Goal: Information Seeking & Learning: Find specific fact

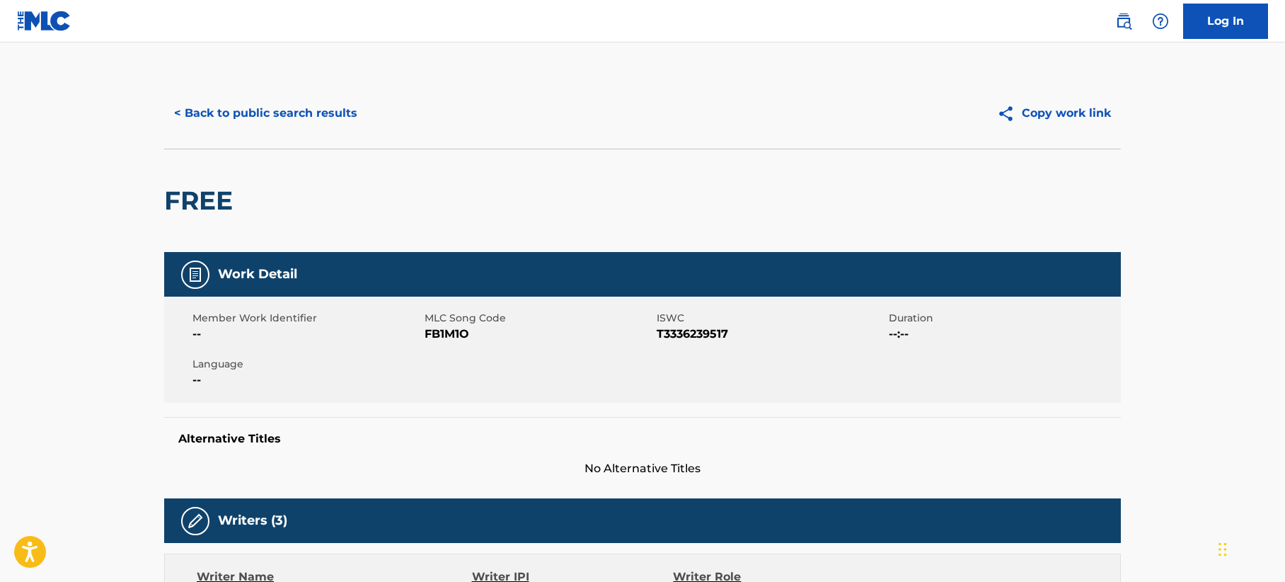
click at [292, 117] on button "< Back to public search results" at bounding box center [265, 113] width 203 height 35
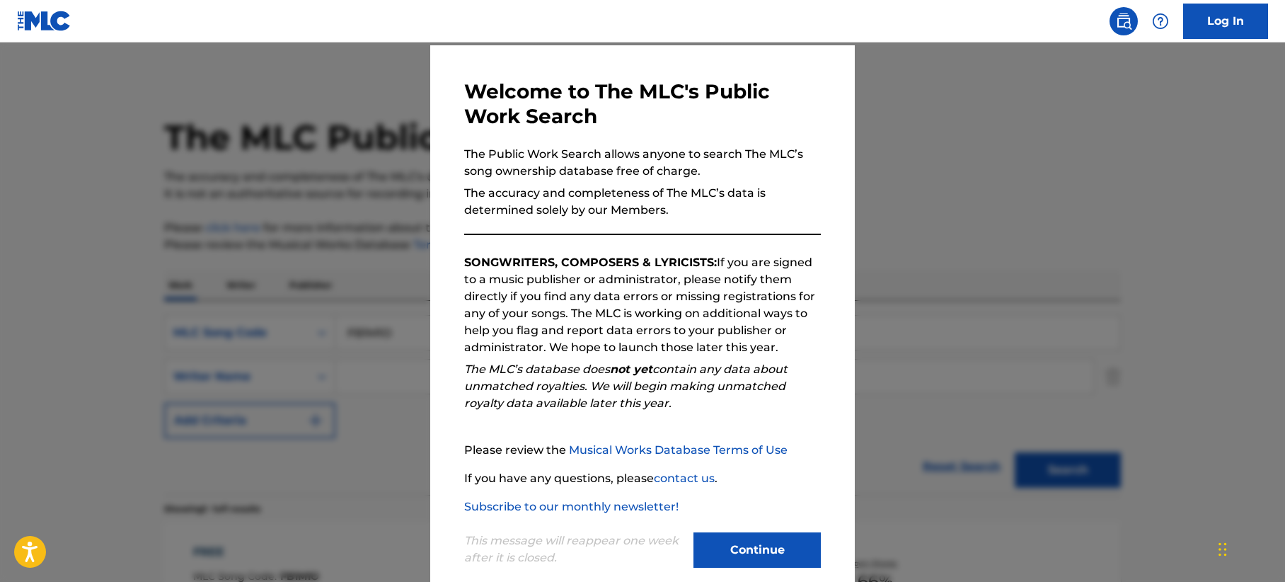
scroll to position [66, 0]
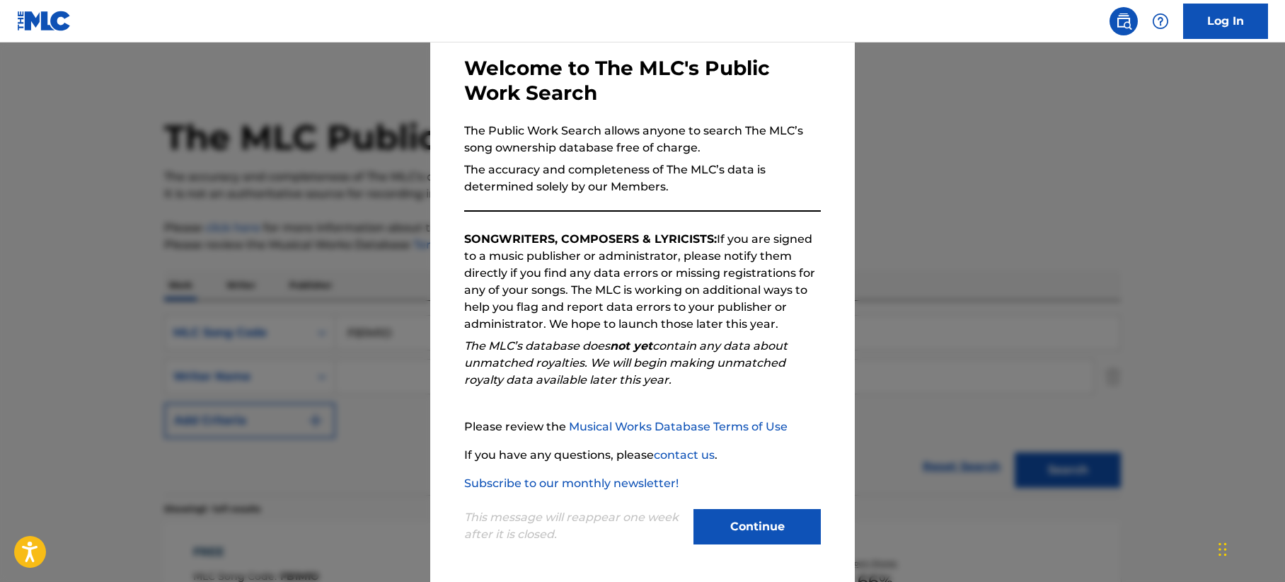
click at [771, 523] on button "Continue" at bounding box center [757, 526] width 127 height 35
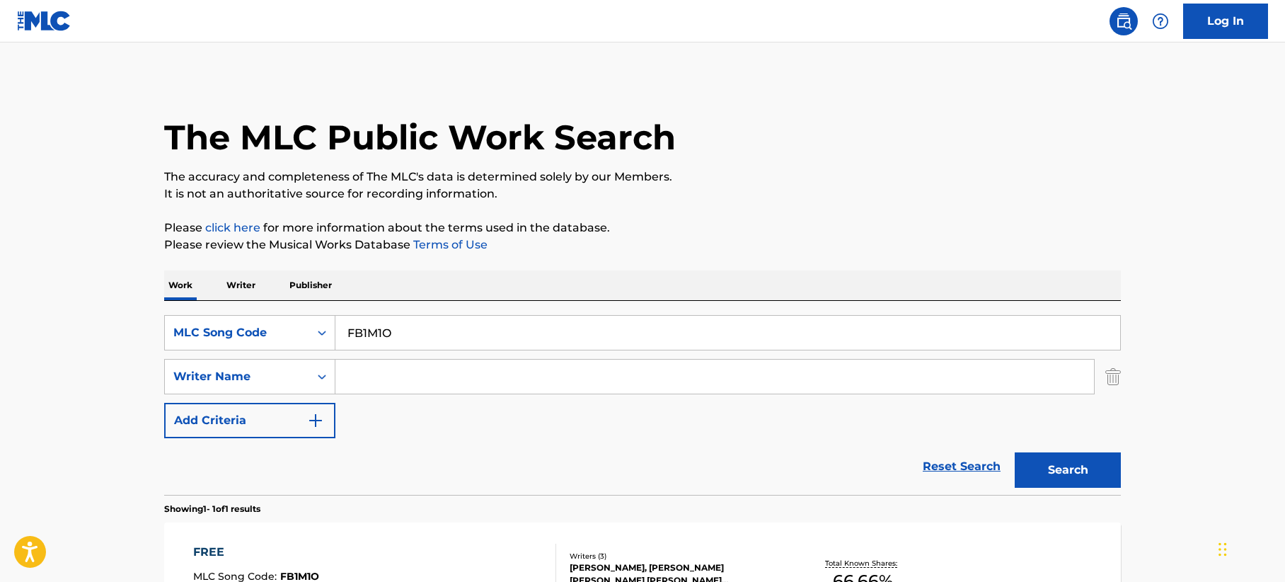
drag, startPoint x: 419, startPoint y: 327, endPoint x: 148, endPoint y: 289, distance: 273.6
click at [148, 289] on div "The MLC Public Work Search The accuracy and completeness of The MLC's data is d…" at bounding box center [642, 386] width 991 height 617
paste input "W52WMQ"
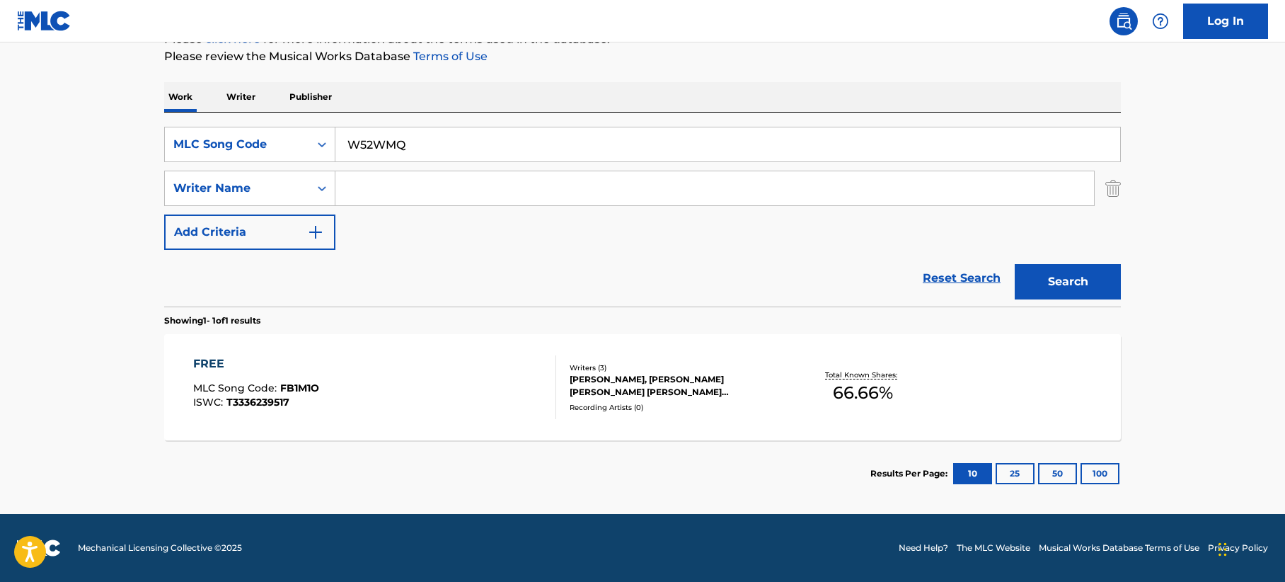
type input "W52WMQ"
click at [1063, 284] on button "Search" at bounding box center [1068, 281] width 106 height 35
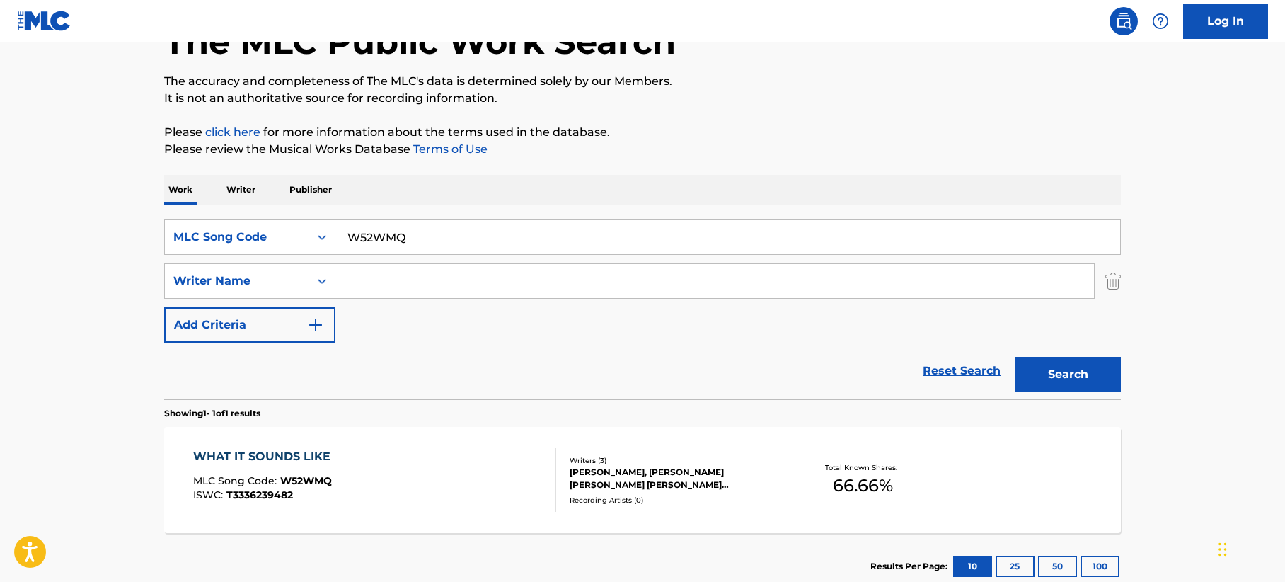
scroll to position [0, 0]
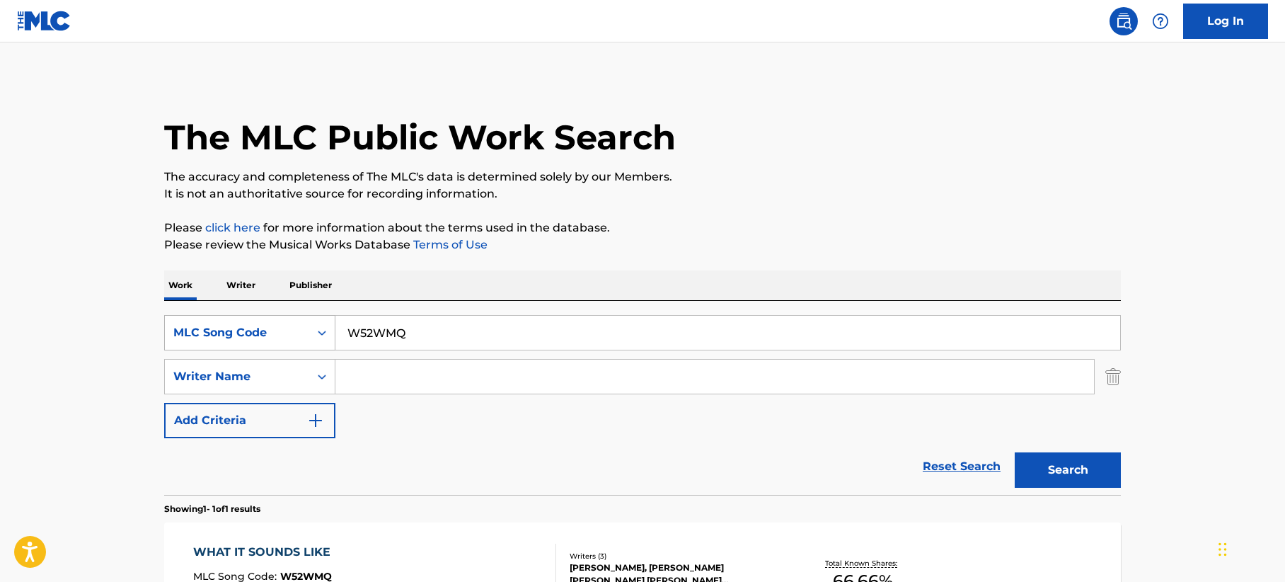
click at [280, 340] on div "MLC Song Code" at bounding box center [236, 332] width 127 height 17
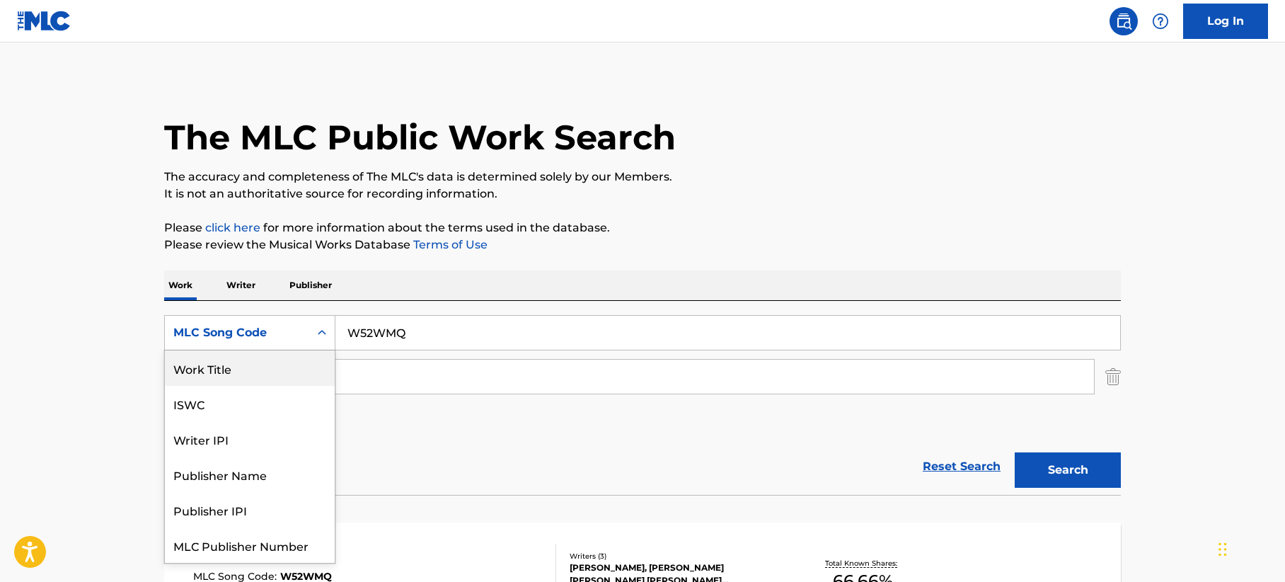
drag, startPoint x: 223, startPoint y: 360, endPoint x: 253, endPoint y: 358, distance: 29.8
click at [234, 360] on div "Work Title" at bounding box center [250, 367] width 170 height 35
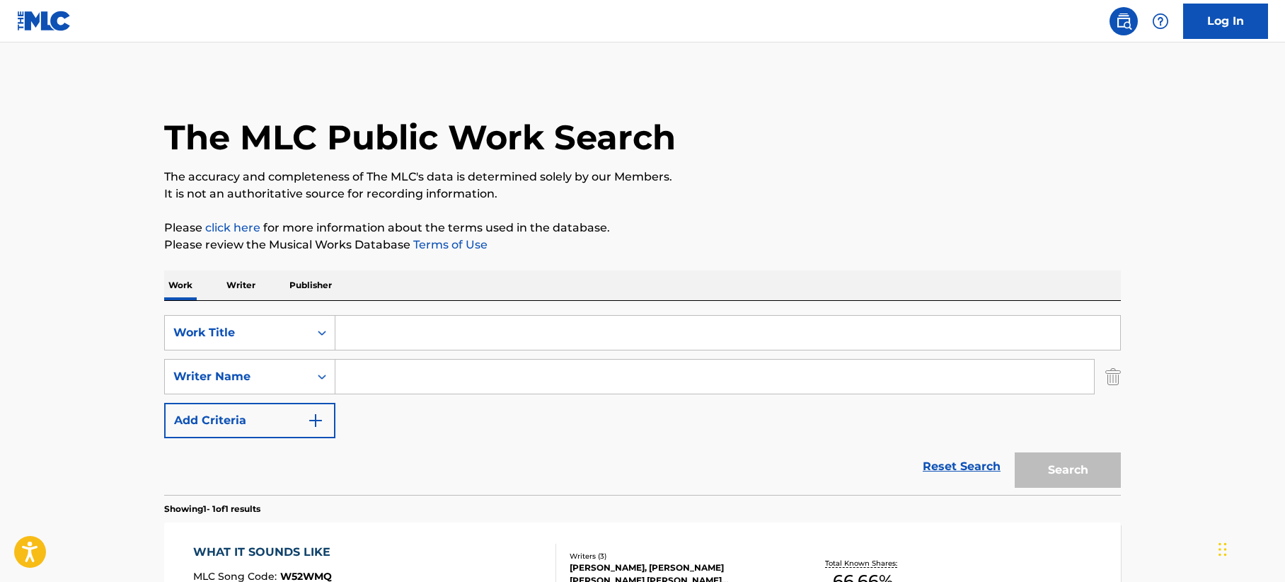
click at [454, 332] on input "Search Form" at bounding box center [727, 333] width 785 height 34
paste input "Way Down in the Hole"
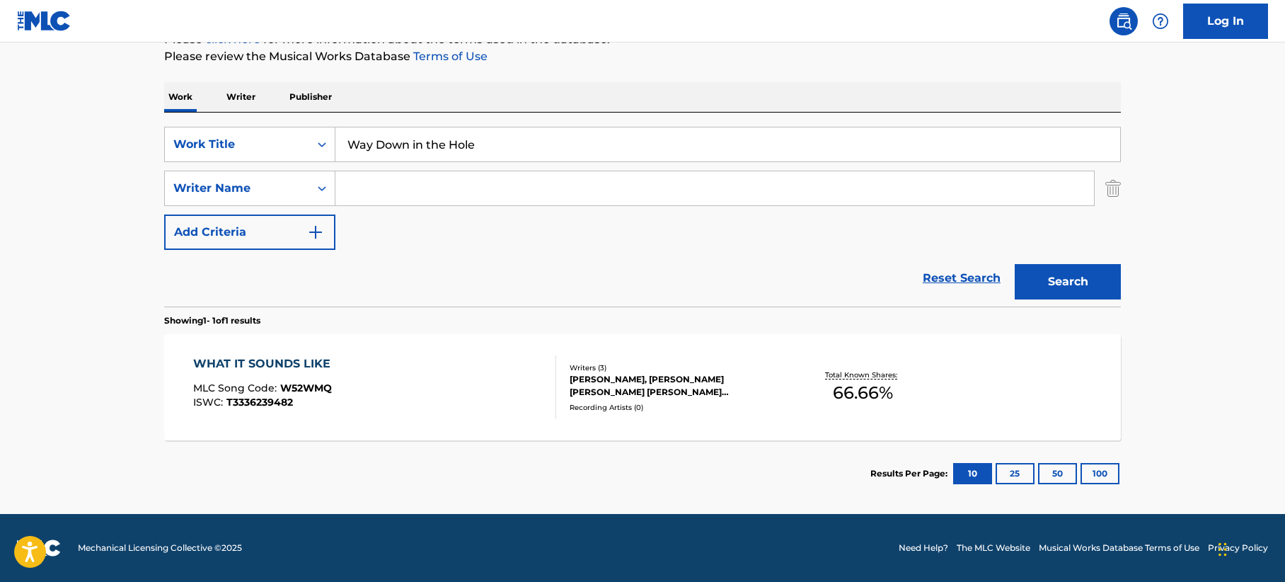
type input "Way Down in the Hole"
click at [1036, 271] on button "Search" at bounding box center [1068, 281] width 106 height 35
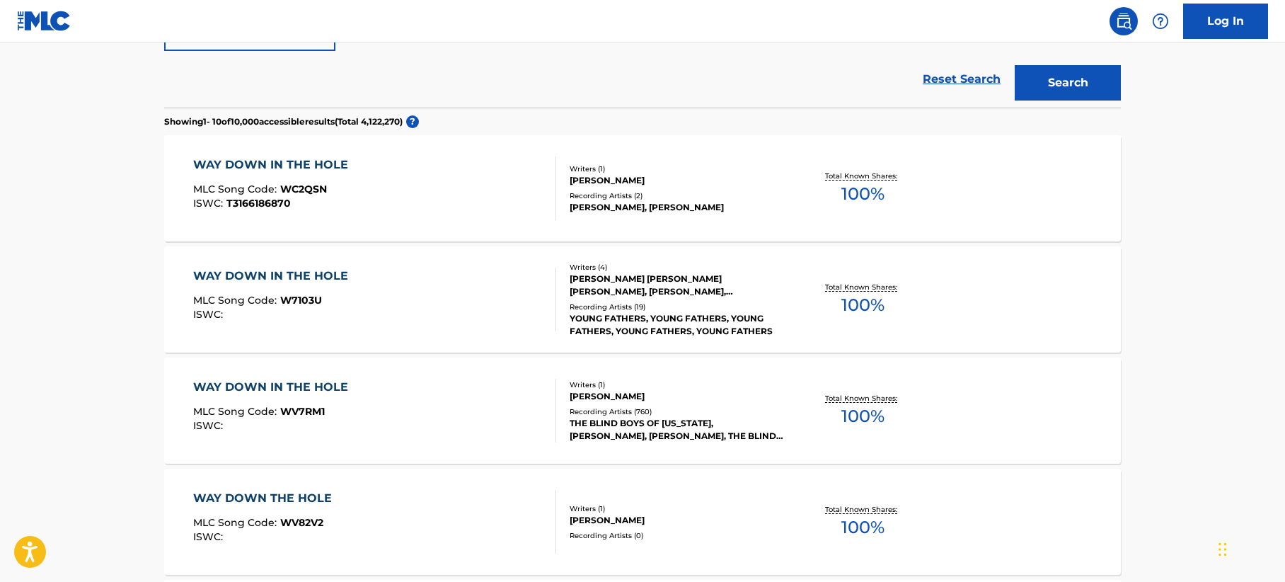
scroll to position [401, 0]
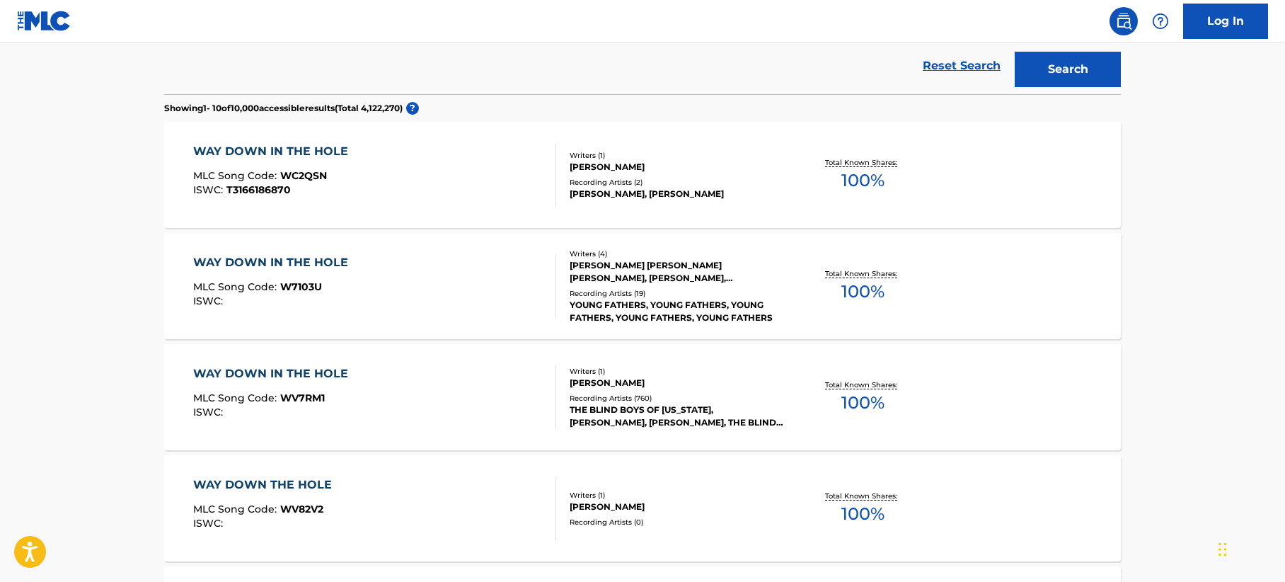
click at [444, 390] on div "WAY DOWN IN THE HOLE MLC Song Code : WV7RM1 ISWC :" at bounding box center [375, 397] width 364 height 64
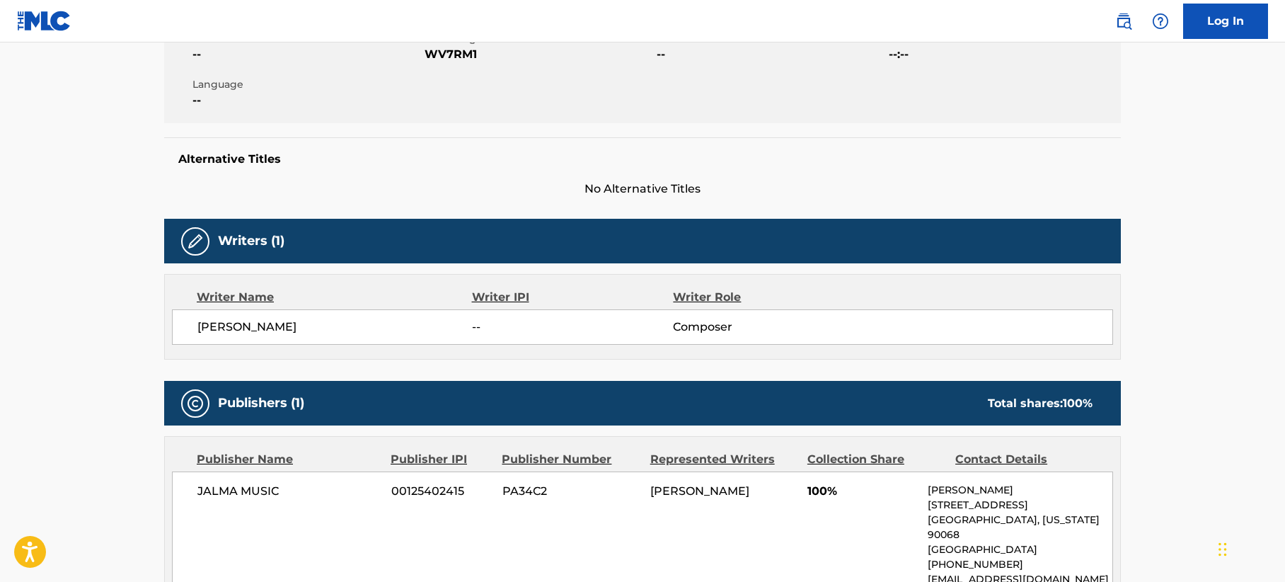
scroll to position [142, 0]
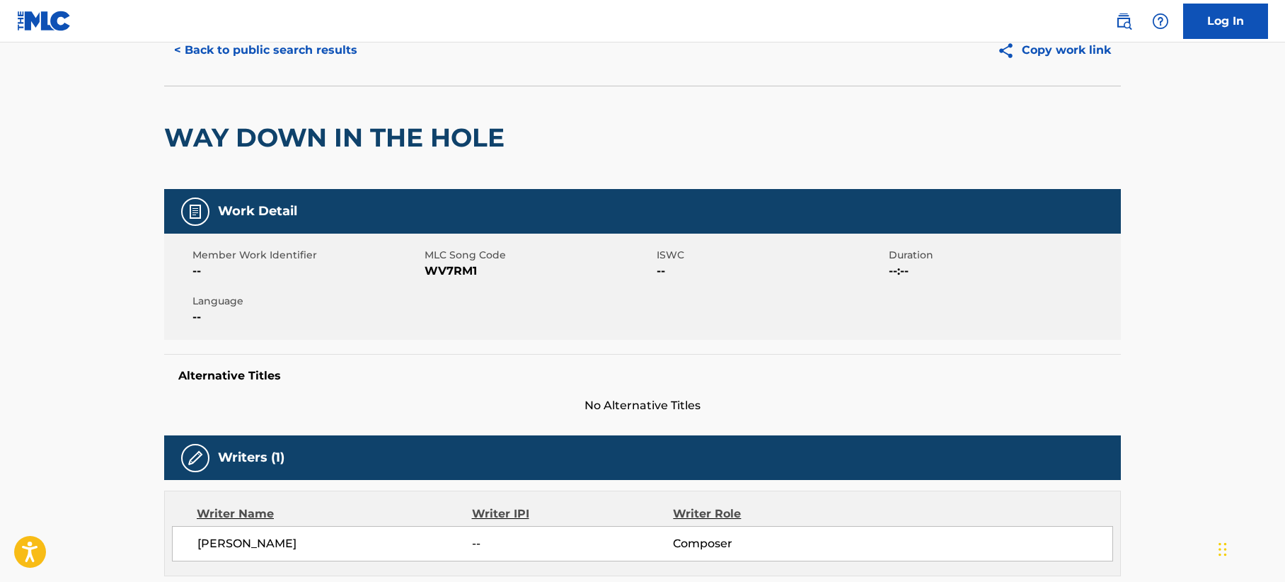
scroll to position [0, 0]
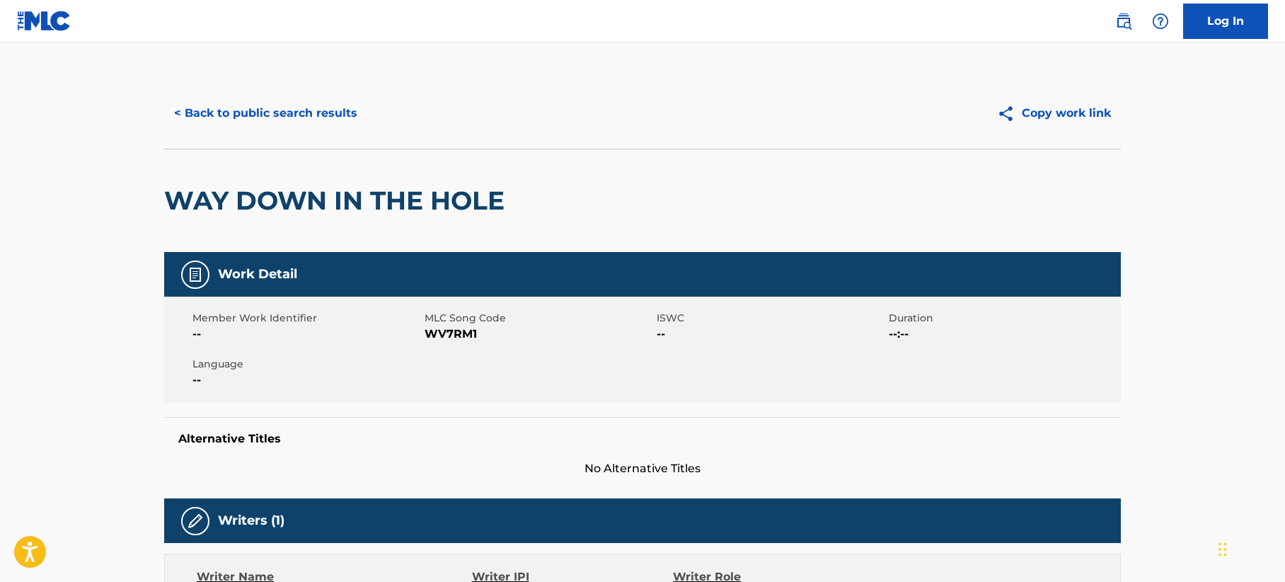
click at [248, 112] on button "< Back to public search results" at bounding box center [265, 113] width 203 height 35
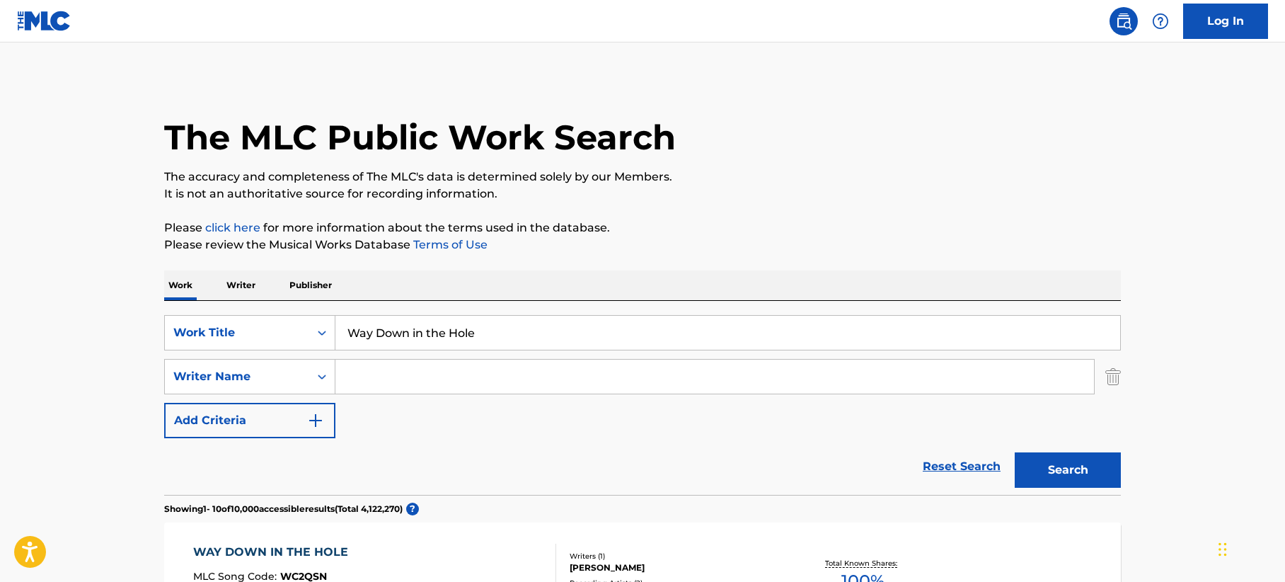
drag, startPoint x: 509, startPoint y: 334, endPoint x: 211, endPoint y: 292, distance: 300.9
paste input "Boy is a Bottom"
click at [963, 222] on p "Please click here for more information about the terms used in the database." at bounding box center [642, 227] width 957 height 17
click at [1059, 480] on button "Search" at bounding box center [1068, 469] width 106 height 35
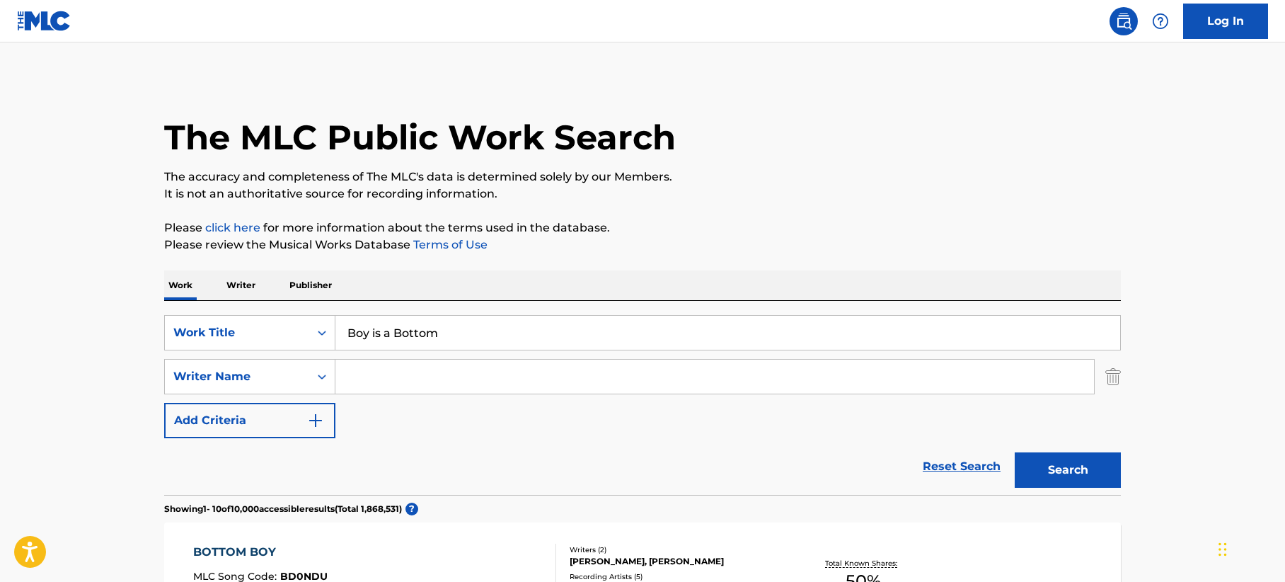
drag, startPoint x: 459, startPoint y: 331, endPoint x: 125, endPoint y: 282, distance: 337.0
paste input "Don't Say I Didn't (Warn You)"
type input "Don't Say I Didn't (Warn You)"
click at [1047, 473] on button "Search" at bounding box center [1068, 469] width 106 height 35
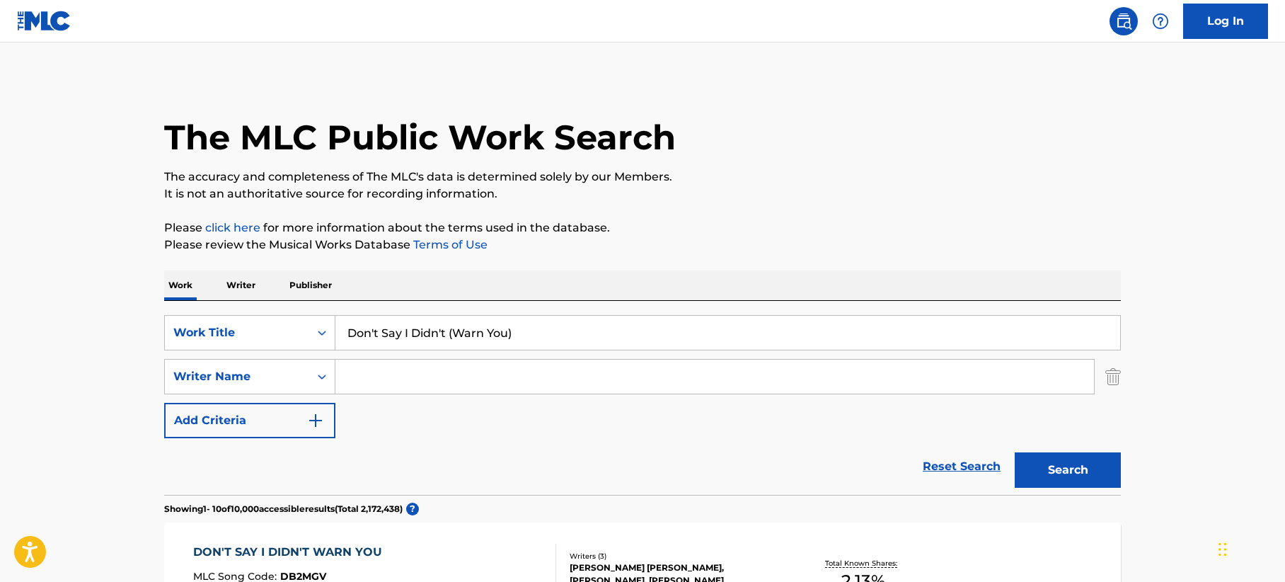
click at [427, 385] on input "Search Form" at bounding box center [714, 376] width 759 height 34
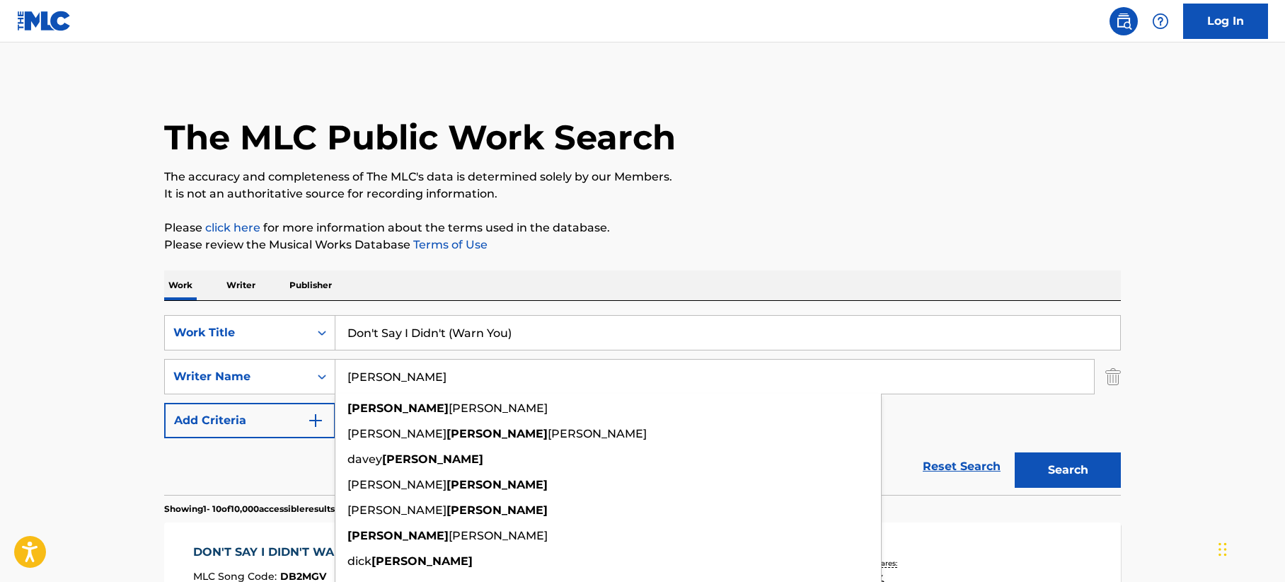
type input "[PERSON_NAME]"
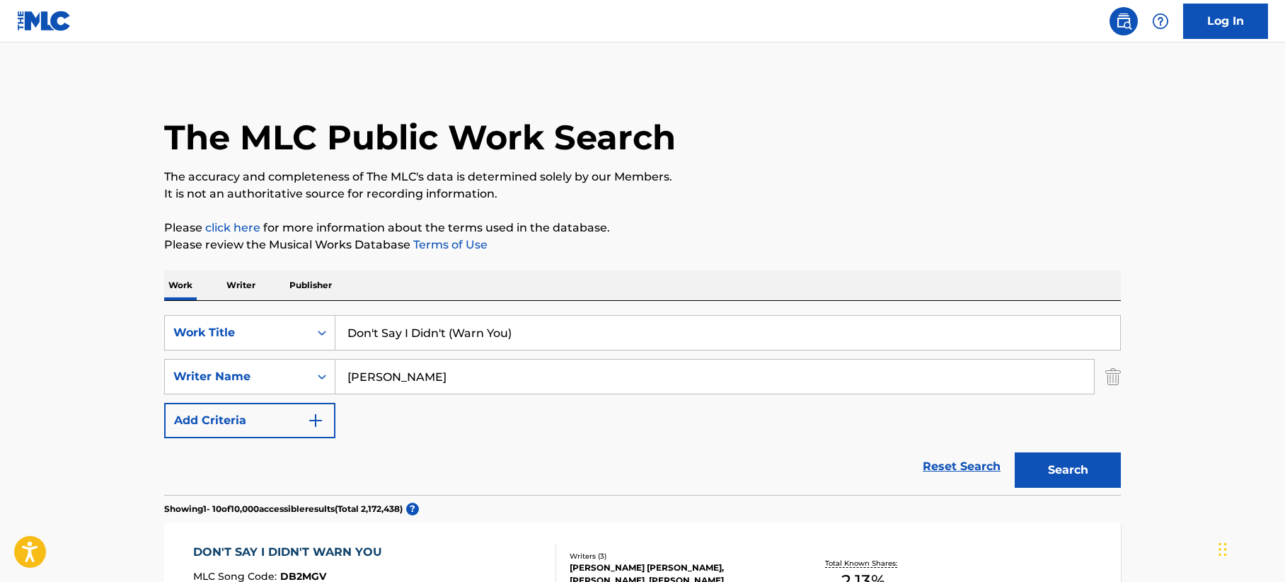
click at [750, 251] on p "Please review the Musical Works Database Terms of Use" at bounding box center [642, 244] width 957 height 17
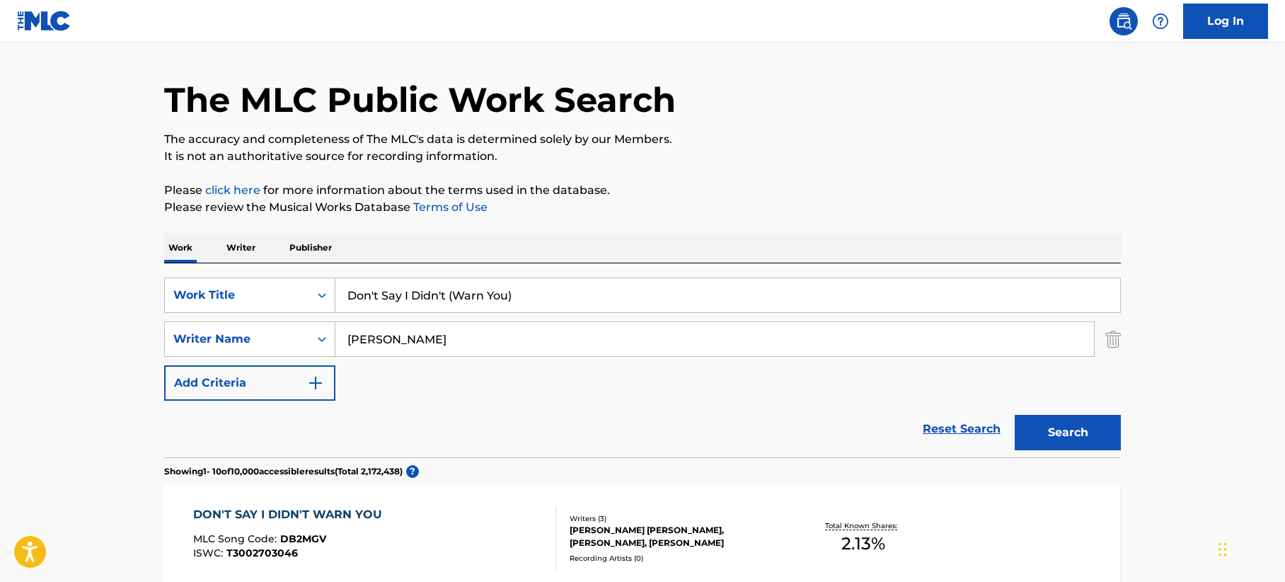
scroll to position [71, 0]
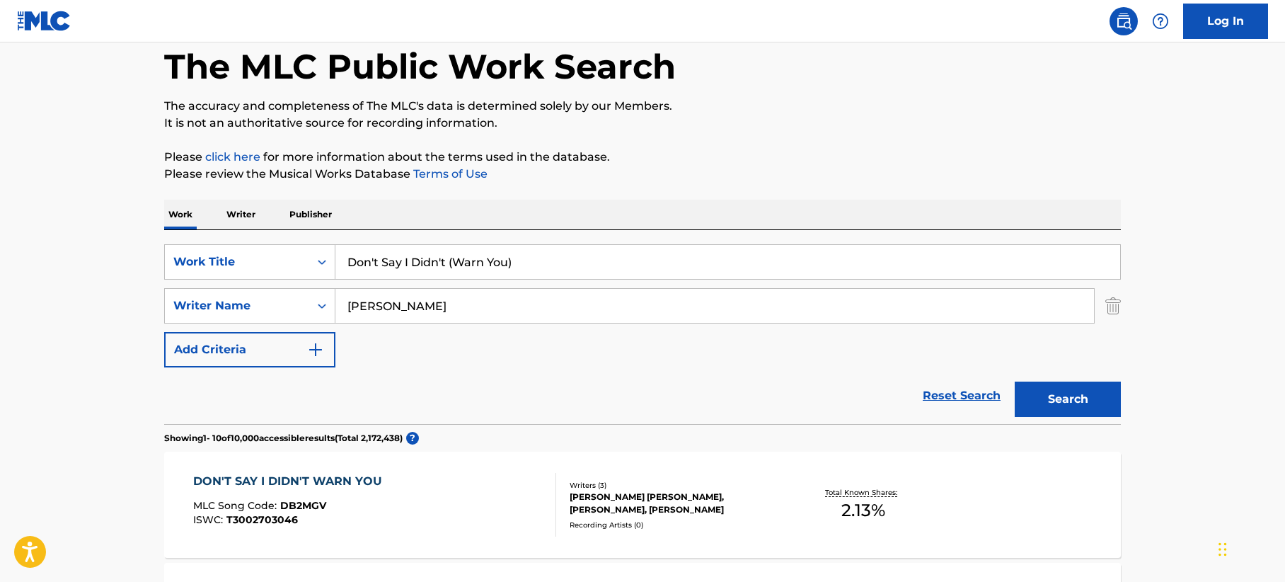
click at [1023, 403] on button "Search" at bounding box center [1068, 398] width 106 height 35
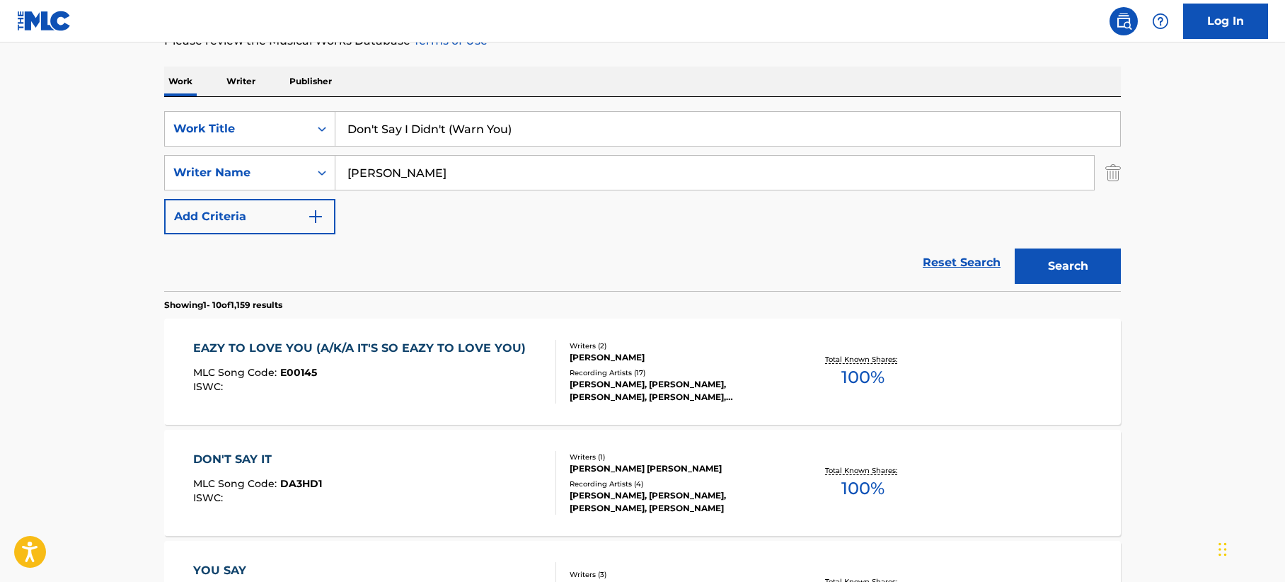
scroll to position [0, 0]
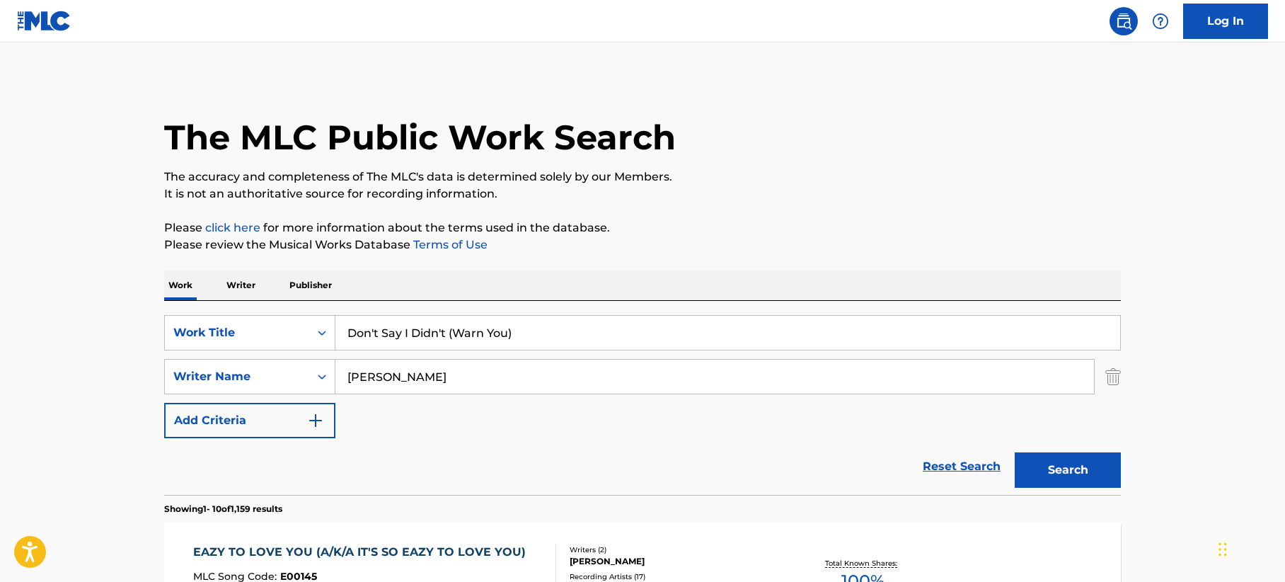
drag, startPoint x: 539, startPoint y: 333, endPoint x: 222, endPoint y: 300, distance: 318.0
click at [222, 301] on div "SearchWithCriteriacc330170-9518-4c5b-b452-710700ad2bcb Work Title Don't Say I D…" at bounding box center [642, 398] width 957 height 194
paste input "Alive Forever"
type input "Alive Forever"
click at [827, 225] on p "Please click here for more information about the terms used in the database." at bounding box center [642, 227] width 957 height 17
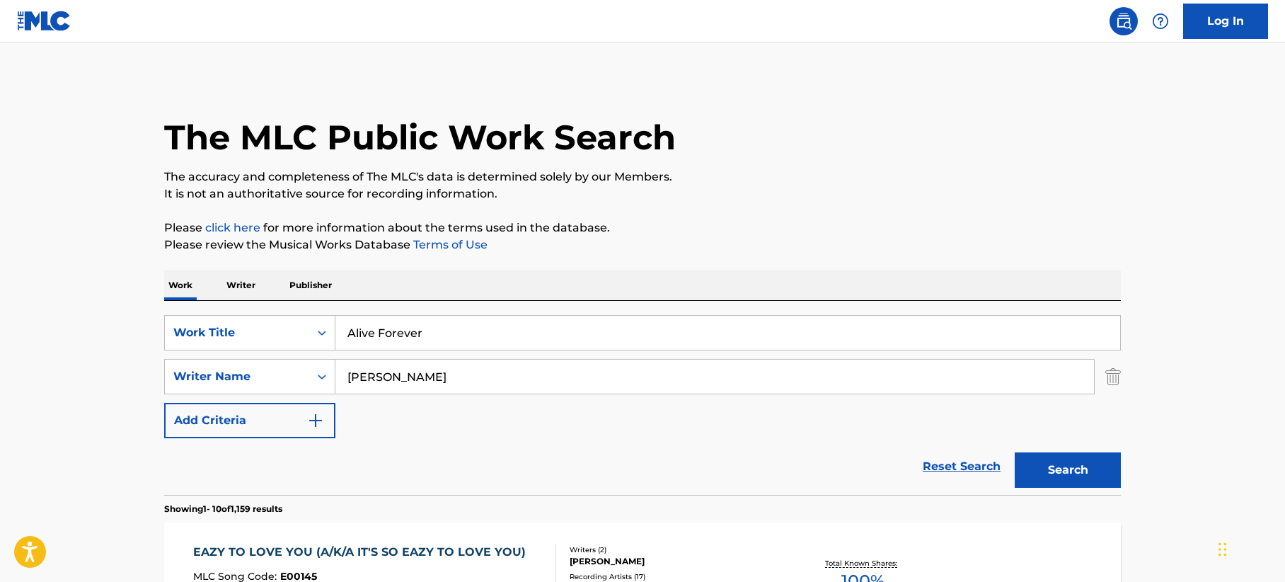
click at [1058, 474] on button "Search" at bounding box center [1068, 469] width 106 height 35
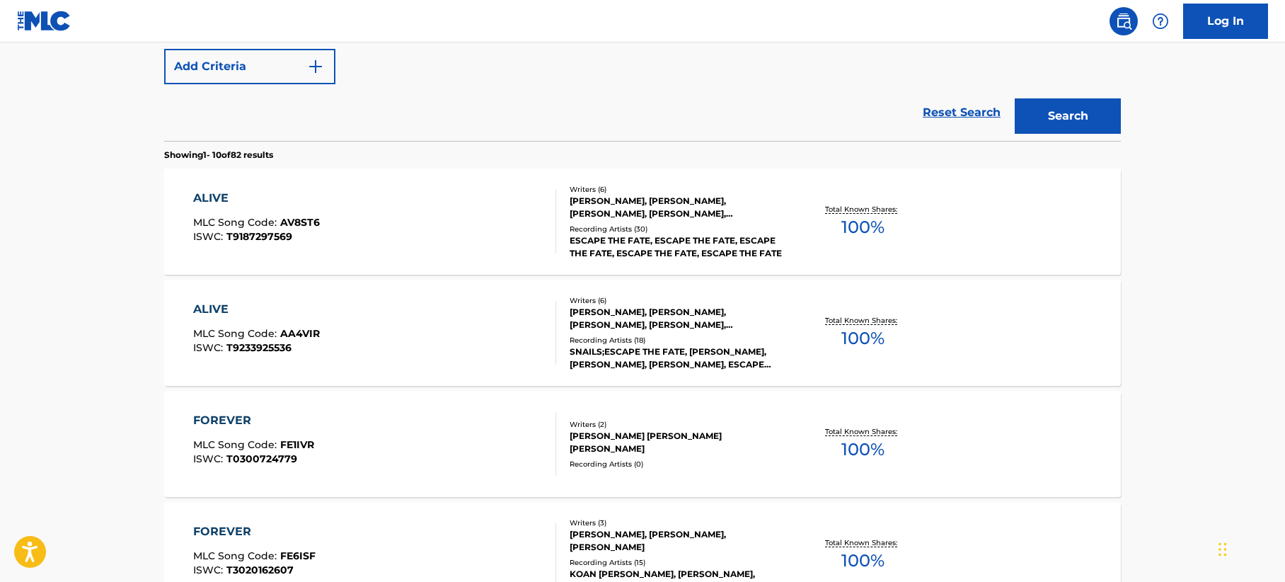
scroll to position [71, 0]
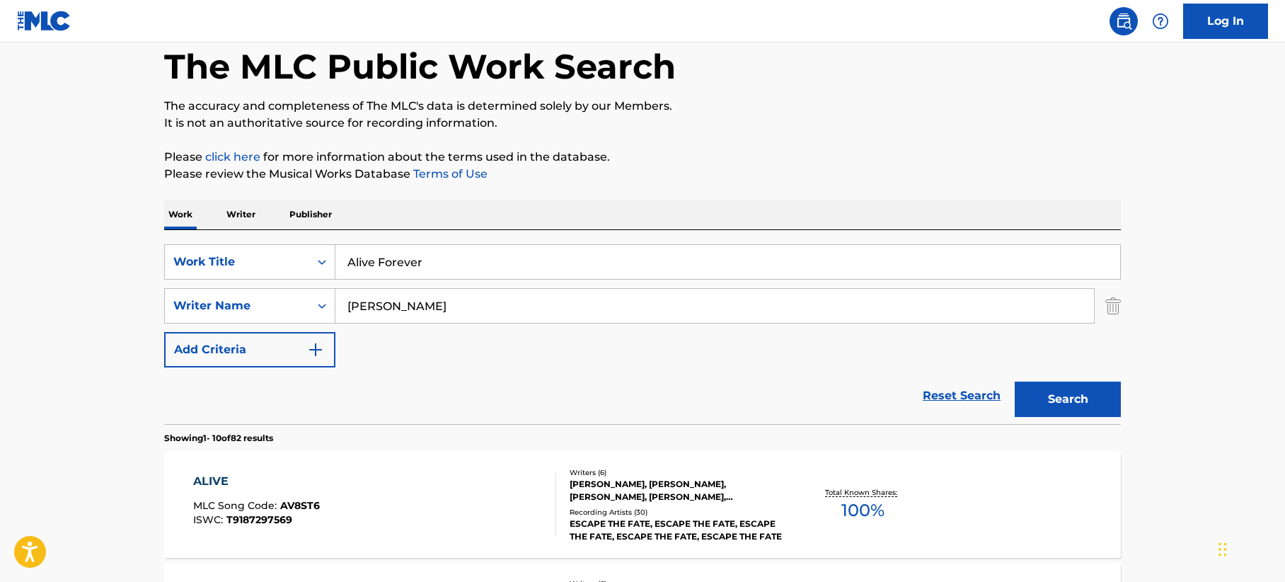
drag, startPoint x: 401, startPoint y: 309, endPoint x: 151, endPoint y: 249, distance: 256.8
click at [1066, 386] on button "Search" at bounding box center [1068, 398] width 106 height 35
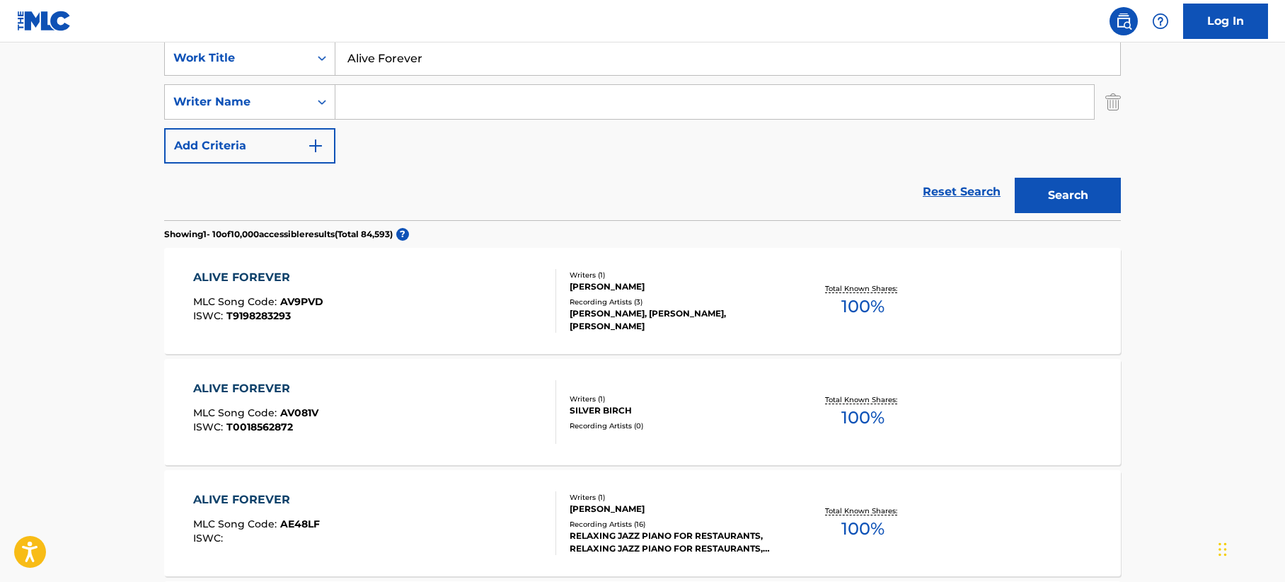
scroll to position [0, 0]
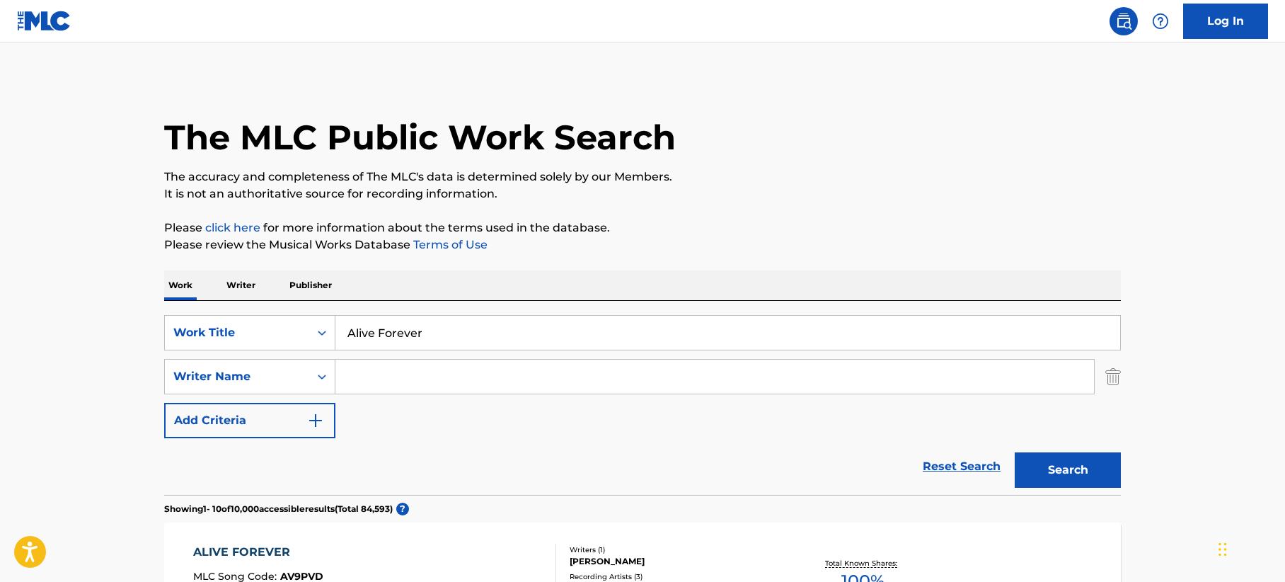
drag, startPoint x: 442, startPoint y: 331, endPoint x: 111, endPoint y: 287, distance: 333.5
paste input "Until Next Life"
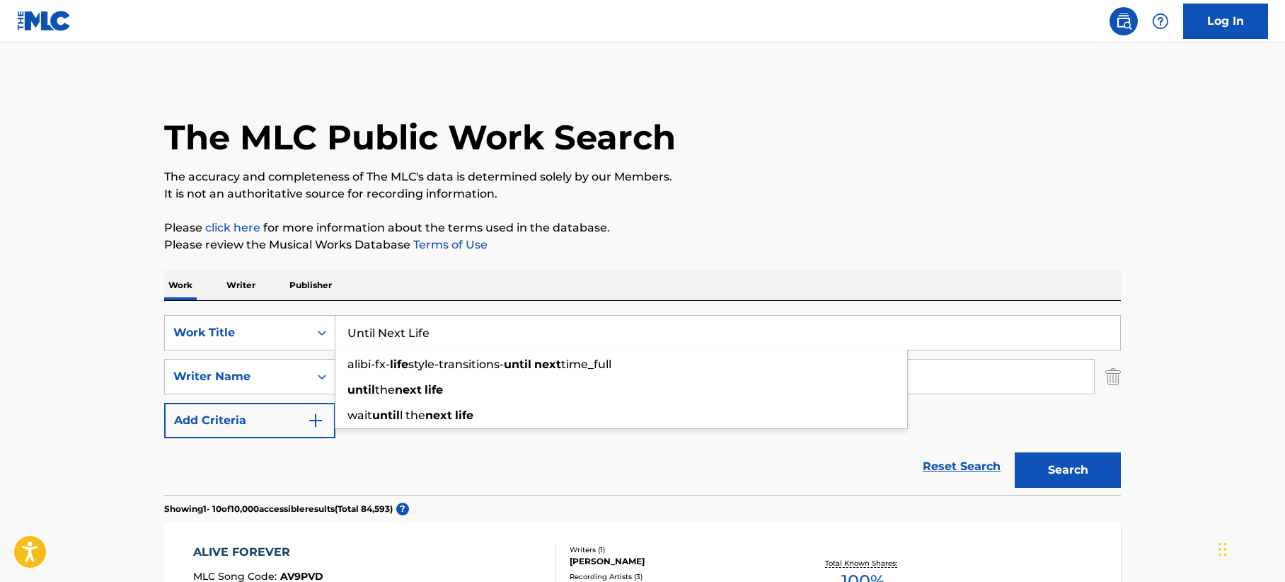
type input "Until Next Life"
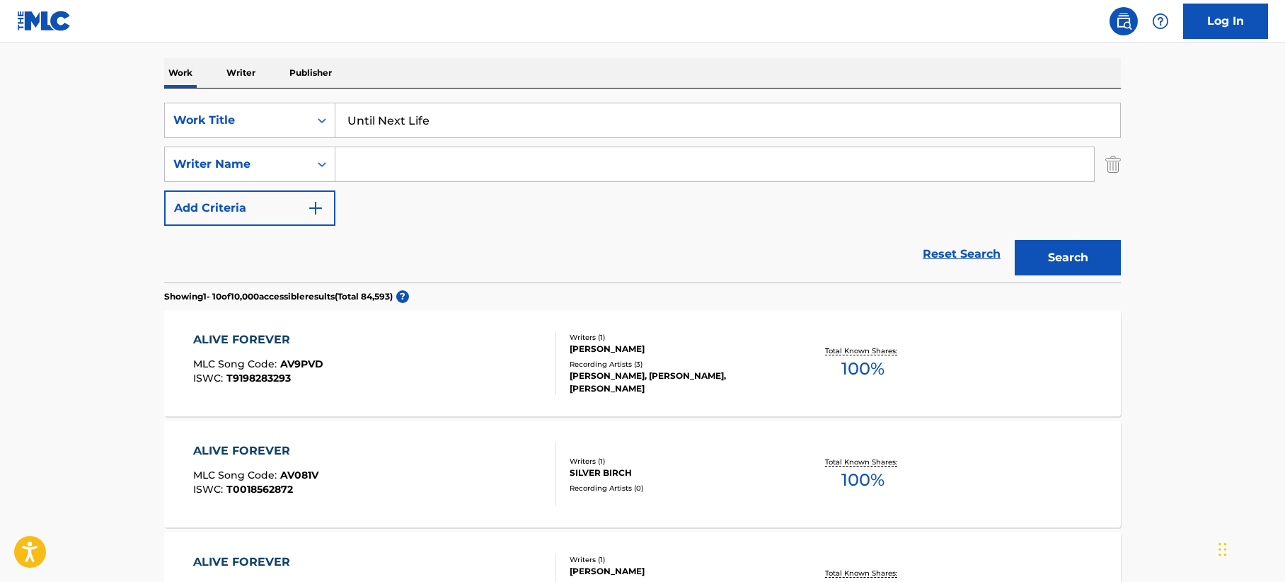
click at [1042, 266] on button "Search" at bounding box center [1068, 257] width 106 height 35
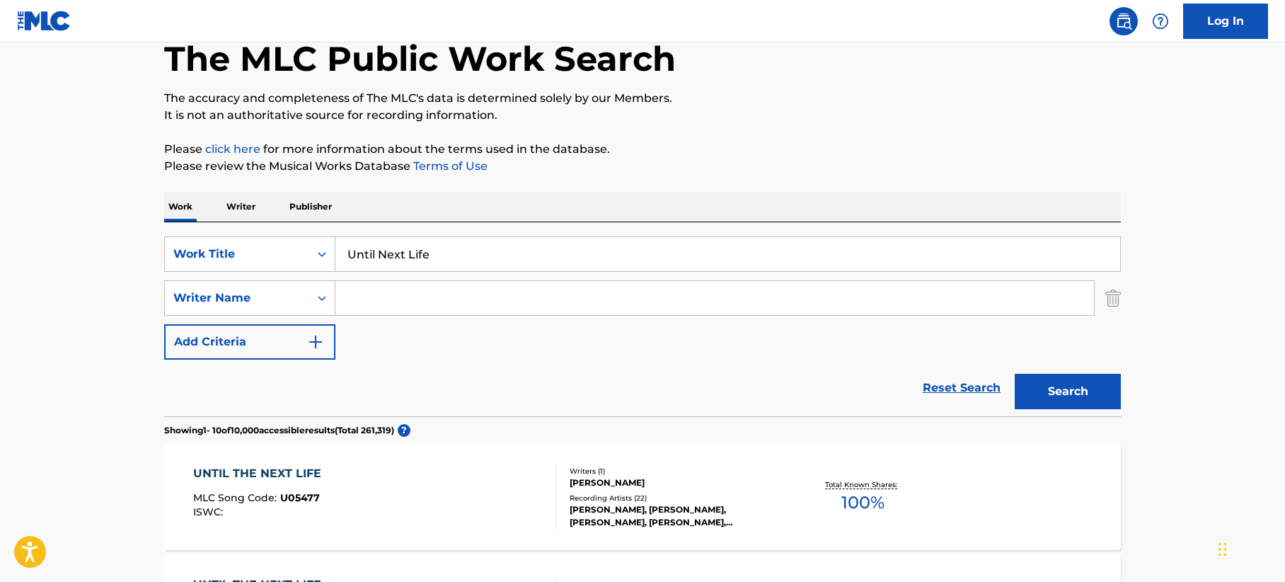
scroll to position [212, 0]
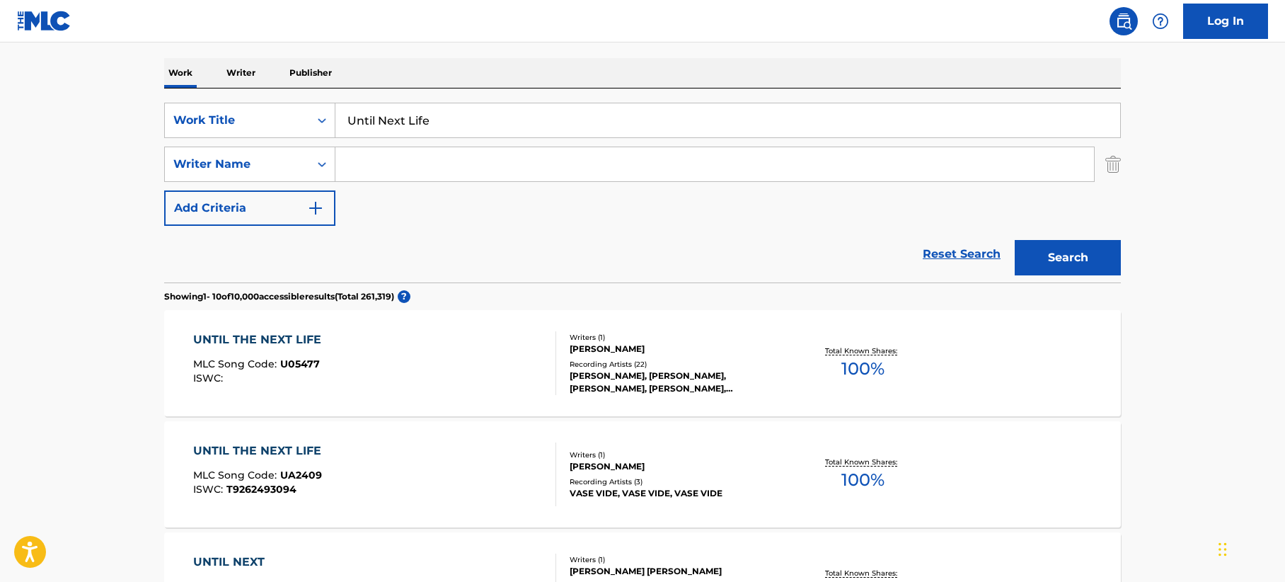
click at [391, 168] on input "Search Form" at bounding box center [714, 164] width 759 height 34
click at [1064, 255] on button "Search" at bounding box center [1068, 257] width 106 height 35
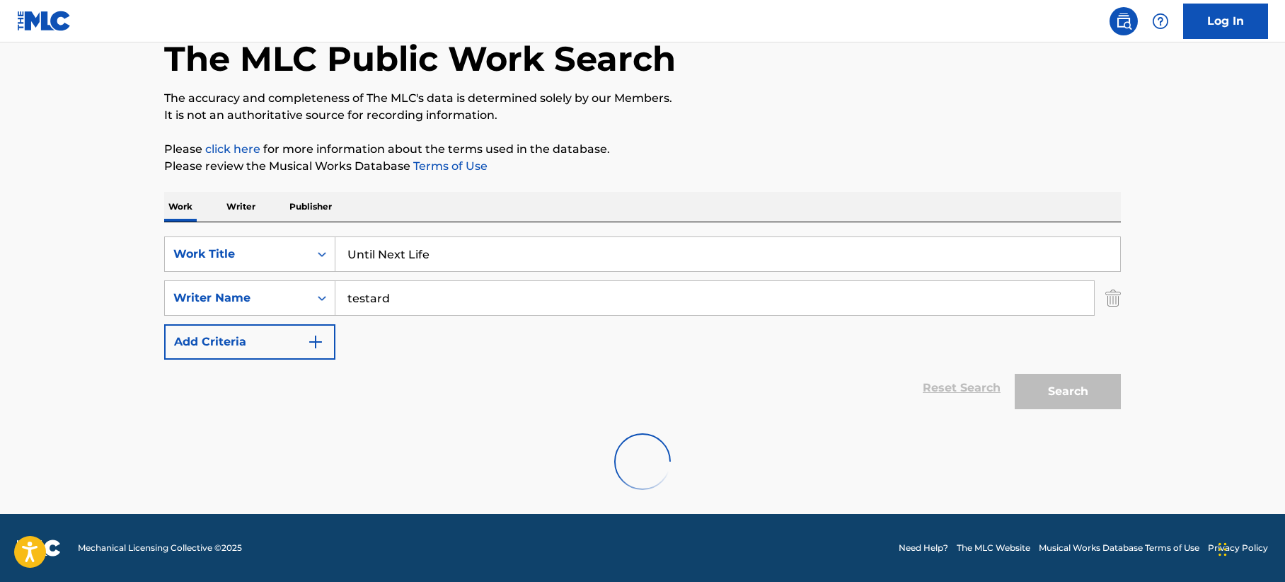
scroll to position [33, 0]
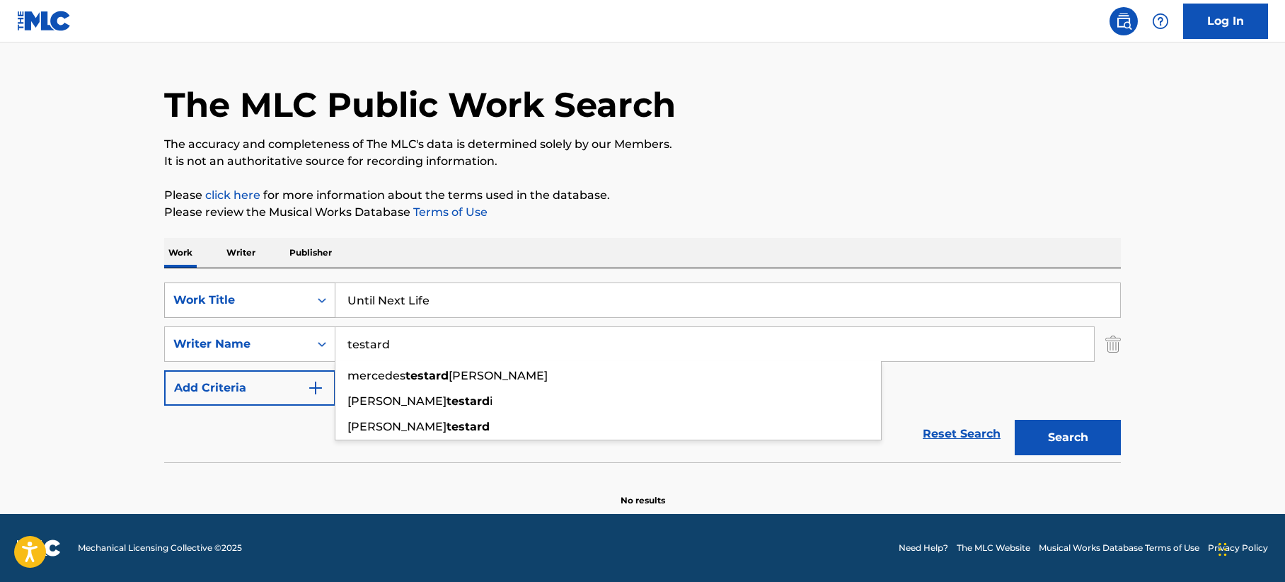
drag, startPoint x: 230, startPoint y: 317, endPoint x: 206, endPoint y: 309, distance: 25.3
click at [206, 309] on div "SearchWithCriteriacc330170-9518-4c5b-b452-710700ad2bcb Work Title Until Next Li…" at bounding box center [642, 343] width 957 height 123
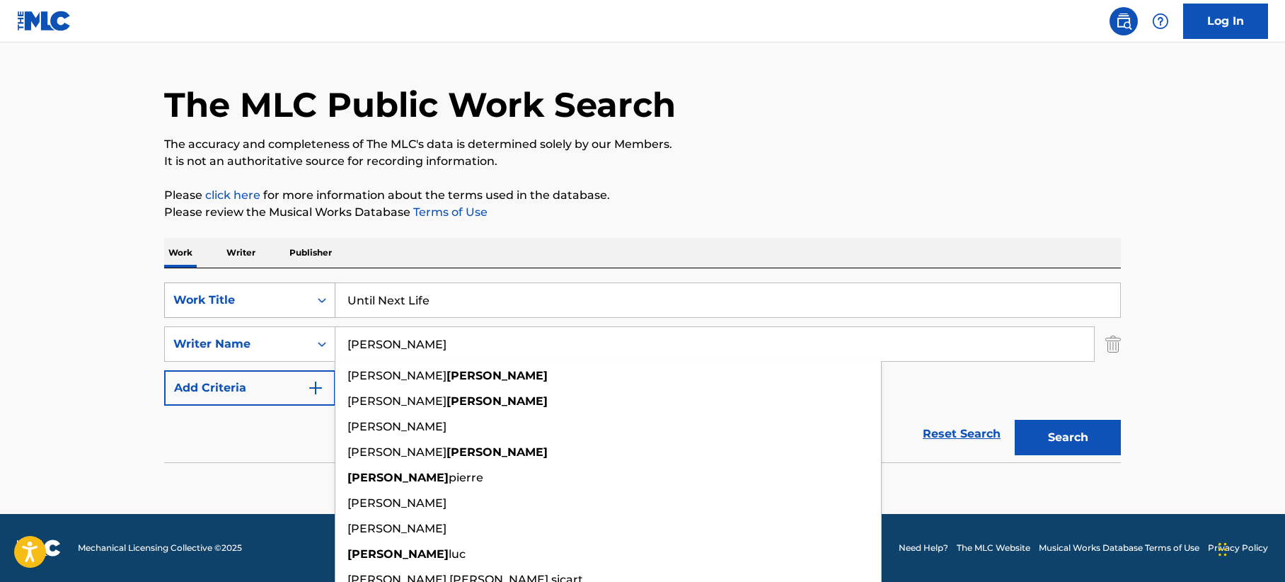
type input "[PERSON_NAME]"
click at [1015, 420] on button "Search" at bounding box center [1068, 437] width 106 height 35
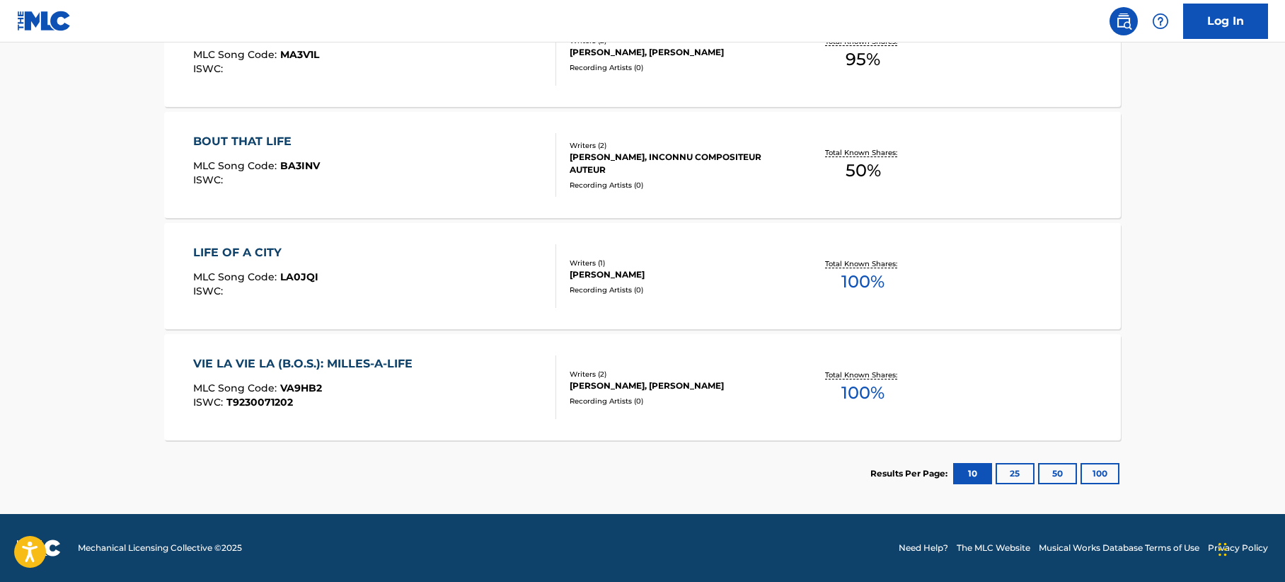
scroll to position [97, 0]
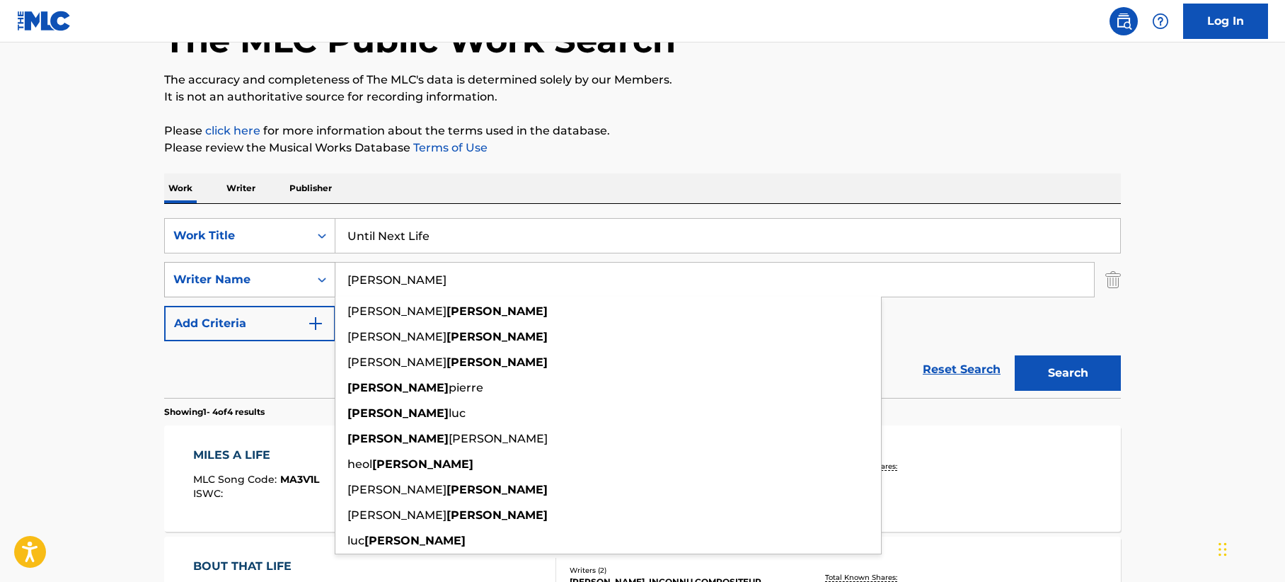
drag, startPoint x: 410, startPoint y: 294, endPoint x: 268, endPoint y: 279, distance: 143.8
click at [268, 279] on div "SearchWithCriteriaae116688-adc7-4665-81e5-dd0ca76d2911 Writer Name [PERSON_NAME…" at bounding box center [642, 279] width 957 height 35
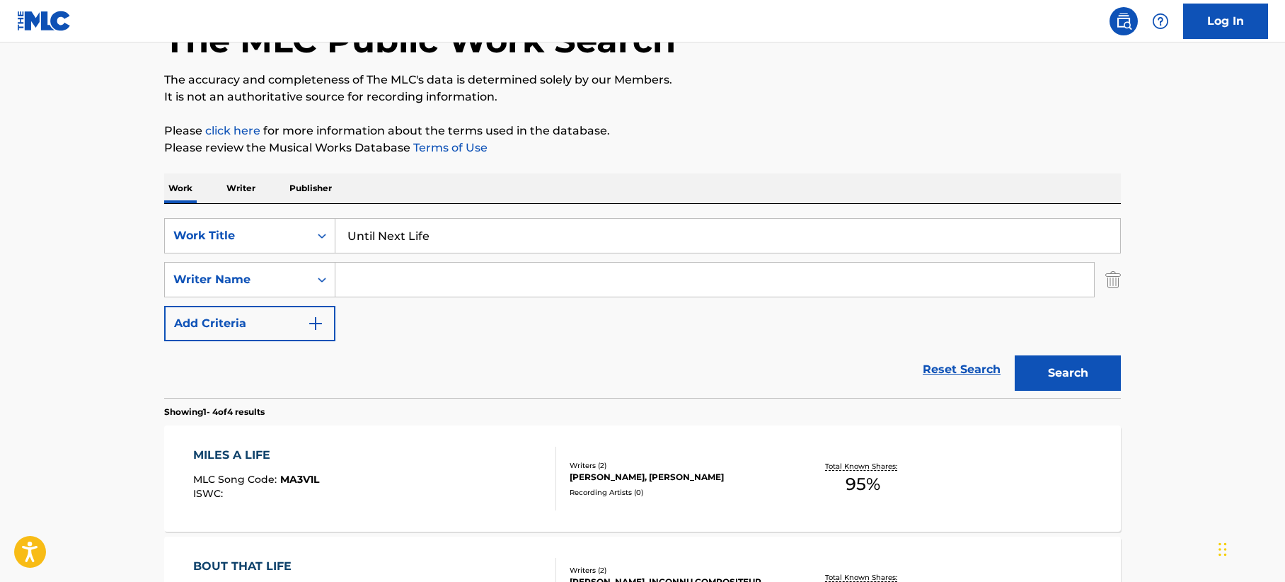
drag, startPoint x: 461, startPoint y: 234, endPoint x: 147, endPoint y: 192, distance: 316.9
click at [147, 192] on div "The MLC Public Work Search The accuracy and completeness of The MLC's data is d…" at bounding box center [642, 456] width 991 height 950
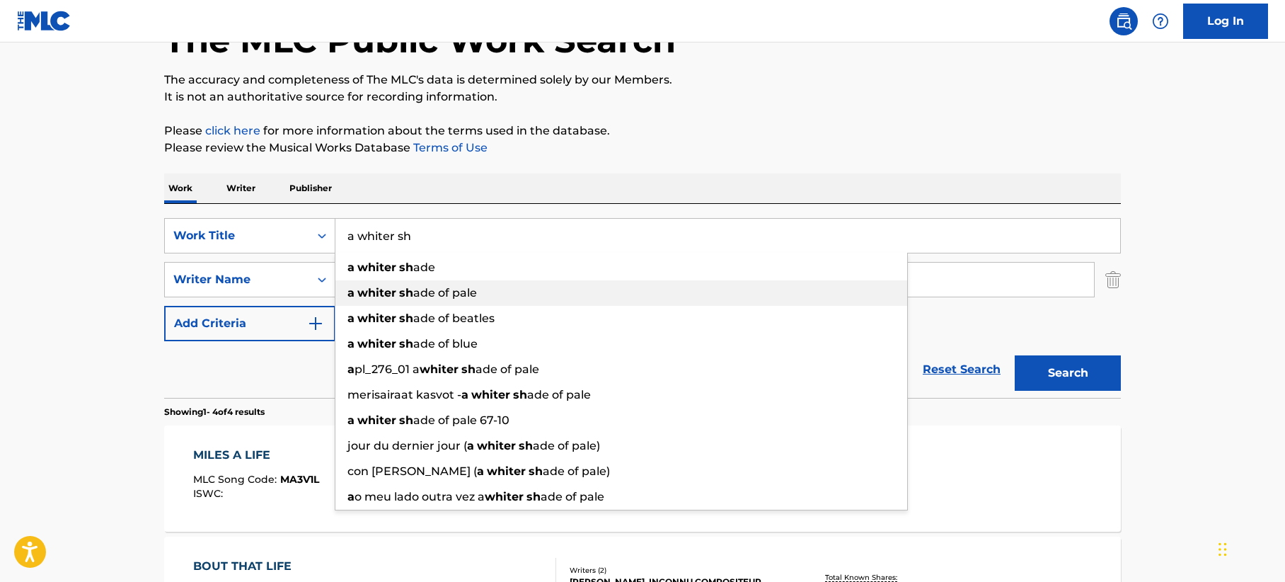
click at [473, 287] on span "ade of pale" at bounding box center [445, 292] width 64 height 13
type input "a whiter shade of pale"
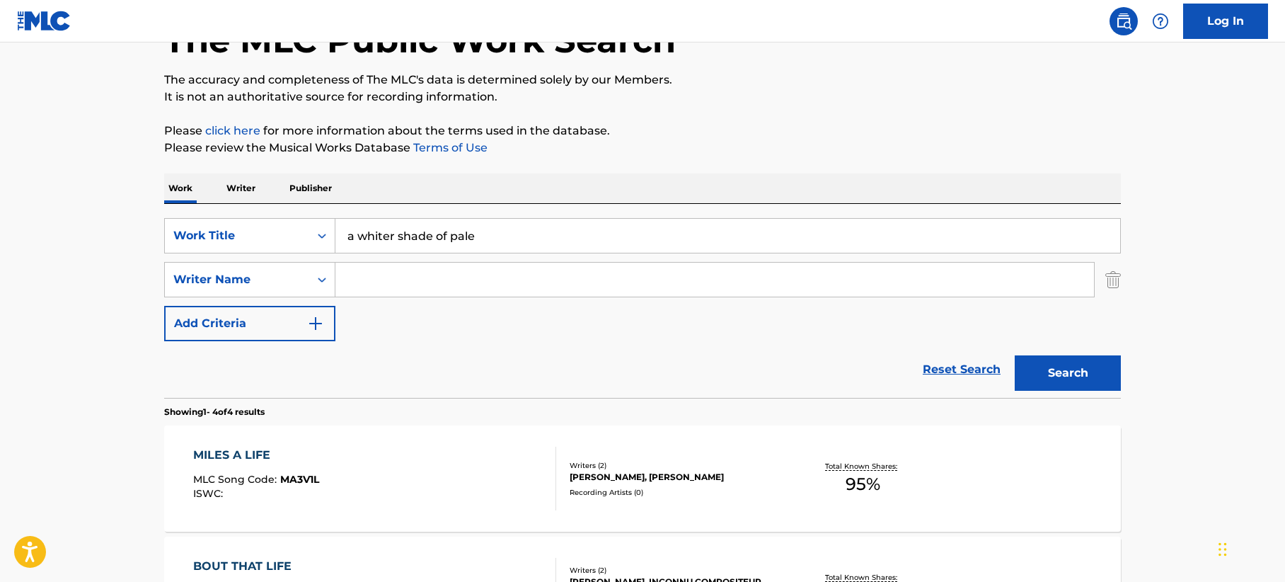
click at [1087, 372] on button "Search" at bounding box center [1068, 372] width 106 height 35
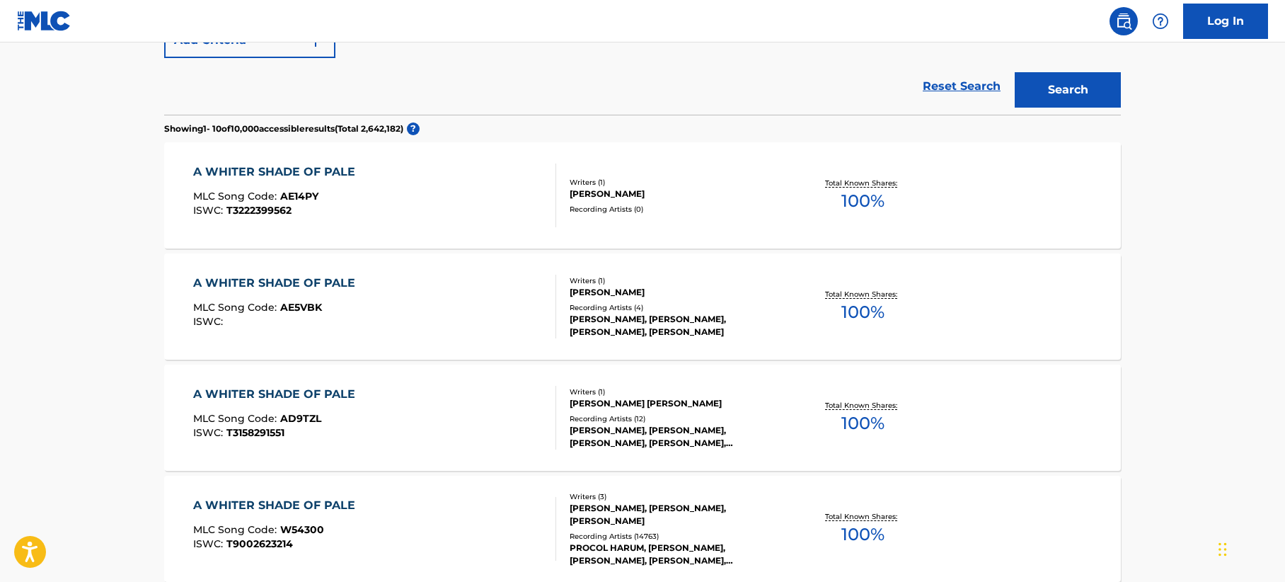
scroll to position [451, 0]
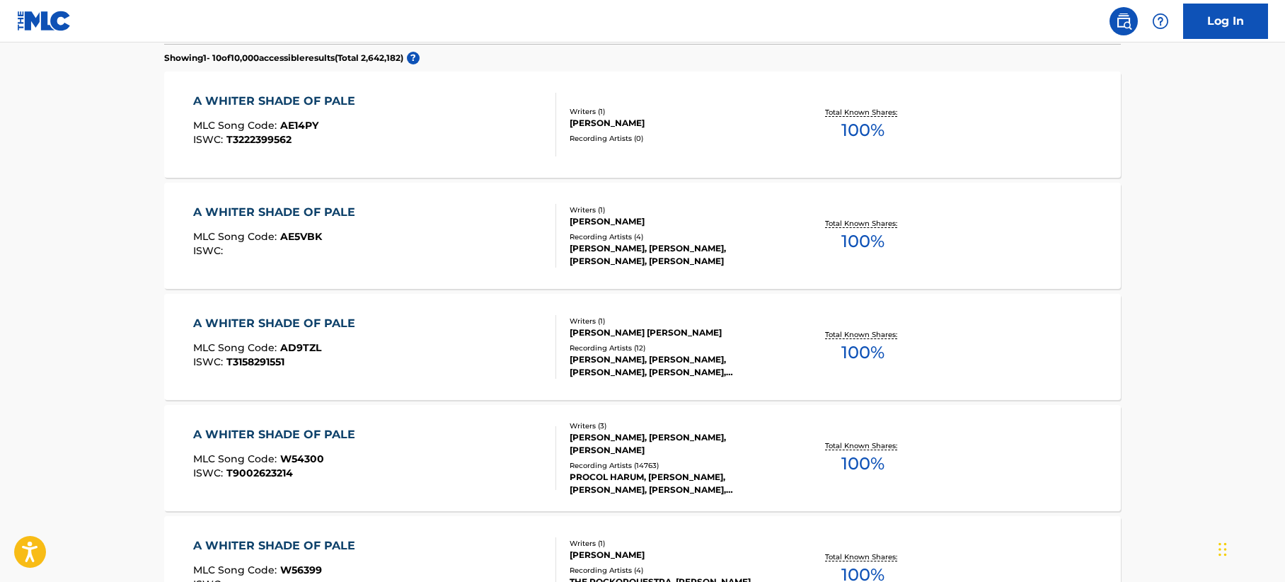
click at [377, 459] on div "A WHITER SHADE OF PALE MLC Song Code : W54300 ISWC : T9002623214" at bounding box center [375, 458] width 364 height 64
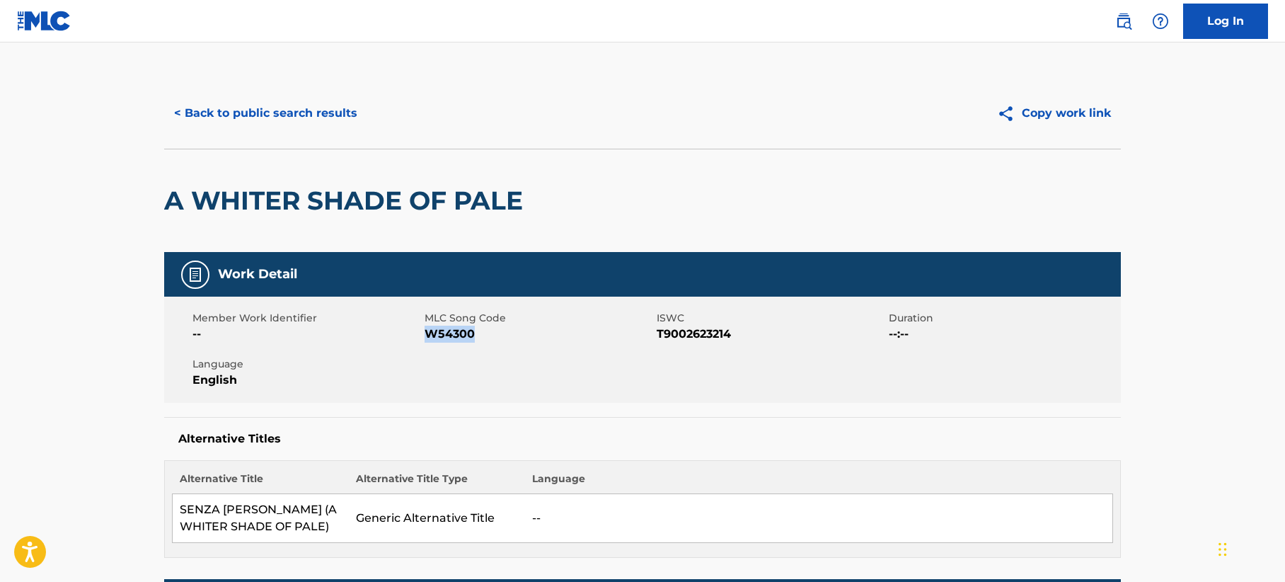
drag, startPoint x: 481, startPoint y: 328, endPoint x: 427, endPoint y: 335, distance: 54.9
click at [427, 335] on span "W54300" at bounding box center [539, 334] width 229 height 17
copy span "W54300"
click at [260, 107] on button "< Back to public search results" at bounding box center [265, 113] width 203 height 35
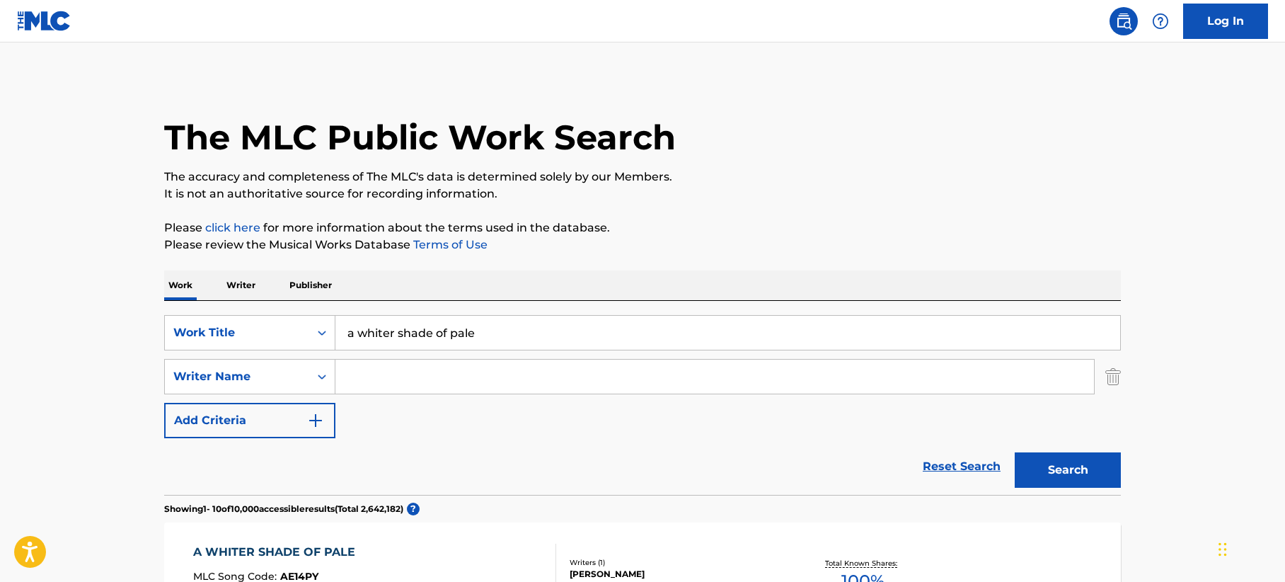
drag, startPoint x: 504, startPoint y: 329, endPoint x: 93, endPoint y: 287, distance: 412.6
paste input "The American Nightmar"
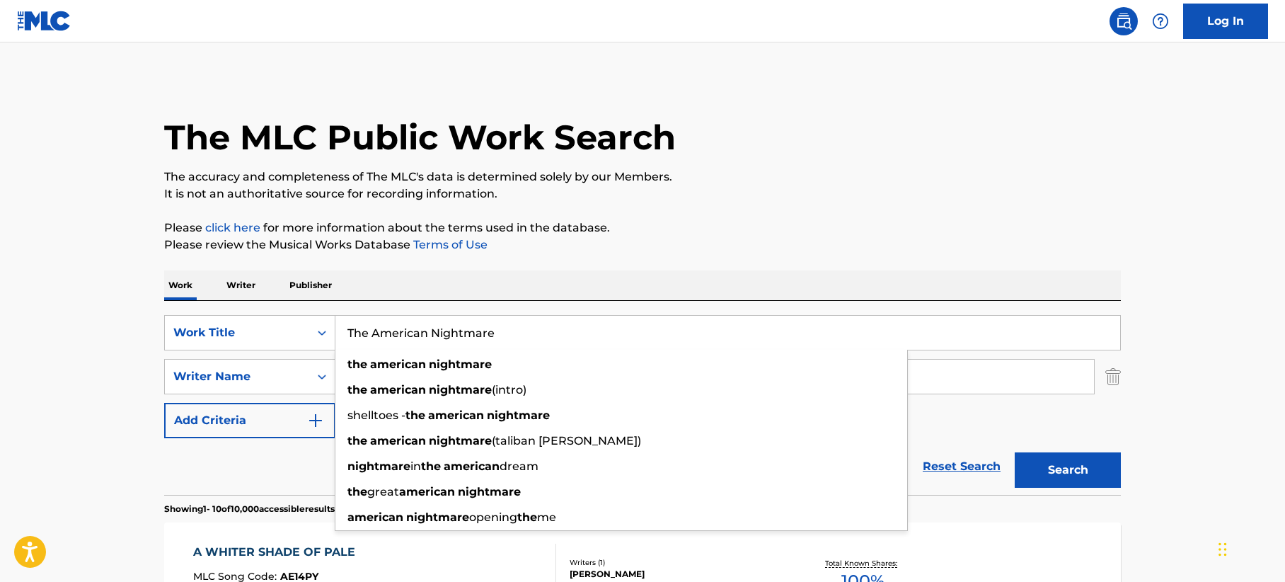
type input "The American Nightmare"
click at [846, 186] on p "It is not an authoritative source for recording information." at bounding box center [642, 193] width 957 height 17
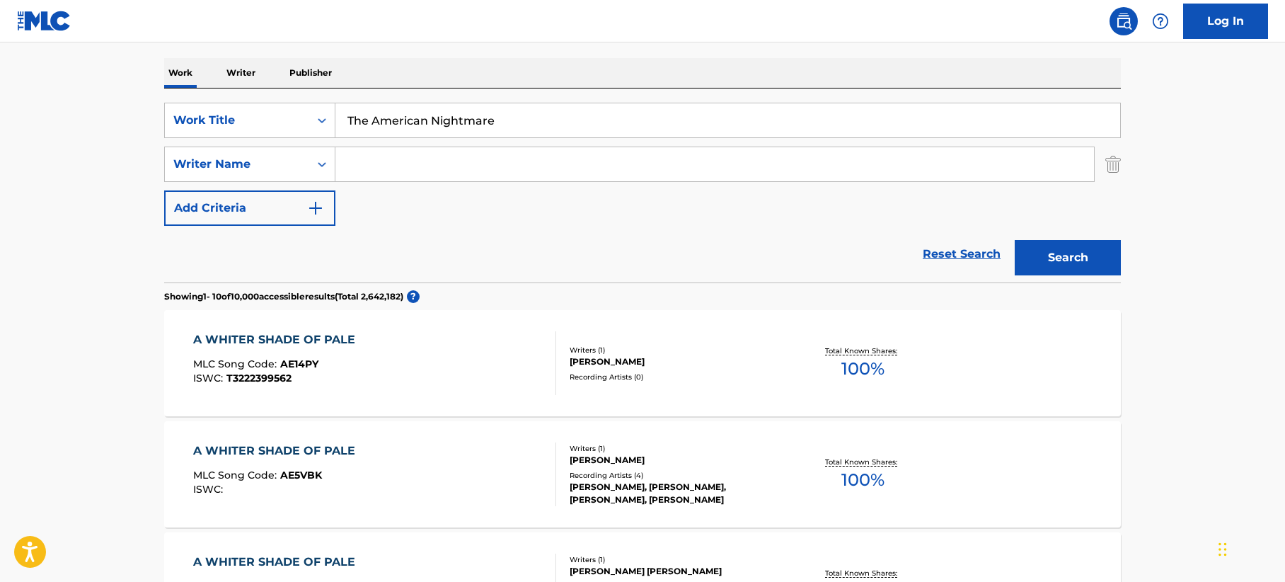
click at [1059, 250] on button "Search" at bounding box center [1068, 257] width 106 height 35
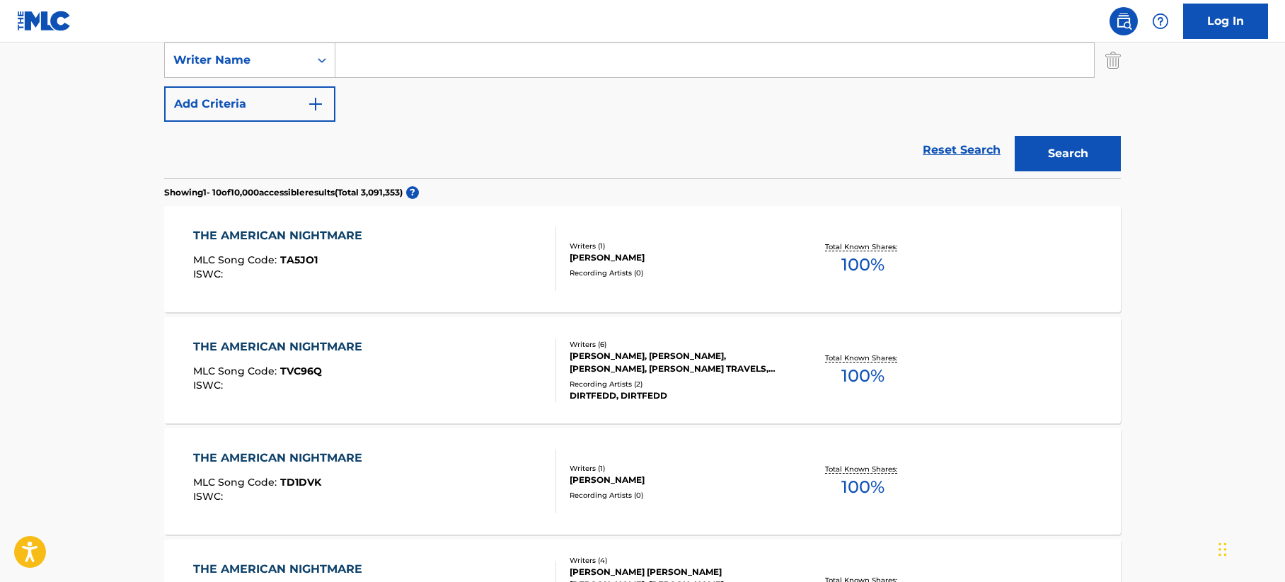
scroll to position [142, 0]
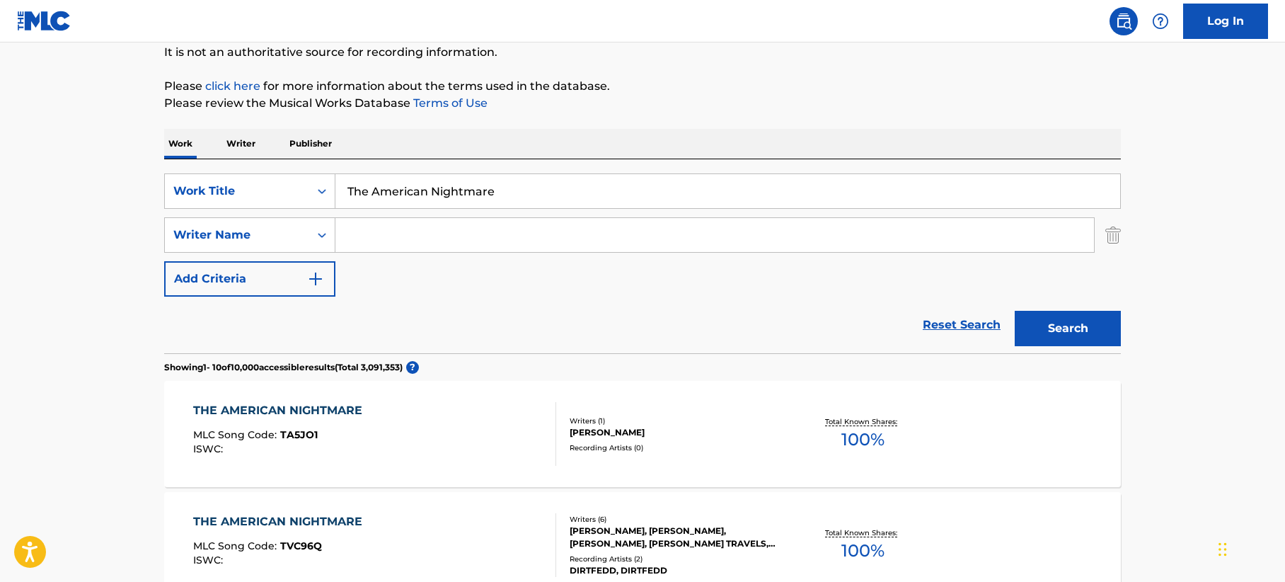
drag, startPoint x: 419, startPoint y: 231, endPoint x: 409, endPoint y: 235, distance: 10.8
click at [409, 234] on input "Search Form" at bounding box center [714, 235] width 759 height 34
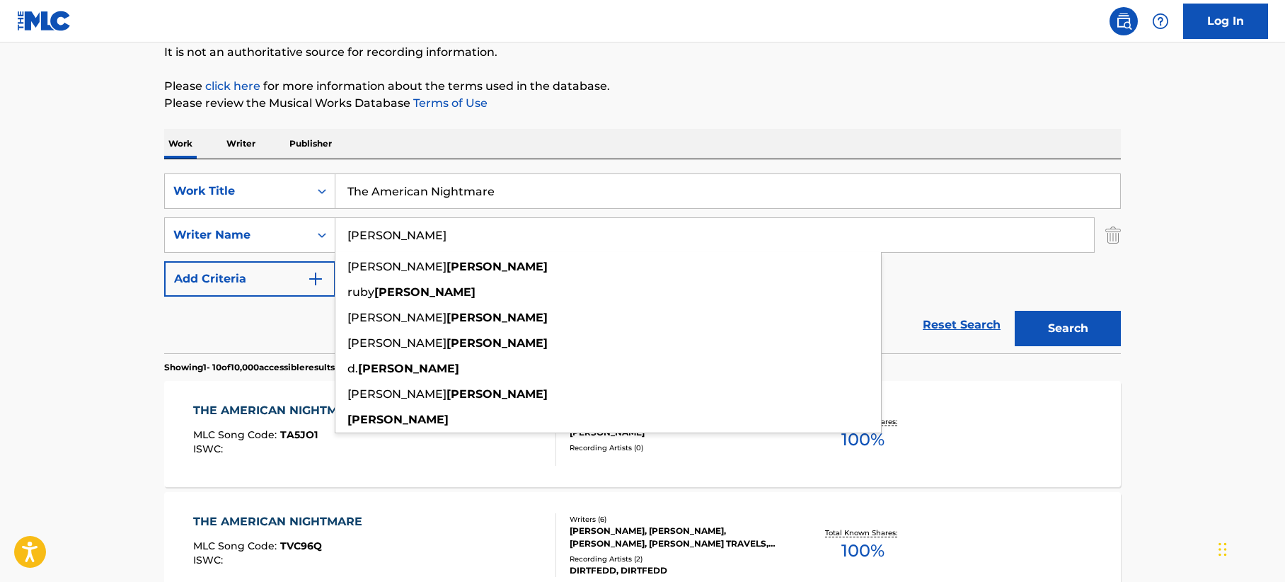
type input "[PERSON_NAME]"
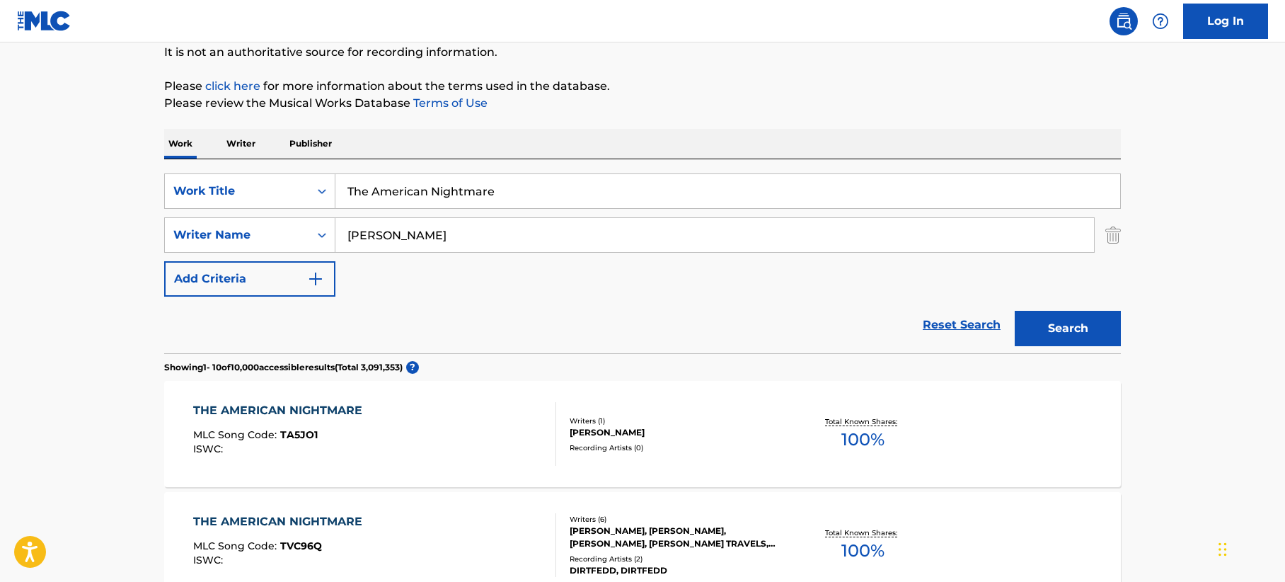
click at [1091, 330] on button "Search" at bounding box center [1068, 328] width 106 height 35
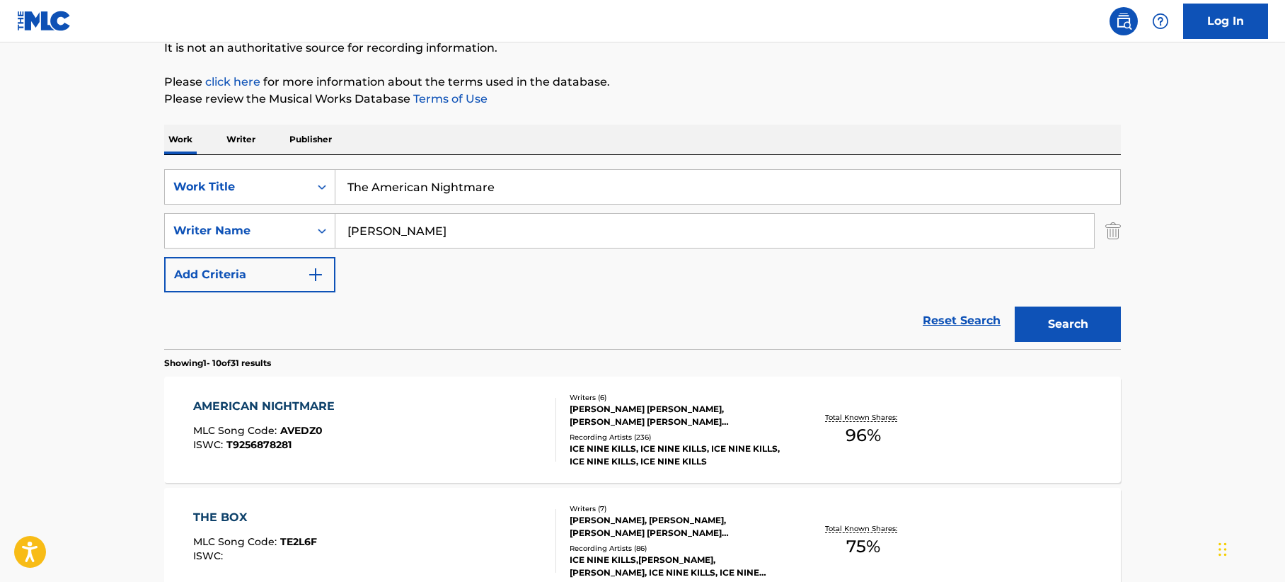
scroll to position [212, 0]
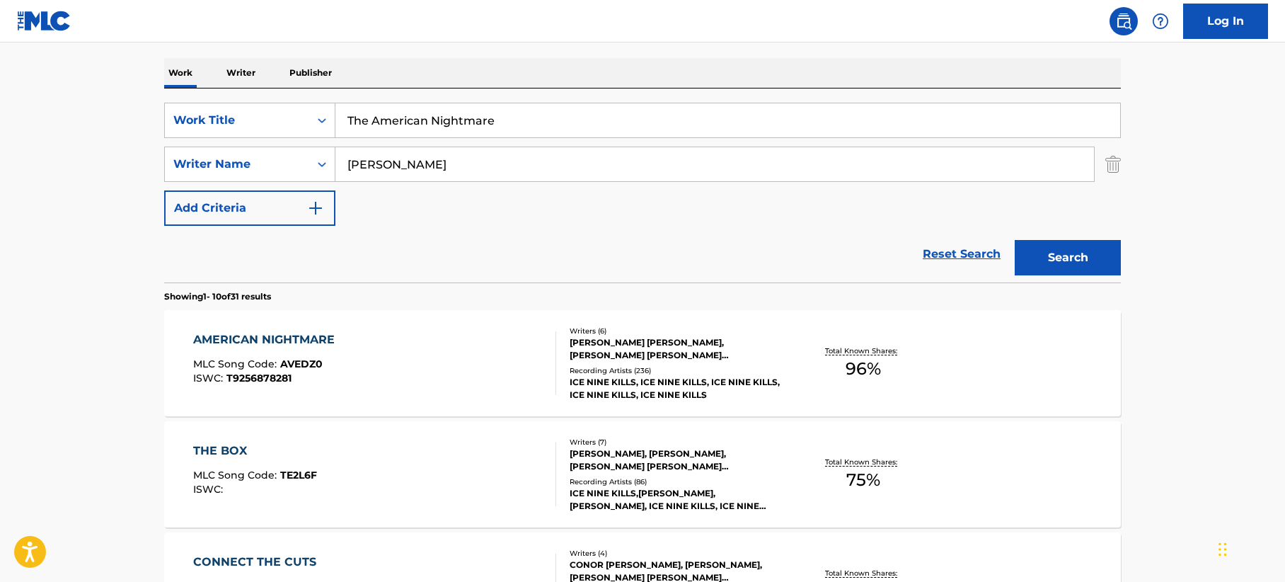
click at [453, 381] on div "AMERICAN NIGHTMARE MLC Song Code : AVEDZ0 ISWC : T9256878281" at bounding box center [375, 363] width 364 height 64
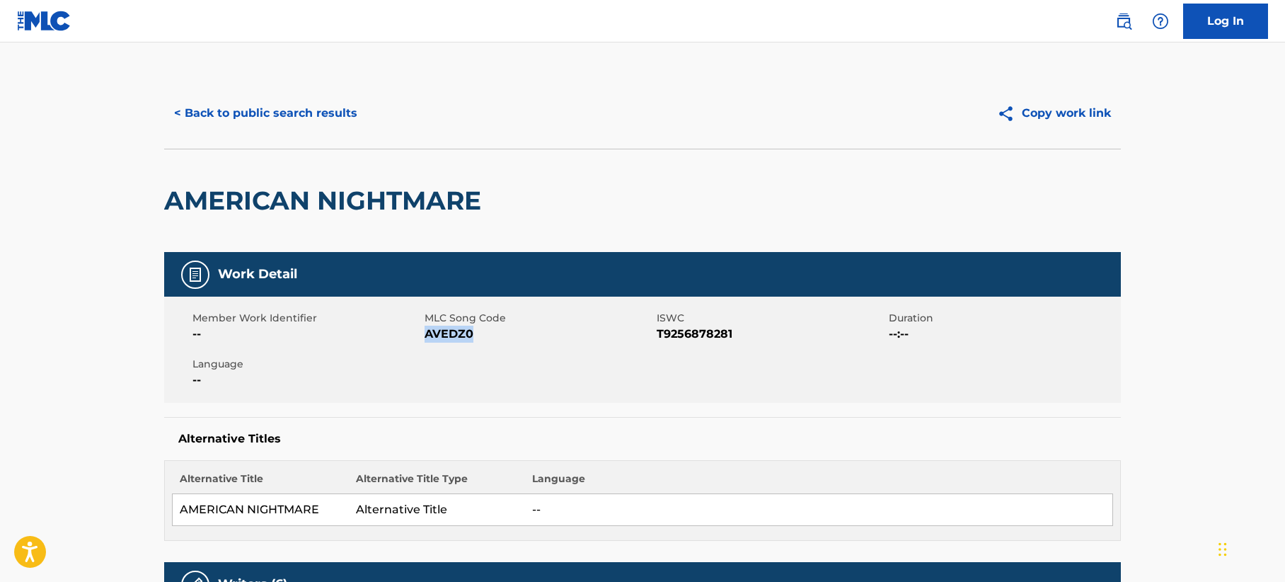
drag, startPoint x: 480, startPoint y: 329, endPoint x: 425, endPoint y: 331, distance: 54.5
click at [425, 331] on span "AVEDZ0" at bounding box center [539, 334] width 229 height 17
copy span "AVEDZ0"
click at [180, 105] on button "< Back to public search results" at bounding box center [265, 113] width 203 height 35
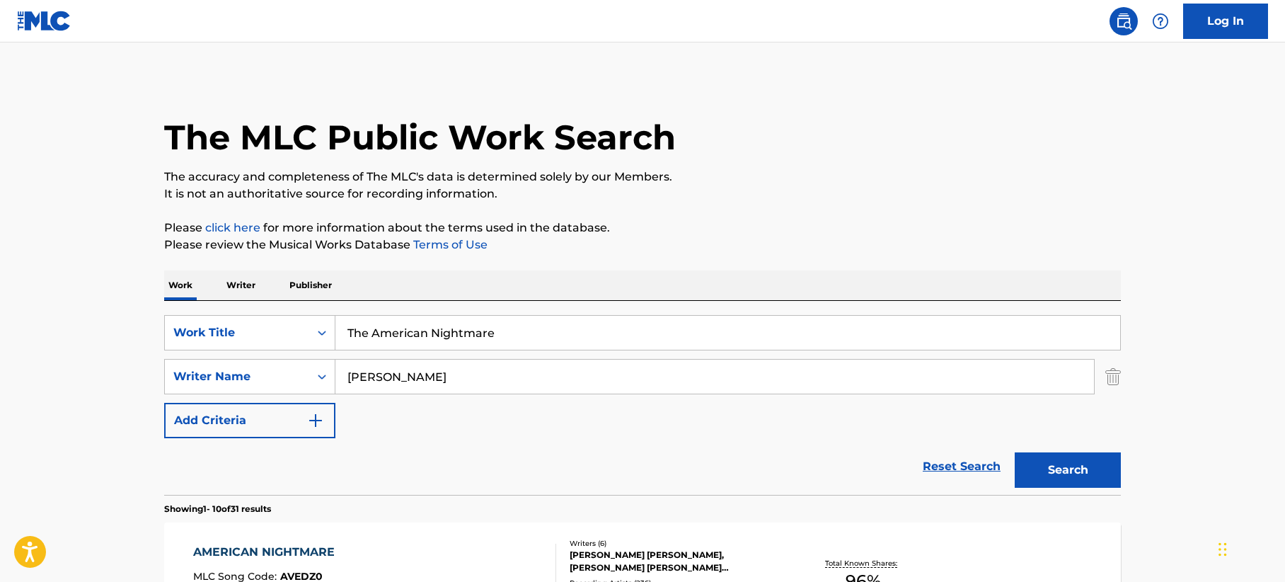
scroll to position [212, 0]
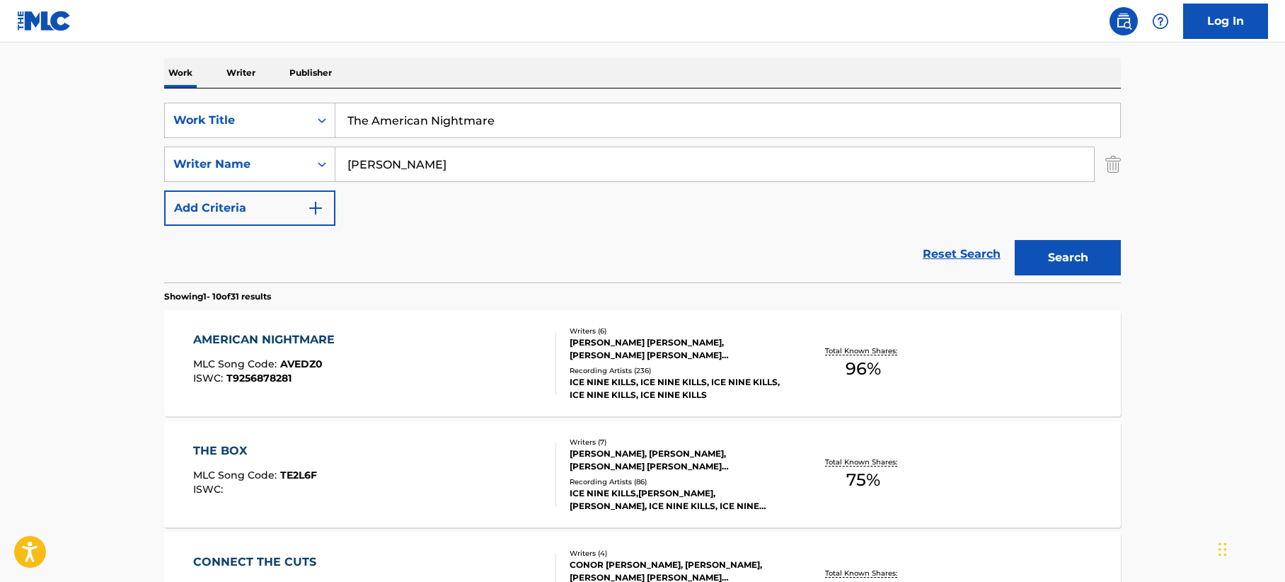
drag, startPoint x: 537, startPoint y: 119, endPoint x: 100, endPoint y: 64, distance: 440.0
paste input "Never Call Again"
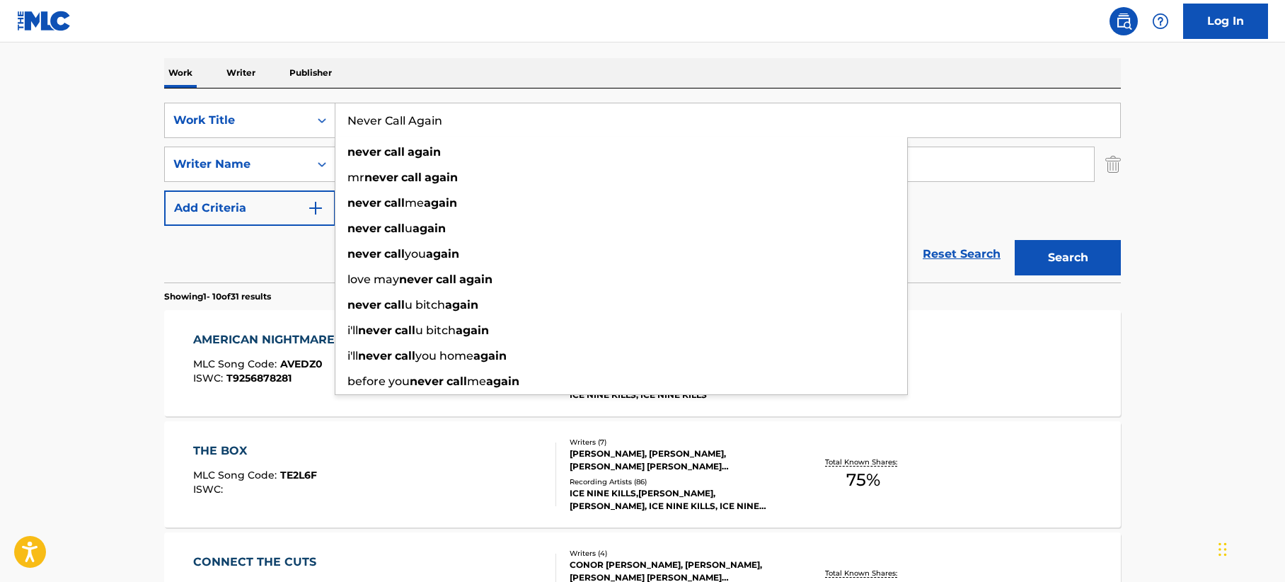
type input "Never Call Again"
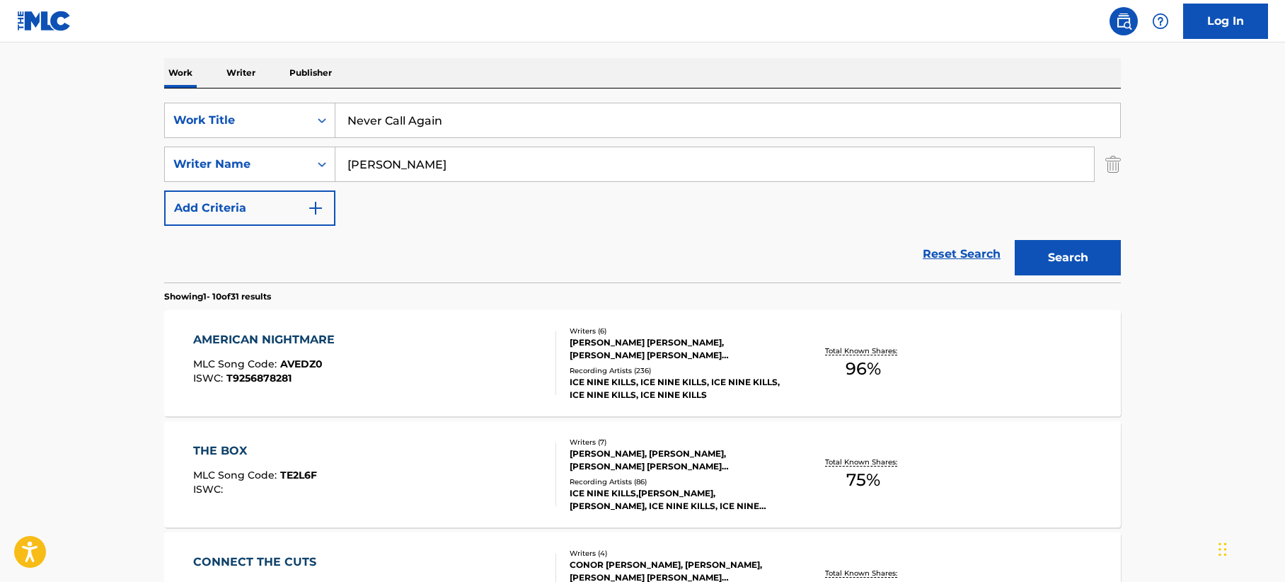
drag, startPoint x: 430, startPoint y: 156, endPoint x: 117, endPoint y: 149, distance: 312.2
drag, startPoint x: 1048, startPoint y: 246, endPoint x: 1020, endPoint y: 241, distance: 27.9
click at [1049, 246] on button "Search" at bounding box center [1068, 257] width 106 height 35
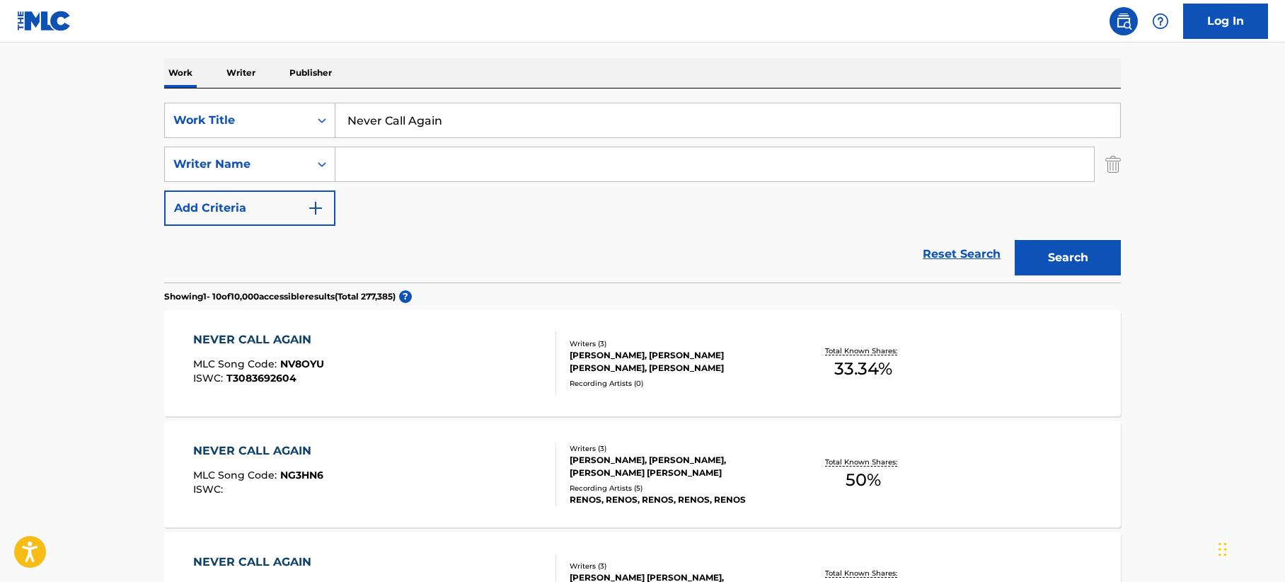
click at [433, 358] on div "NEVER CALL AGAIN MLC Song Code : NV8OYU ISWC : T3083692604" at bounding box center [375, 363] width 364 height 64
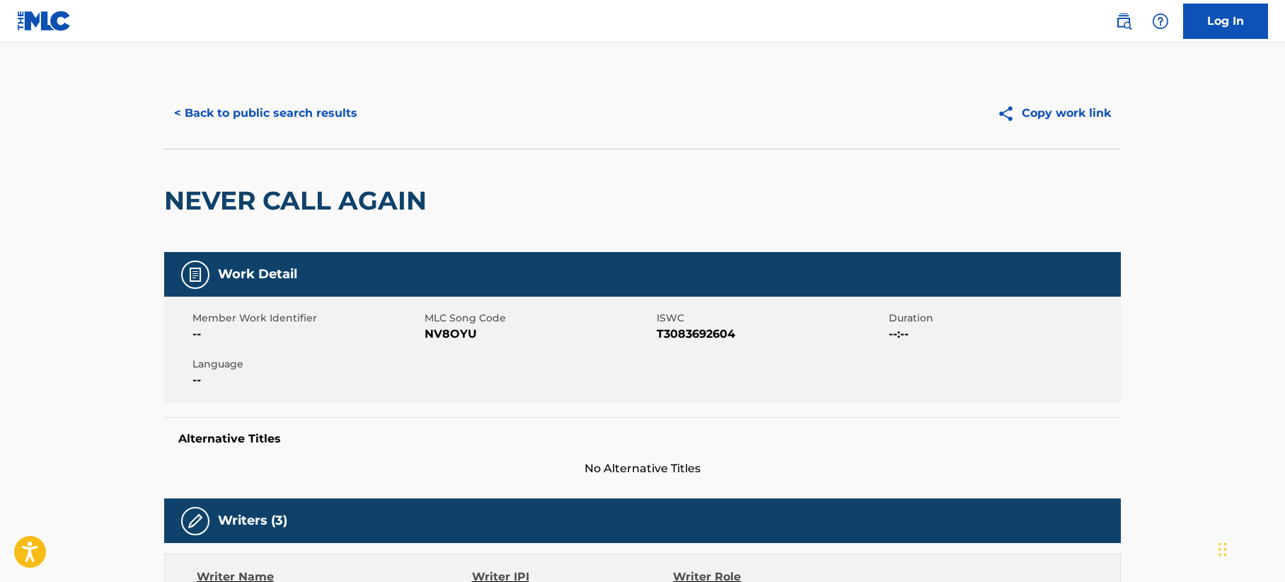
click at [266, 113] on button "< Back to public search results" at bounding box center [265, 113] width 203 height 35
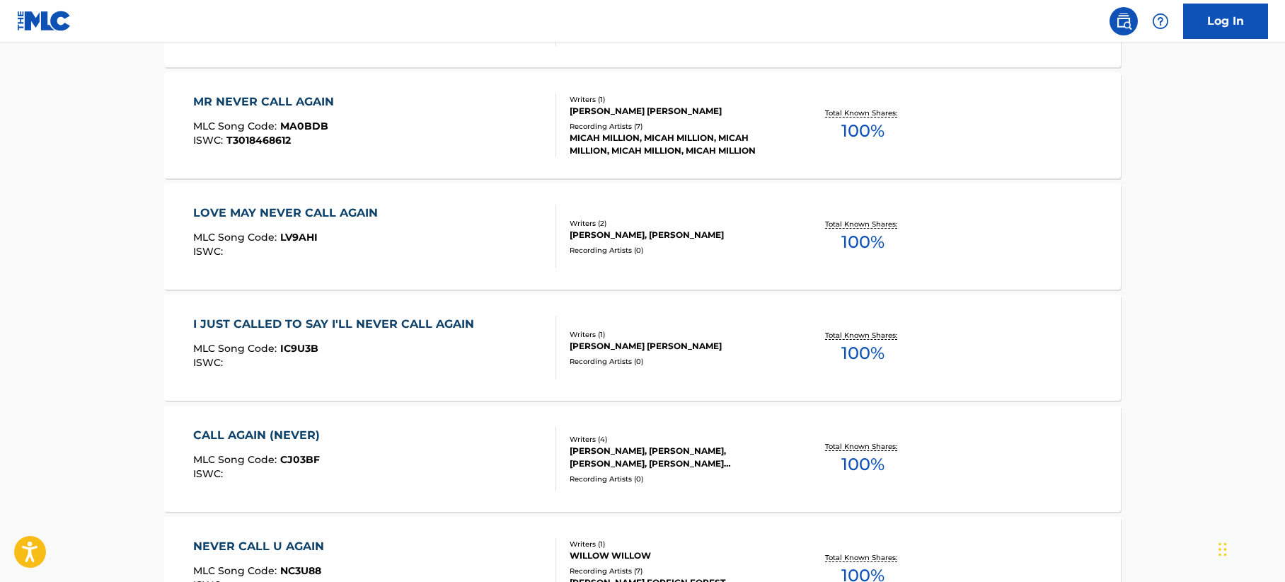
scroll to position [911, 0]
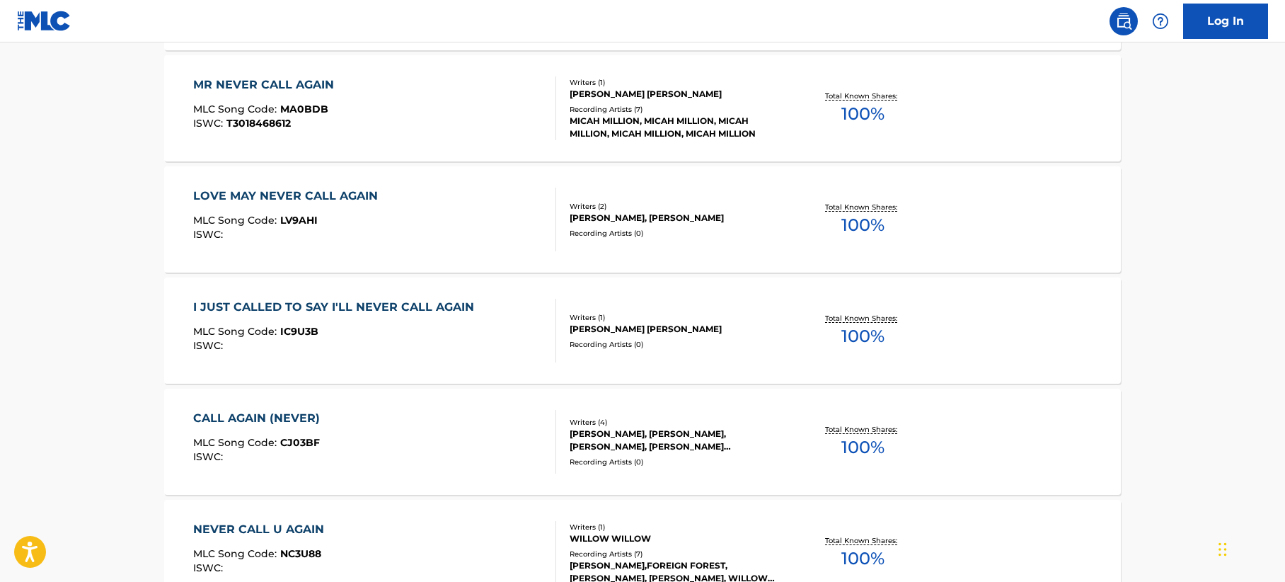
click at [480, 343] on div "I JUST CALLED TO SAY I'LL NEVER CALL AGAIN MLC Song Code : IC9U3B ISWC :" at bounding box center [375, 331] width 364 height 64
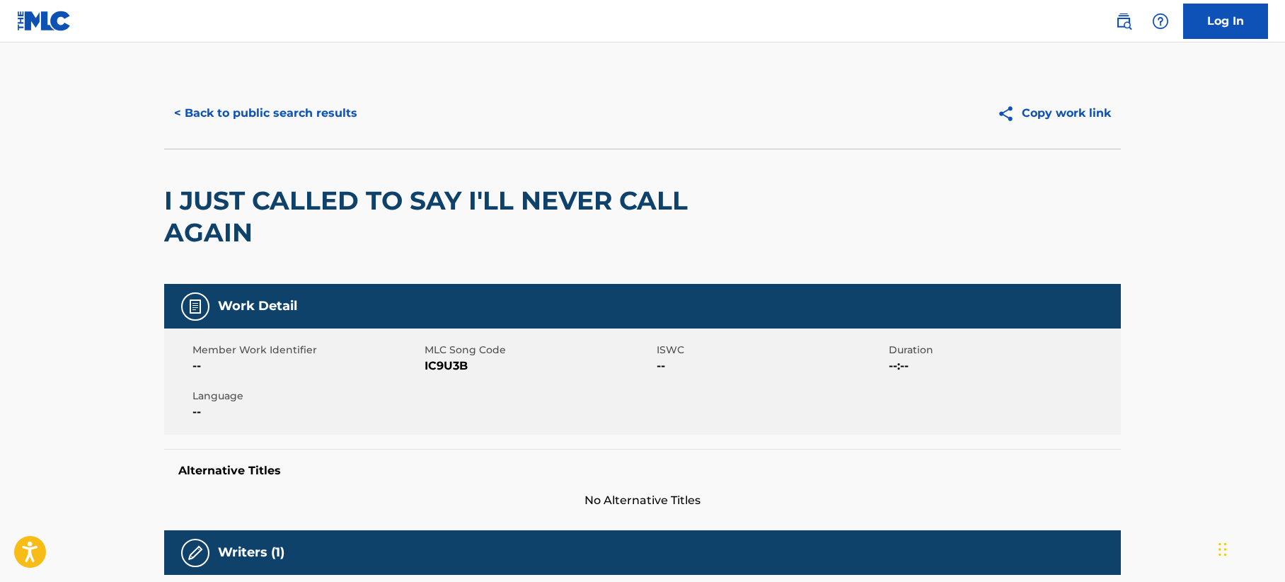
click at [292, 118] on button "< Back to public search results" at bounding box center [265, 113] width 203 height 35
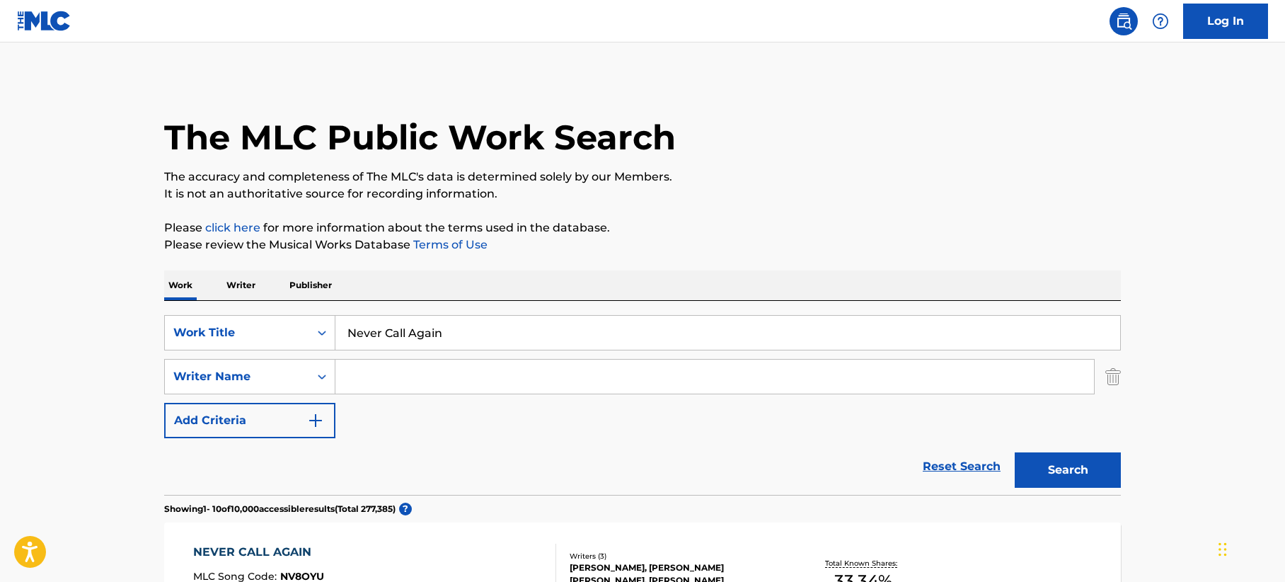
drag, startPoint x: 242, startPoint y: 301, endPoint x: 127, endPoint y: 284, distance: 115.9
paste input "Sure Wasn't Me"
type input "Sure Wasn't Me"
click at [1091, 464] on button "Search" at bounding box center [1068, 469] width 106 height 35
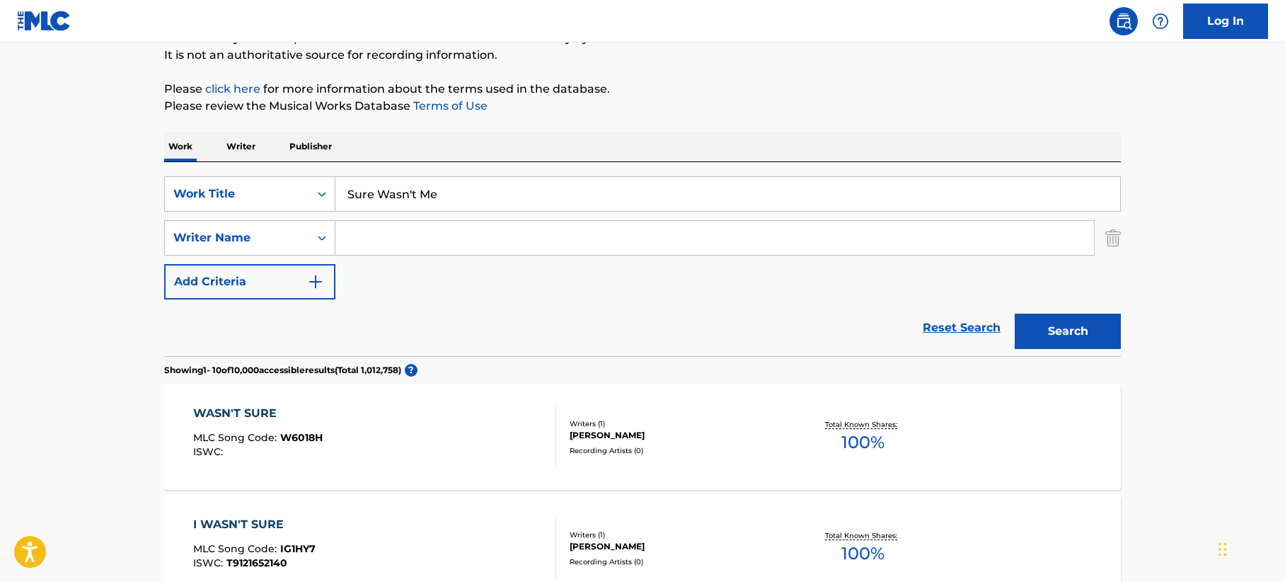
scroll to position [142, 0]
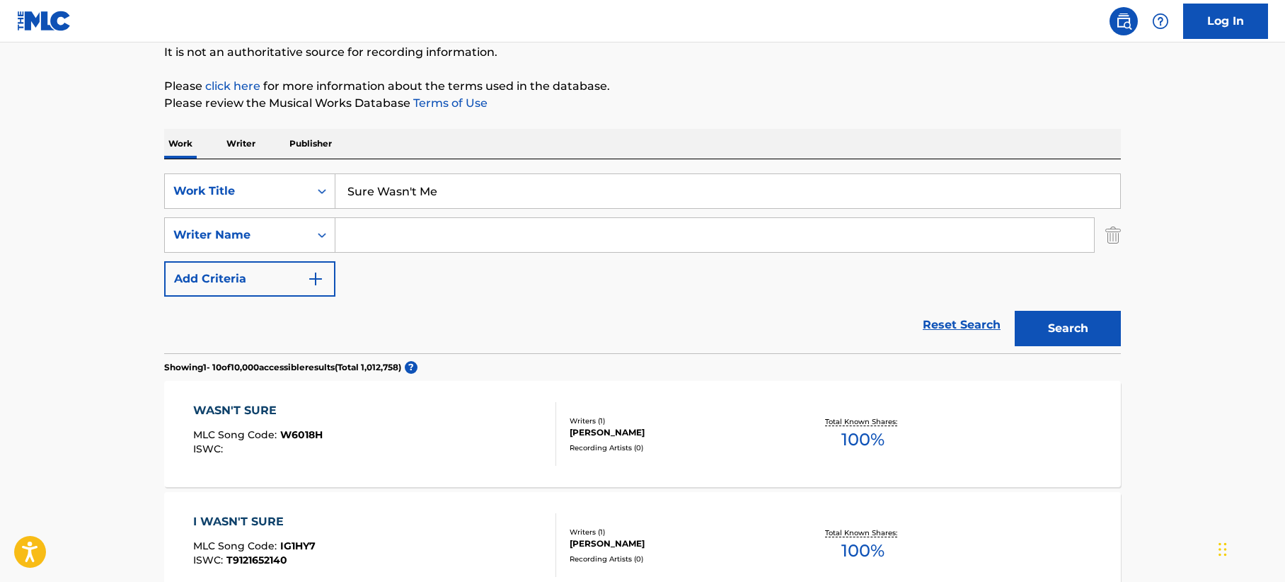
click at [437, 225] on input "Search Form" at bounding box center [714, 235] width 759 height 34
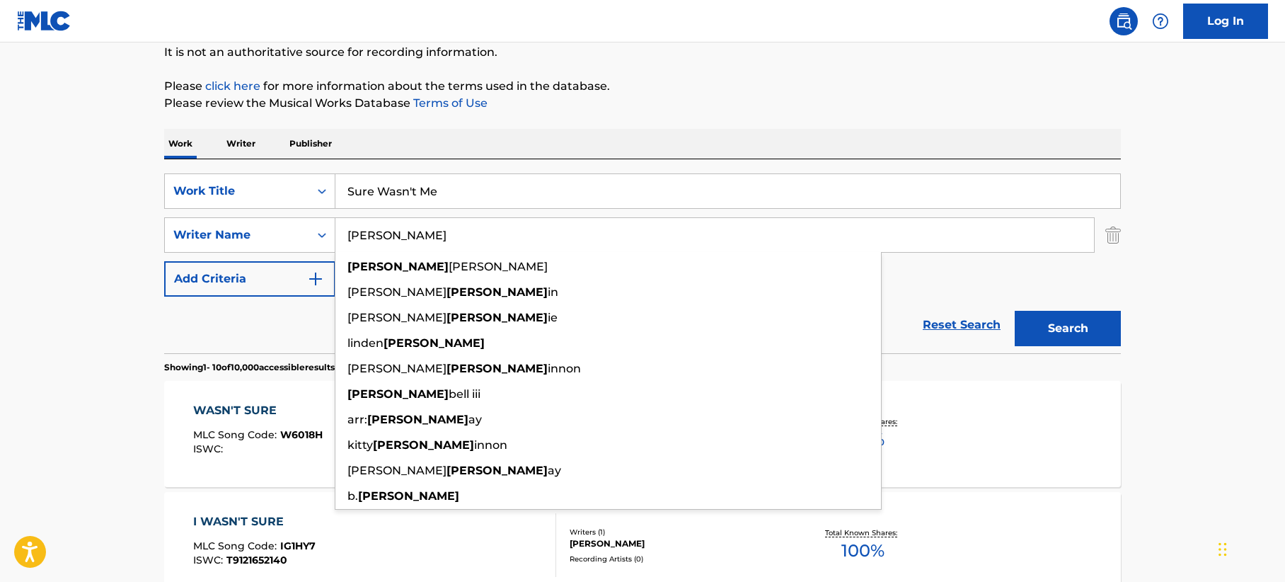
click at [1091, 332] on button "Search" at bounding box center [1068, 328] width 106 height 35
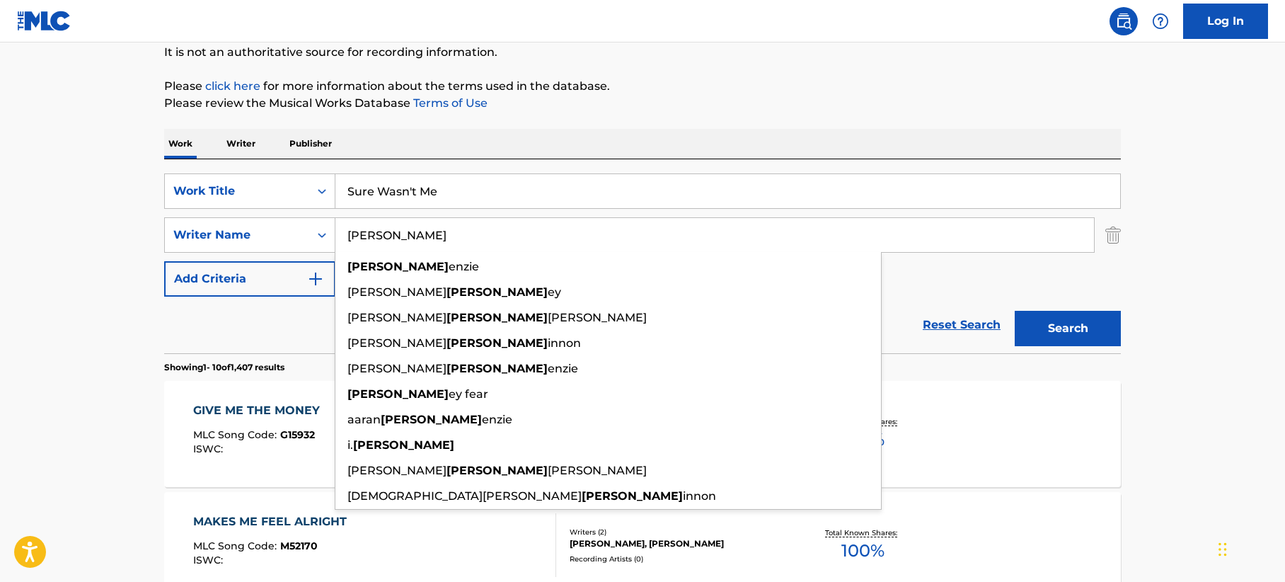
drag, startPoint x: 405, startPoint y: 230, endPoint x: 246, endPoint y: 209, distance: 161.3
click at [246, 209] on div "SearchWithCriteriacc330170-9518-4c5b-b452-710700ad2bcb Work Title Sure Wasn't M…" at bounding box center [642, 234] width 957 height 123
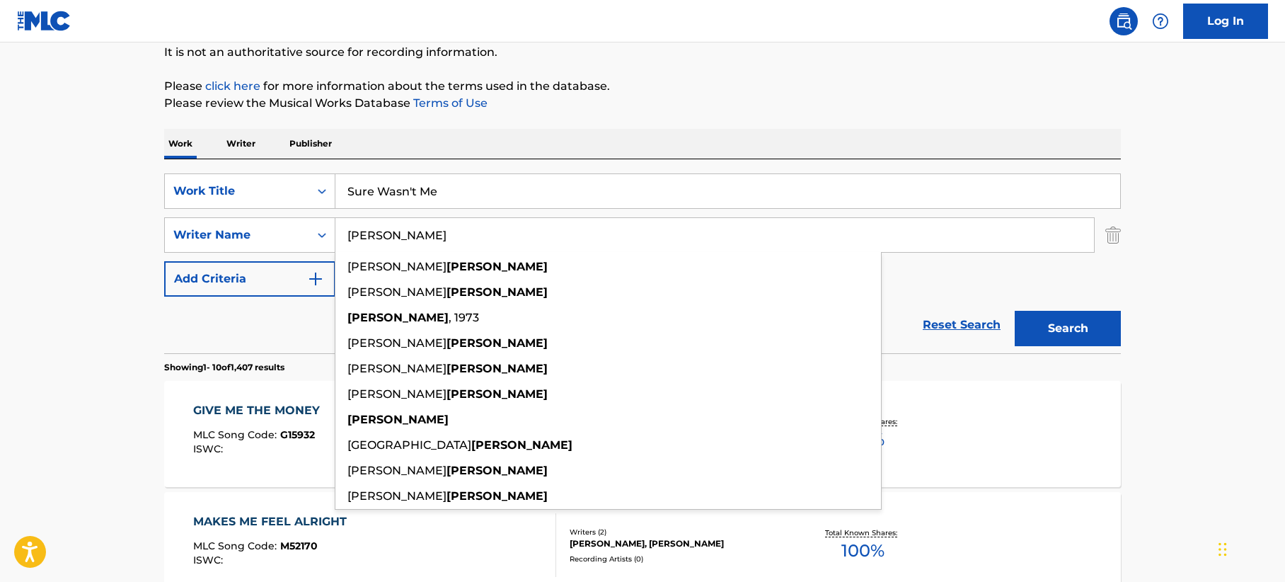
type input "[PERSON_NAME]"
drag, startPoint x: 1279, startPoint y: 383, endPoint x: 1050, endPoint y: 311, distance: 240.4
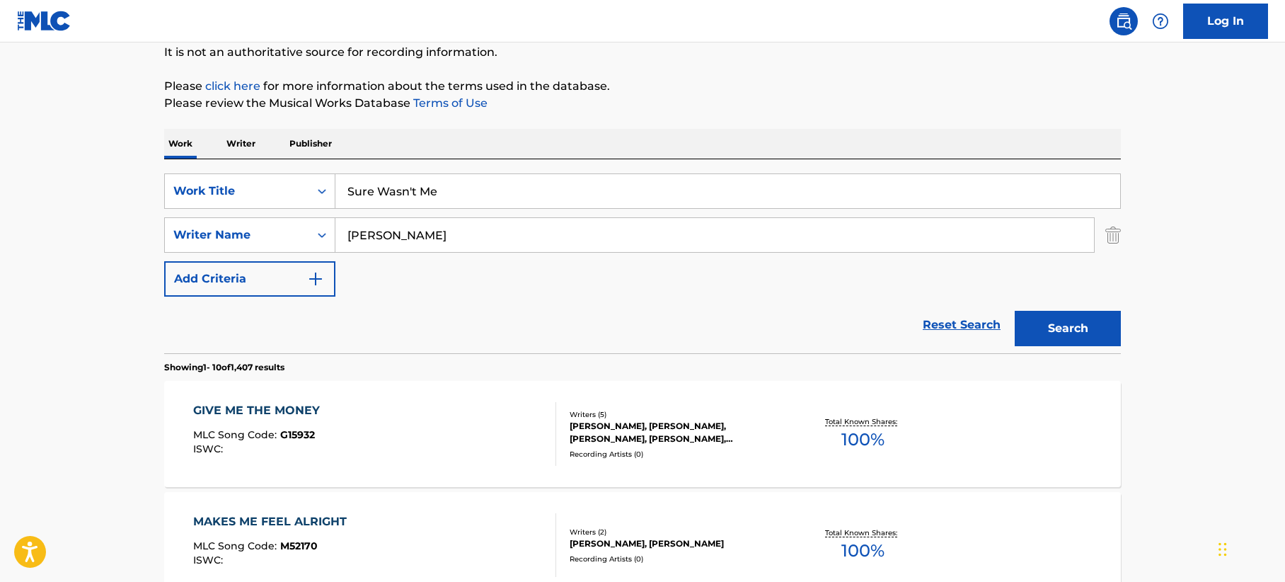
click at [1038, 316] on button "Search" at bounding box center [1068, 328] width 106 height 35
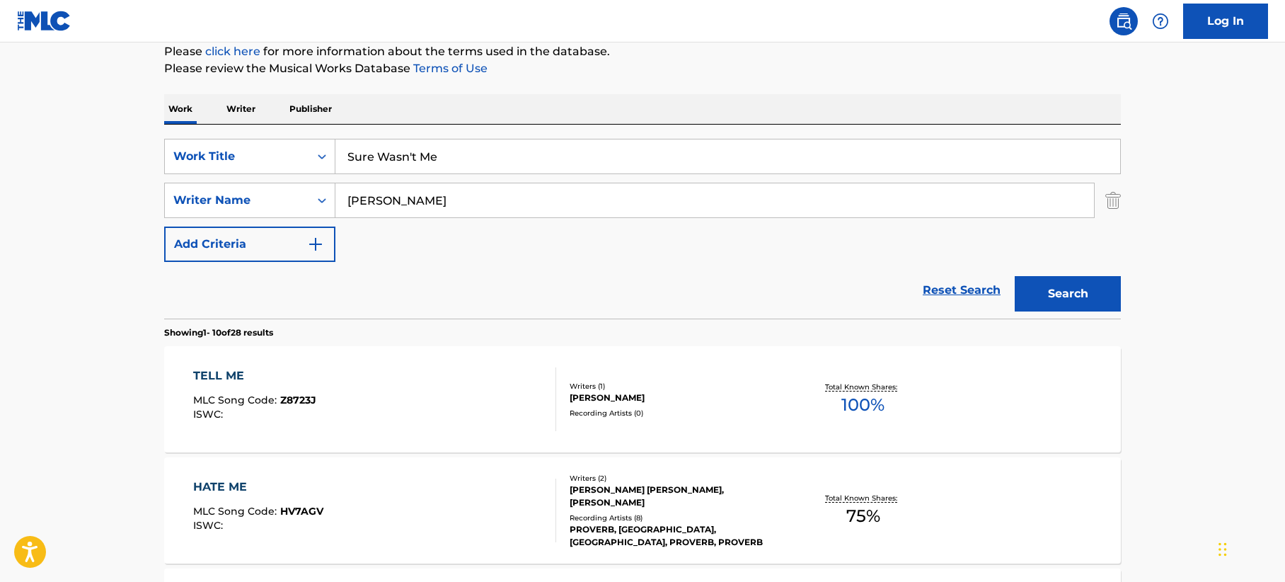
scroll to position [71, 0]
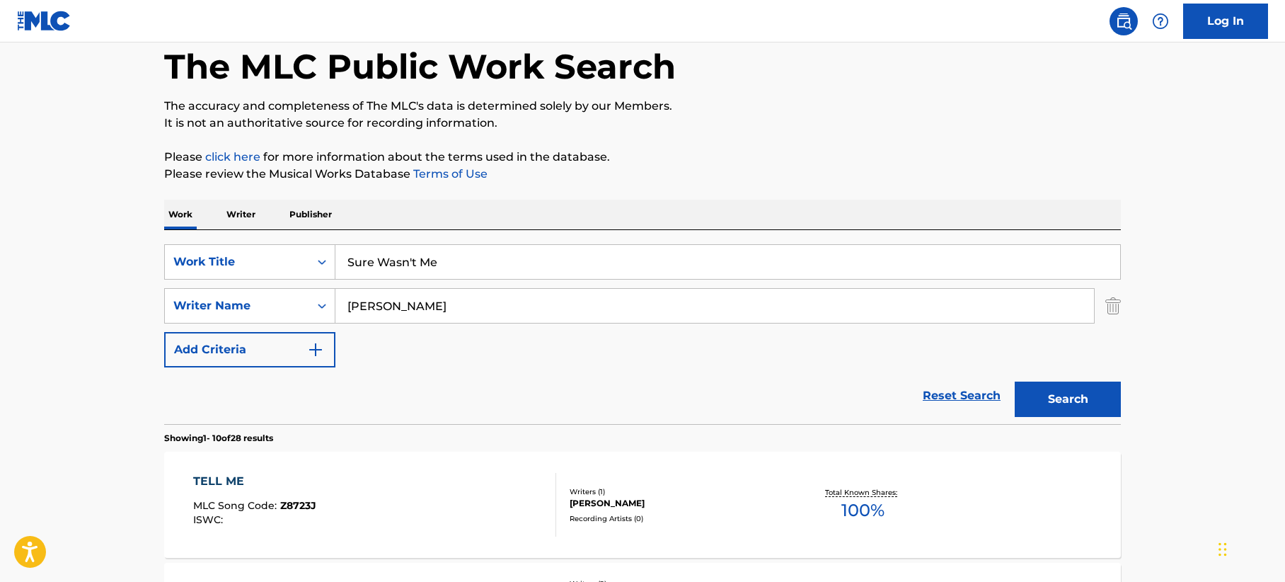
drag, startPoint x: 460, startPoint y: 258, endPoint x: 122, endPoint y: 235, distance: 339.1
paste input "ounds Like Something I'd Say"
type input "Sounds Like Something I'd Say"
drag, startPoint x: 403, startPoint y: 391, endPoint x: 393, endPoint y: 295, distance: 96.7
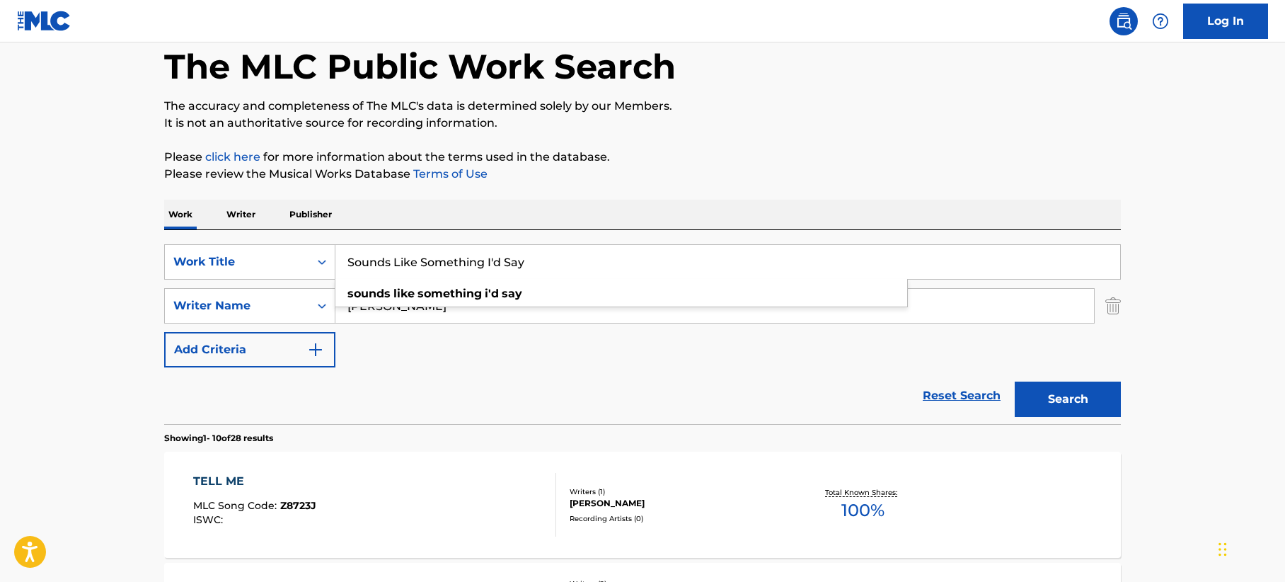
click at [401, 381] on div "Reset Search Search" at bounding box center [642, 395] width 957 height 57
click at [1070, 410] on button "Search" at bounding box center [1068, 398] width 106 height 35
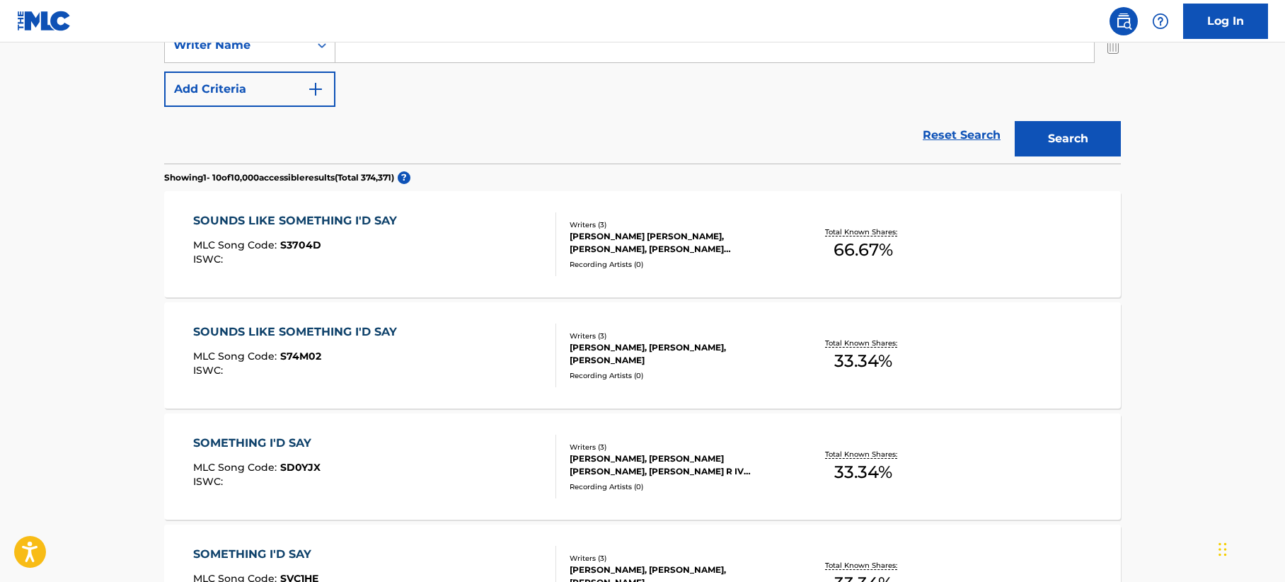
scroll to position [354, 0]
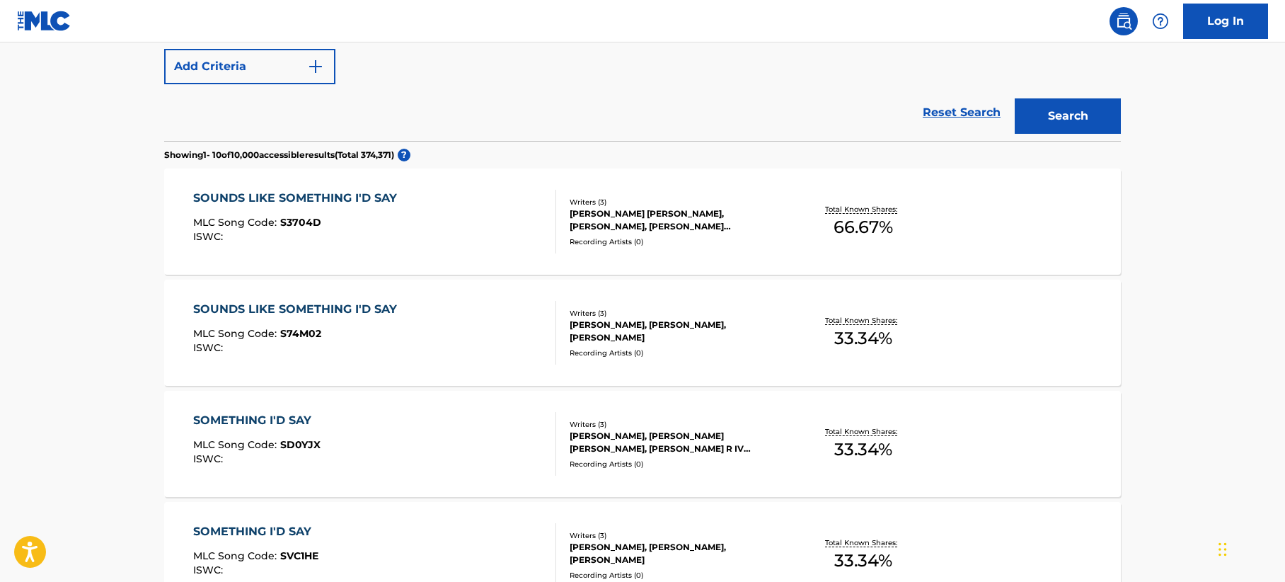
click at [448, 324] on div "SOUNDS LIKE SOMETHING I'D SAY MLC Song Code : S74M02 ISWC :" at bounding box center [375, 333] width 364 height 64
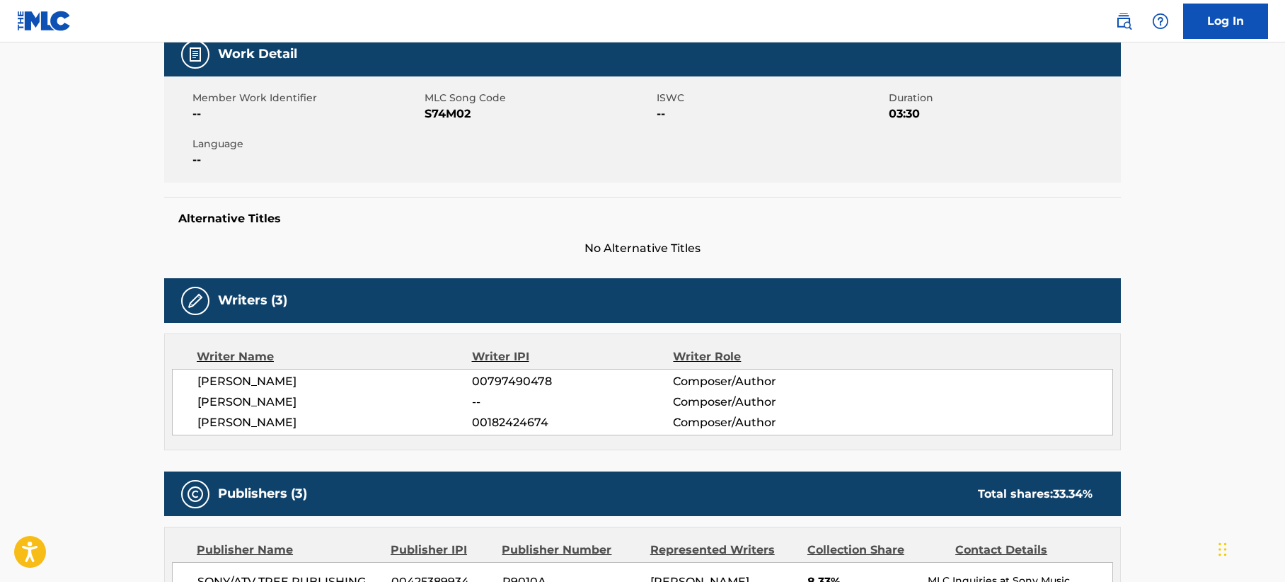
scroll to position [142, 0]
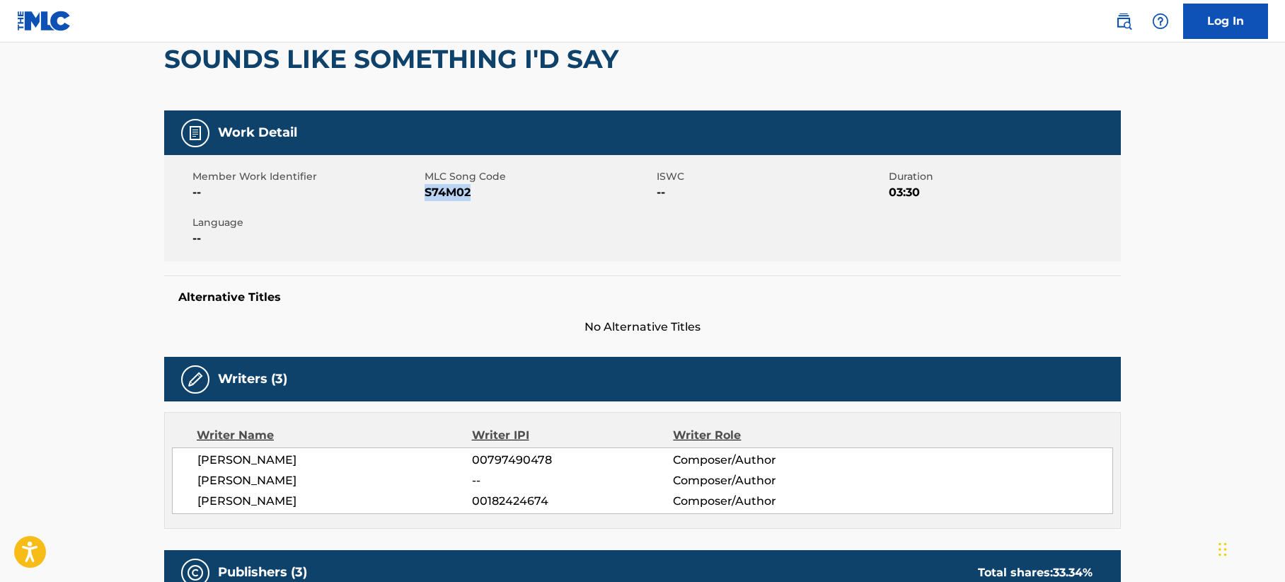
drag, startPoint x: 478, startPoint y: 195, endPoint x: 426, endPoint y: 194, distance: 51.7
click at [426, 194] on span "S74M02" at bounding box center [539, 192] width 229 height 17
copy span "S74M02"
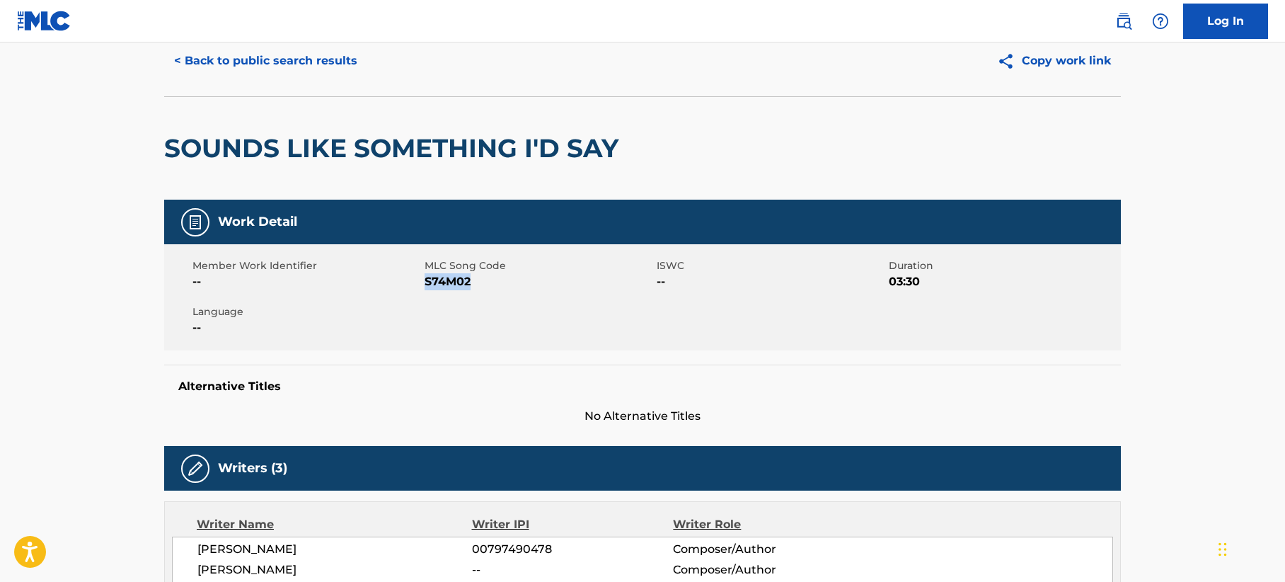
scroll to position [0, 0]
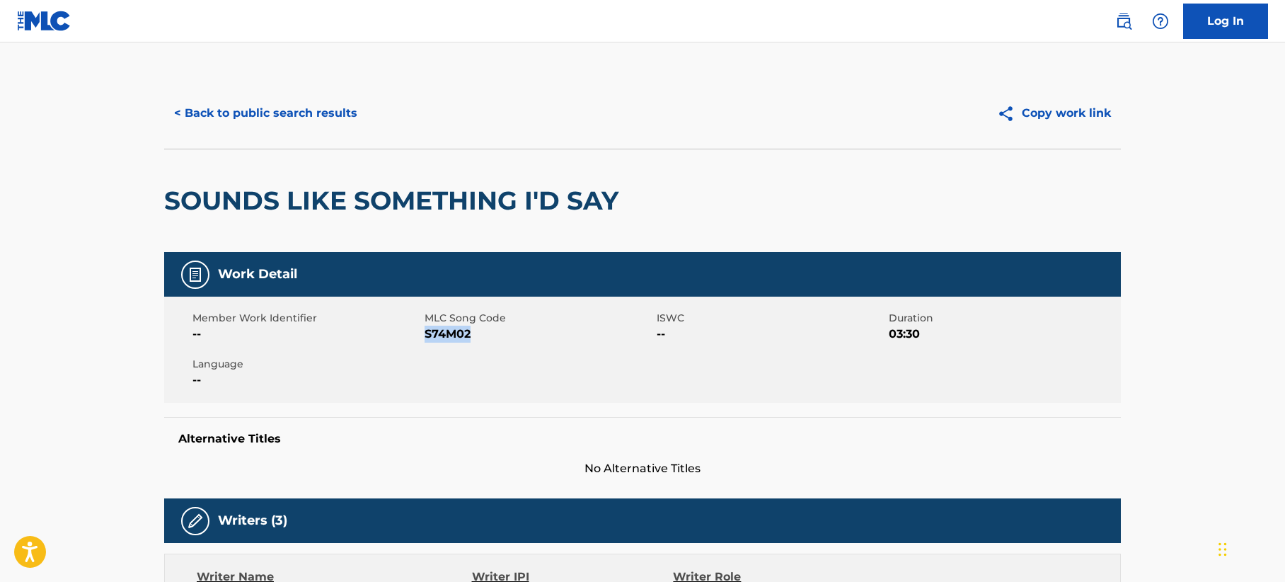
click at [332, 116] on button "< Back to public search results" at bounding box center [265, 113] width 203 height 35
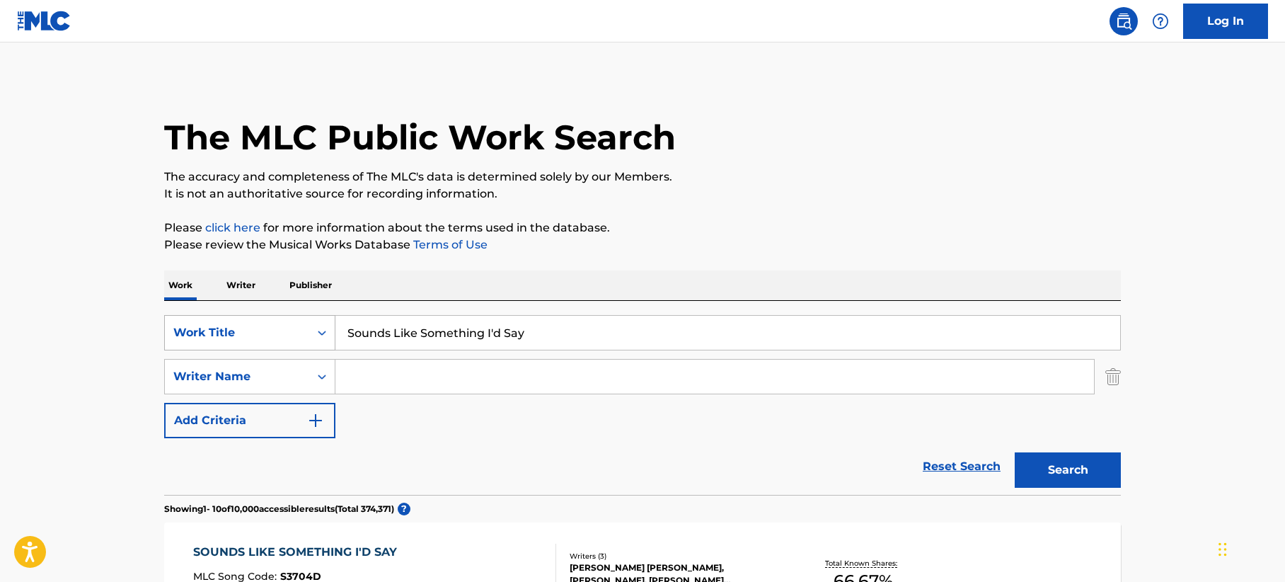
click at [223, 326] on div "Work Title" at bounding box center [236, 332] width 127 height 17
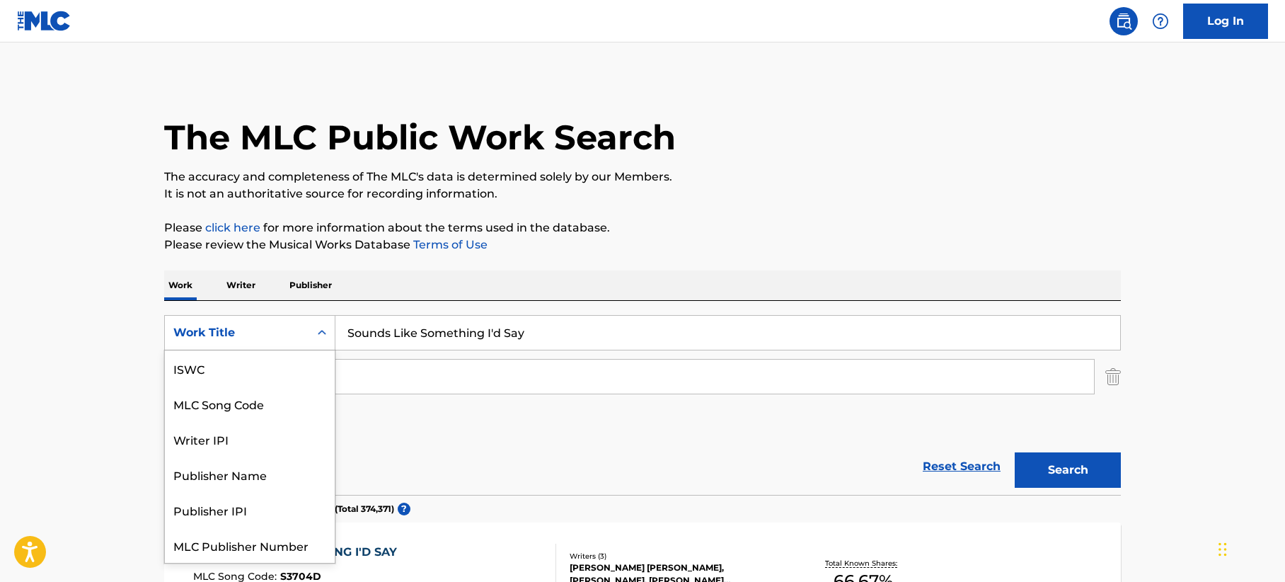
scroll to position [35, 0]
click at [223, 363] on div "MLC Song Code" at bounding box center [250, 367] width 170 height 35
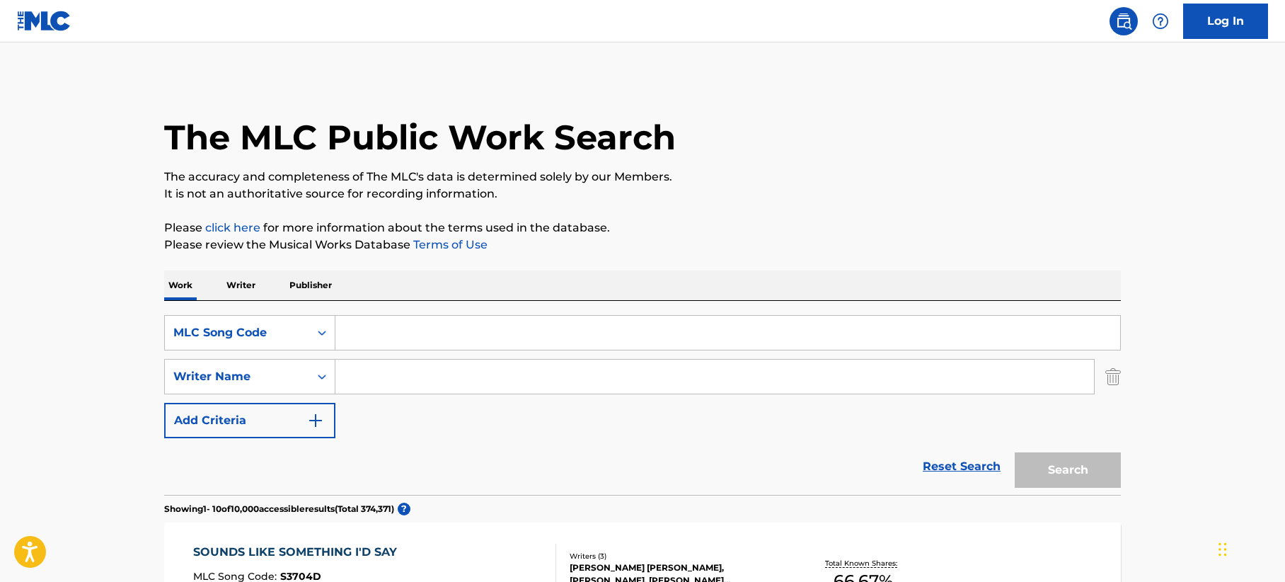
drag, startPoint x: 298, startPoint y: 355, endPoint x: 442, endPoint y: 338, distance: 145.4
click at [442, 338] on input "Search Form" at bounding box center [727, 333] width 785 height 34
paste input "CL05KL"
type input "CL05KL"
click at [1094, 463] on button "Search" at bounding box center [1068, 469] width 106 height 35
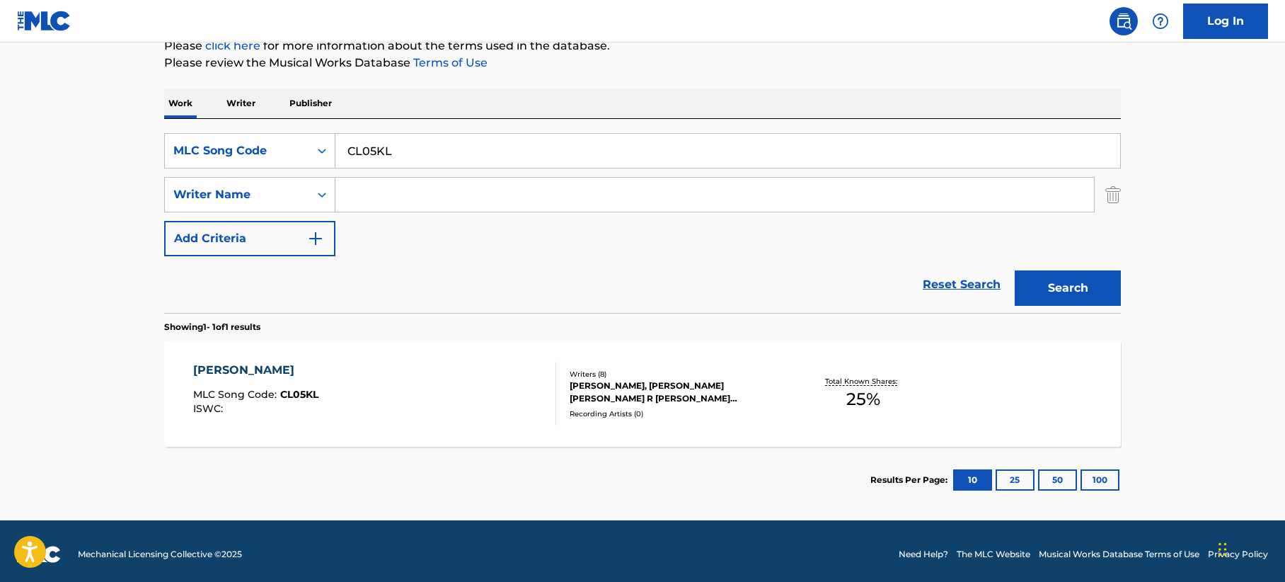
scroll to position [188, 0]
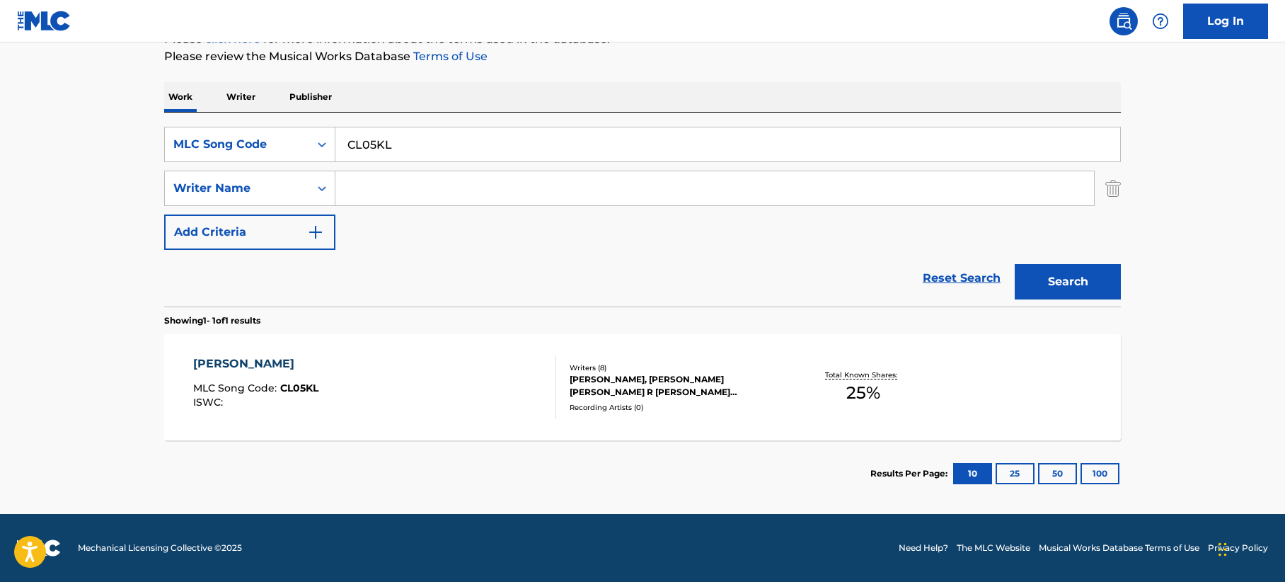
click at [463, 396] on div "CHULA VENTE MLC Song Code : CL05KL ISWC :" at bounding box center [375, 387] width 364 height 64
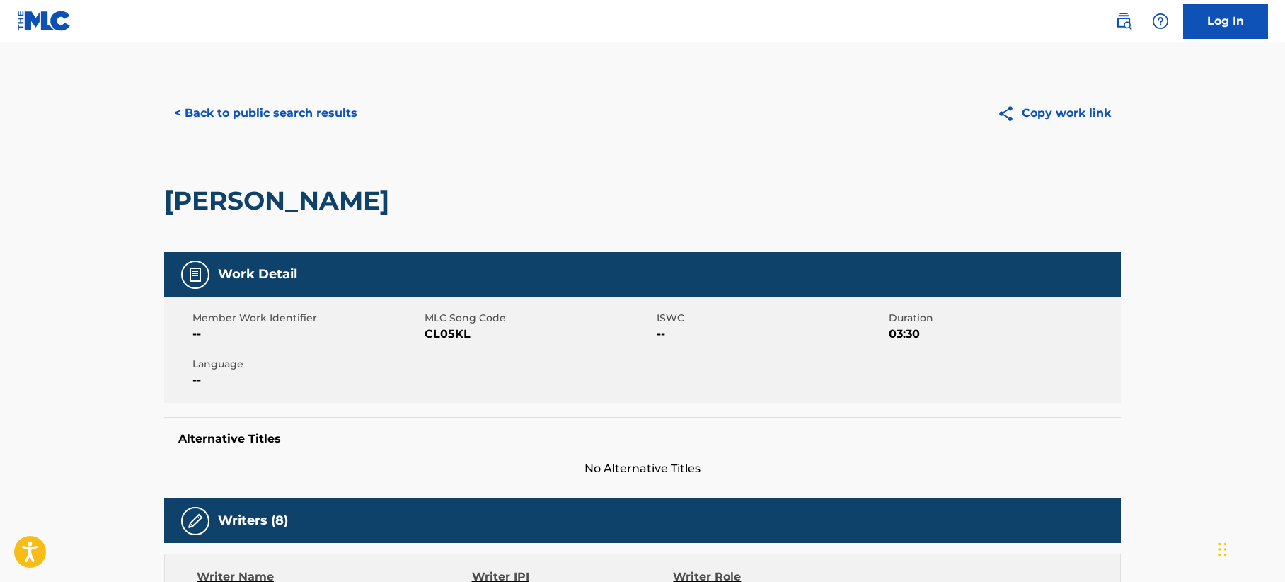
click at [320, 115] on button "< Back to public search results" at bounding box center [265, 113] width 203 height 35
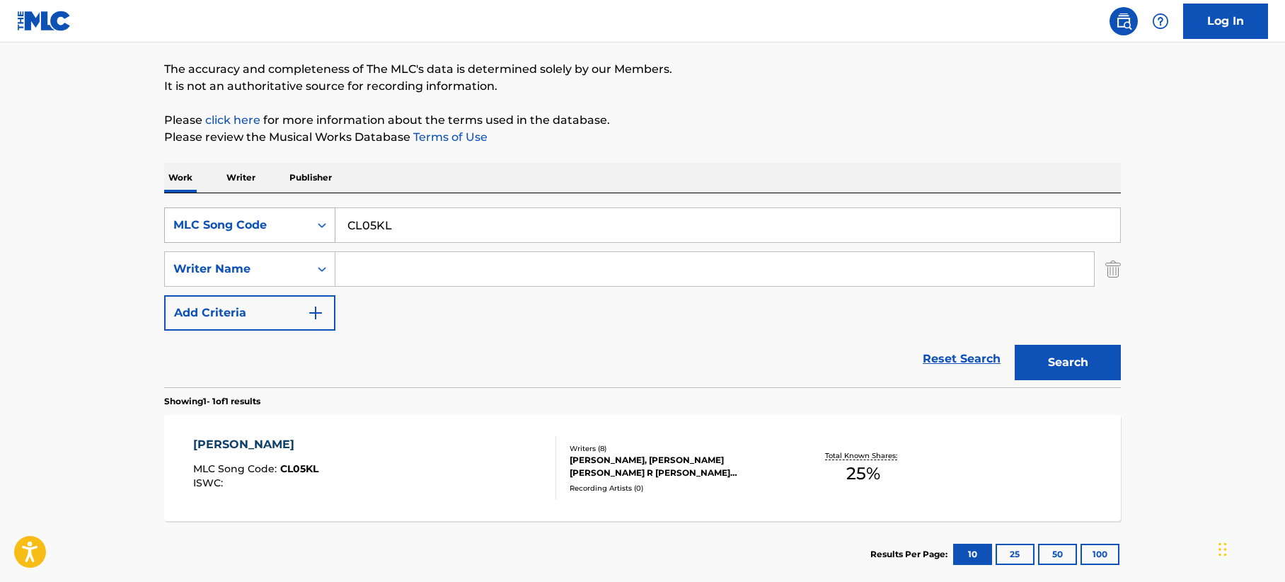
click at [259, 219] on div "MLC Song Code" at bounding box center [236, 225] width 127 height 17
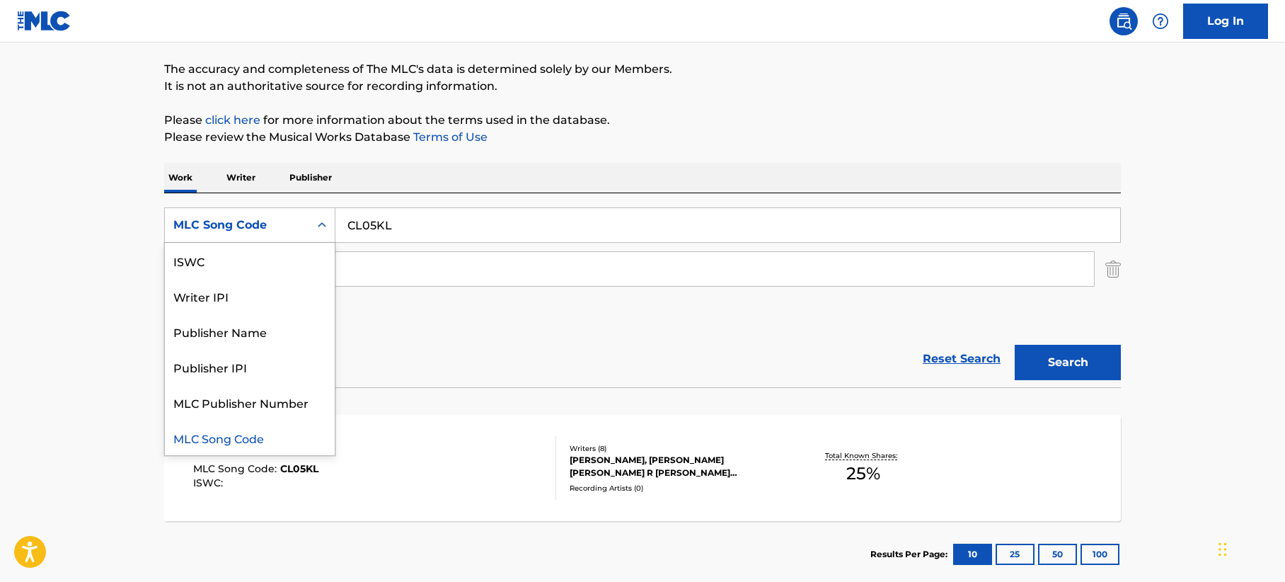
scroll to position [0, 0]
click at [217, 265] on div "Work Title" at bounding box center [250, 260] width 170 height 35
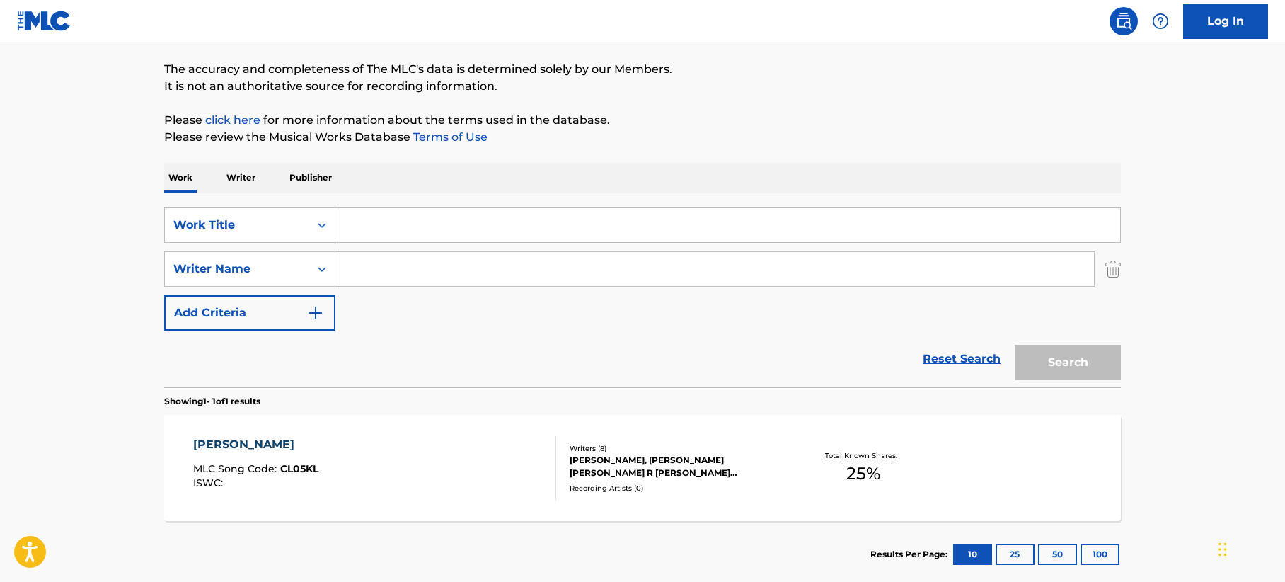
click at [382, 231] on input "Search Form" at bounding box center [727, 225] width 785 height 34
paste input "Fairytale"
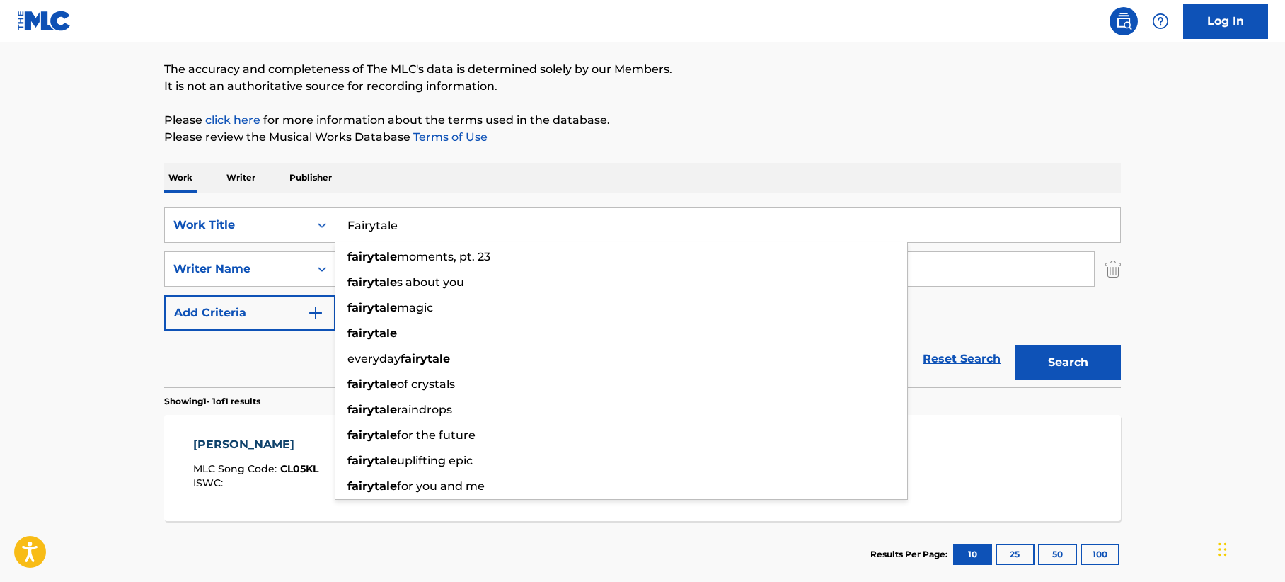
type input "Fairytale"
drag, startPoint x: 93, startPoint y: 273, endPoint x: 169, endPoint y: 278, distance: 76.6
click at [105, 276] on main "The MLC Public Work Search The accuracy and completeness of The MLC's data is d…" at bounding box center [642, 265] width 1285 height 660
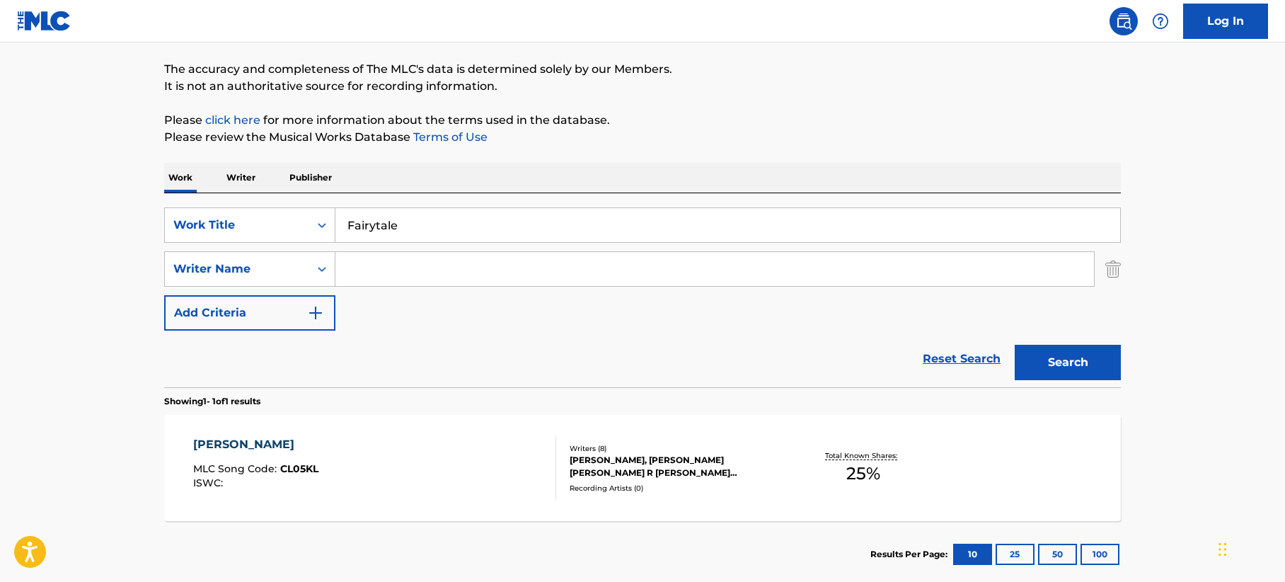
click at [404, 278] on input "Search Form" at bounding box center [714, 269] width 759 height 34
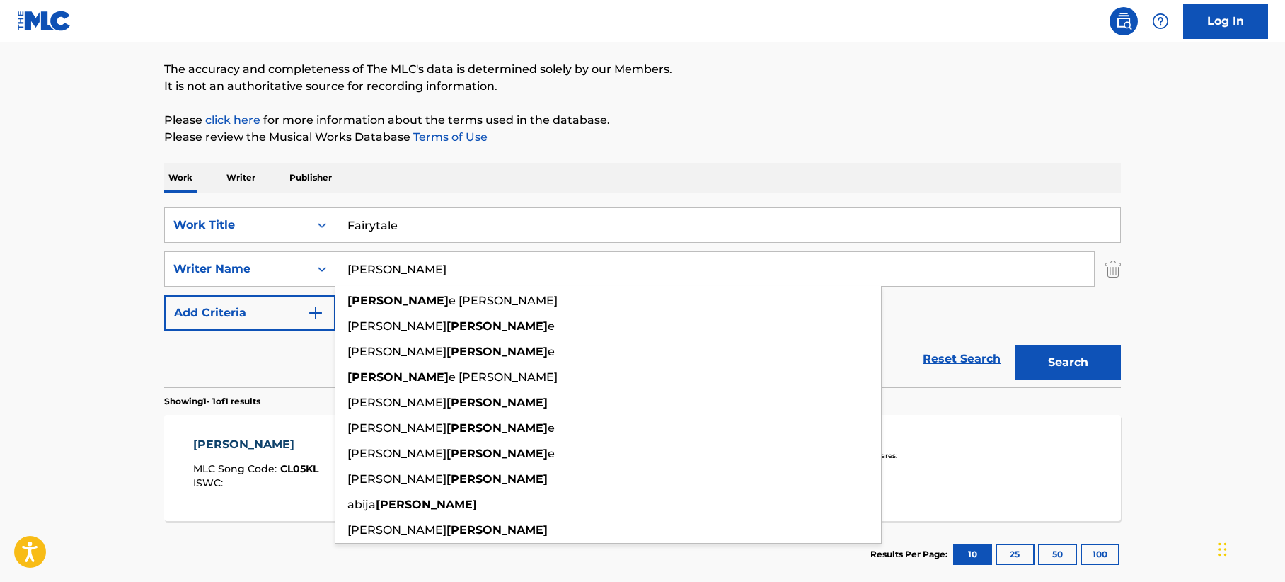
type input "[PERSON_NAME]"
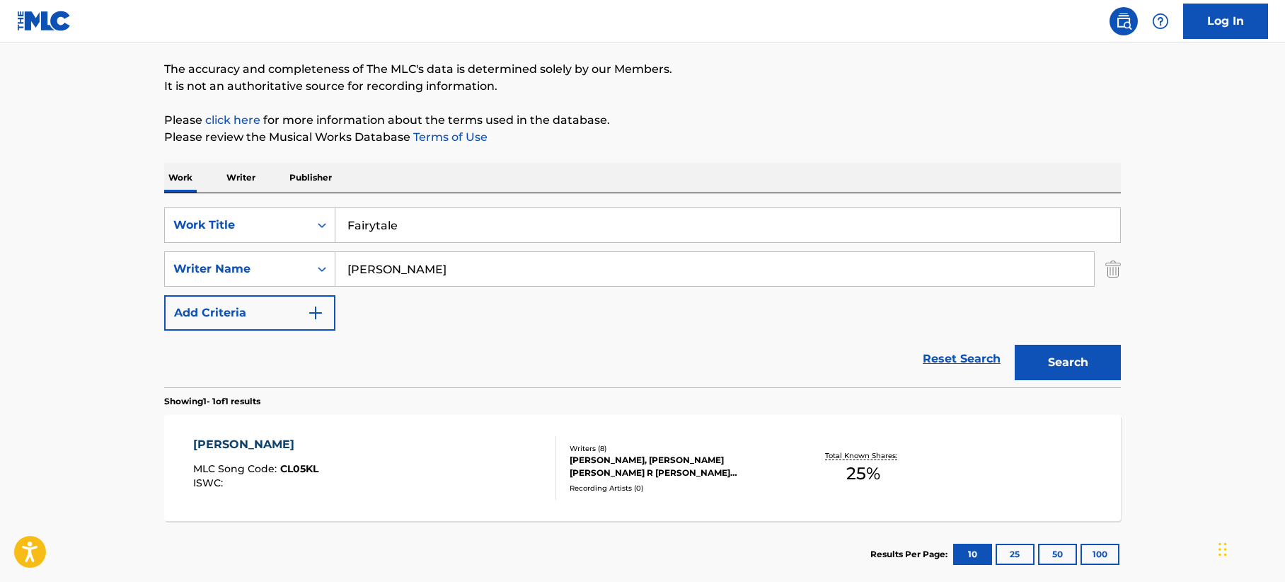
drag, startPoint x: 711, startPoint y: 96, endPoint x: 892, endPoint y: 248, distance: 236.6
click at [711, 95] on div "The MLC Public Work Search The accuracy and completeness of The MLC's data is d…" at bounding box center [642, 278] width 991 height 617
click at [1044, 373] on button "Search" at bounding box center [1068, 362] width 106 height 35
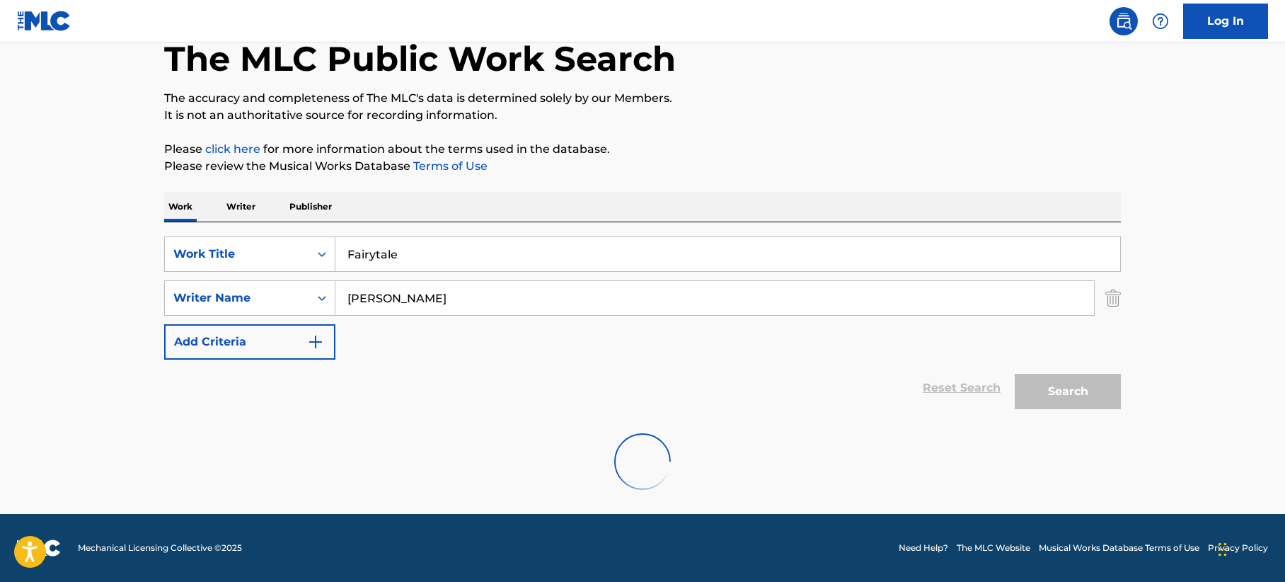
scroll to position [108, 0]
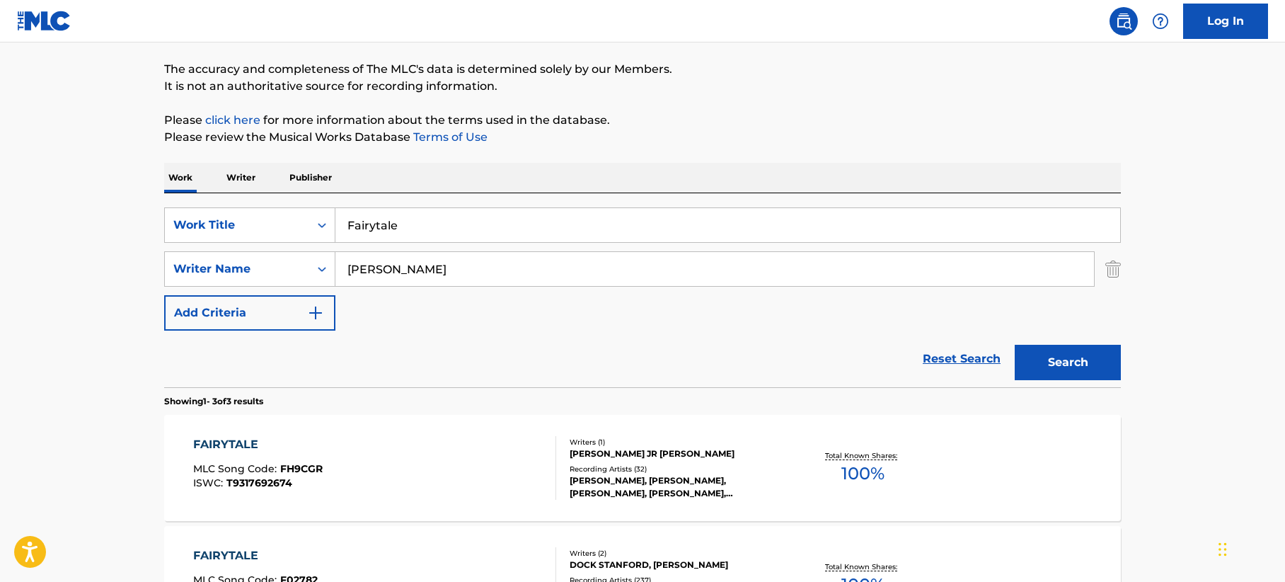
click at [467, 469] on div "FAIRYTALE MLC Song Code : FH9CGR ISWC : T9317692674" at bounding box center [375, 468] width 364 height 64
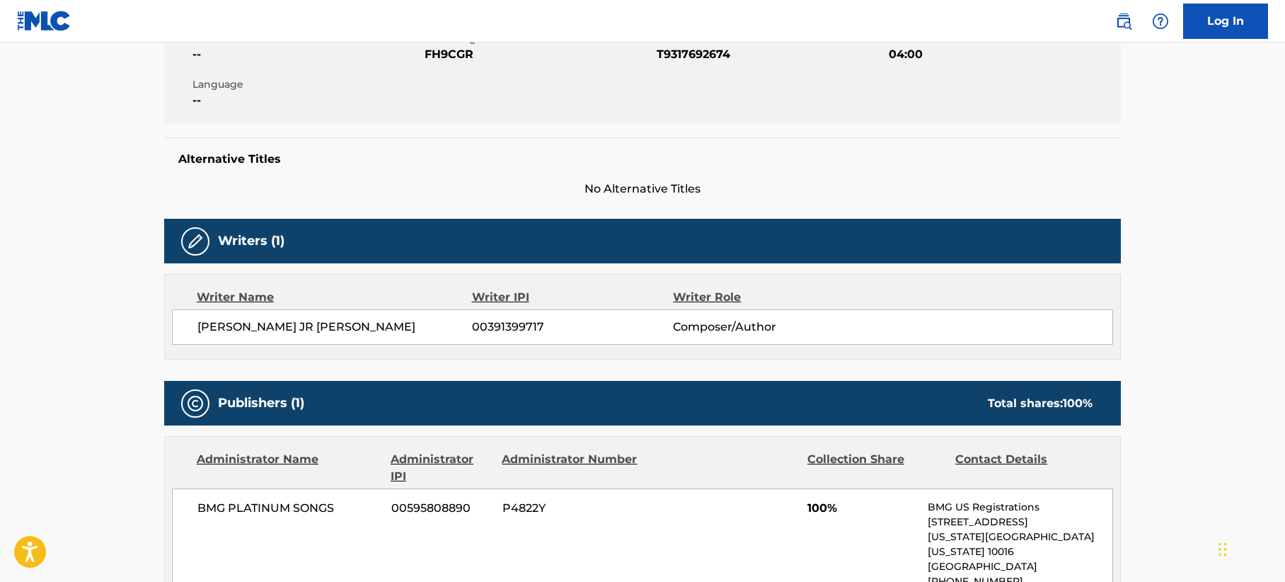
scroll to position [142, 0]
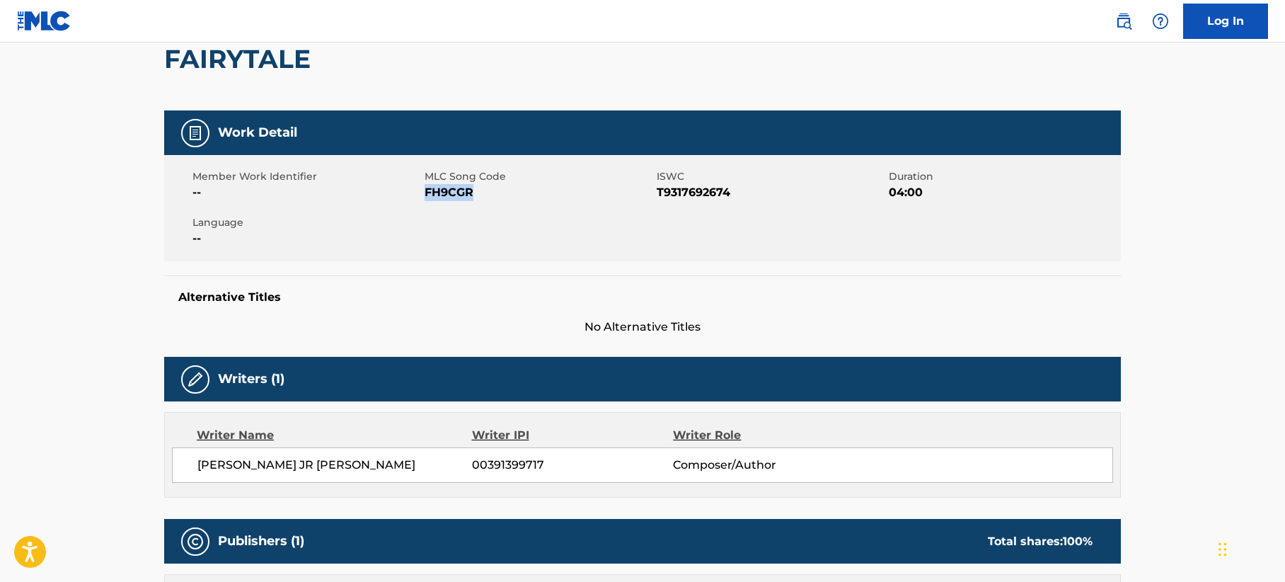
drag, startPoint x: 483, startPoint y: 191, endPoint x: 425, endPoint y: 190, distance: 58.0
click at [425, 190] on span "FH9CGR" at bounding box center [539, 192] width 229 height 17
copy span "FH9CGR"
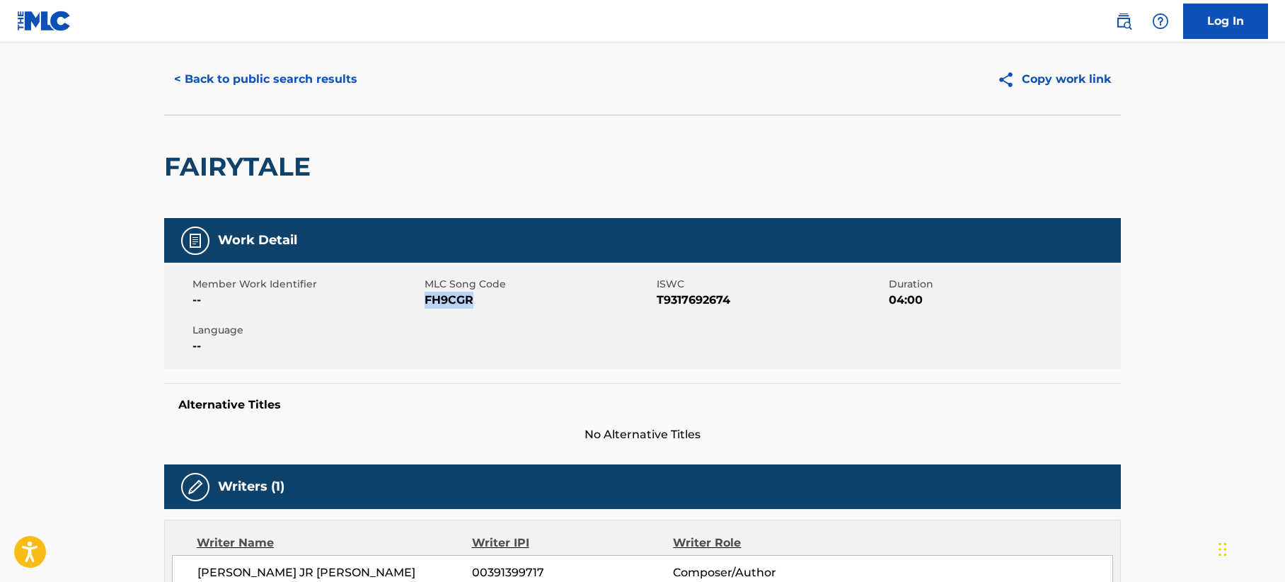
scroll to position [0, 0]
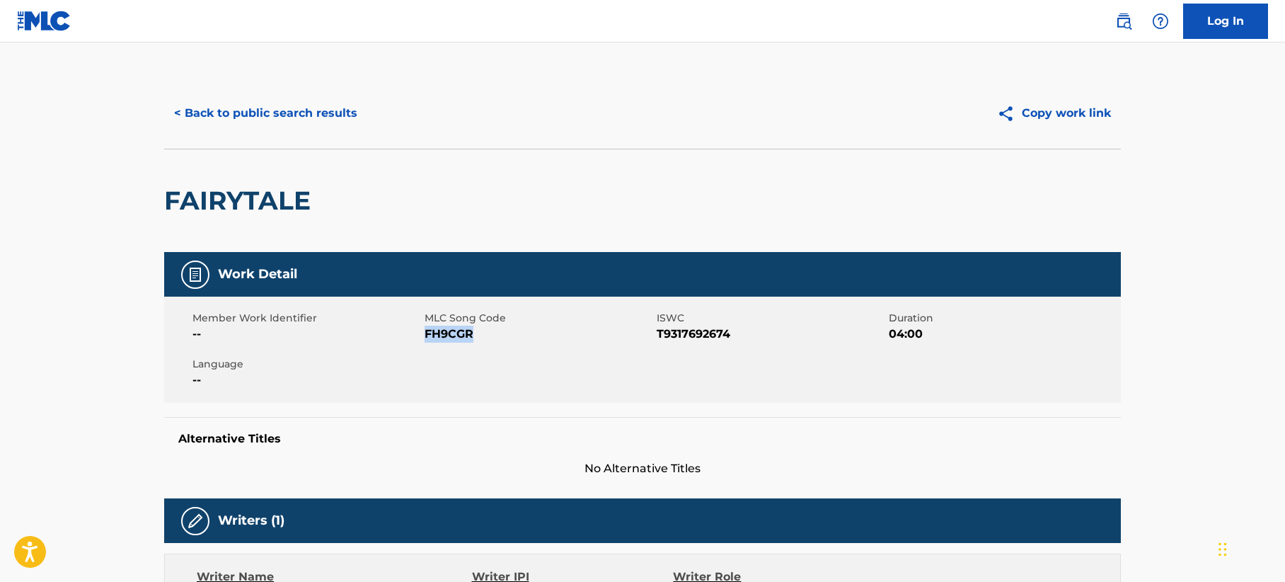
click at [289, 110] on button "< Back to public search results" at bounding box center [265, 113] width 203 height 35
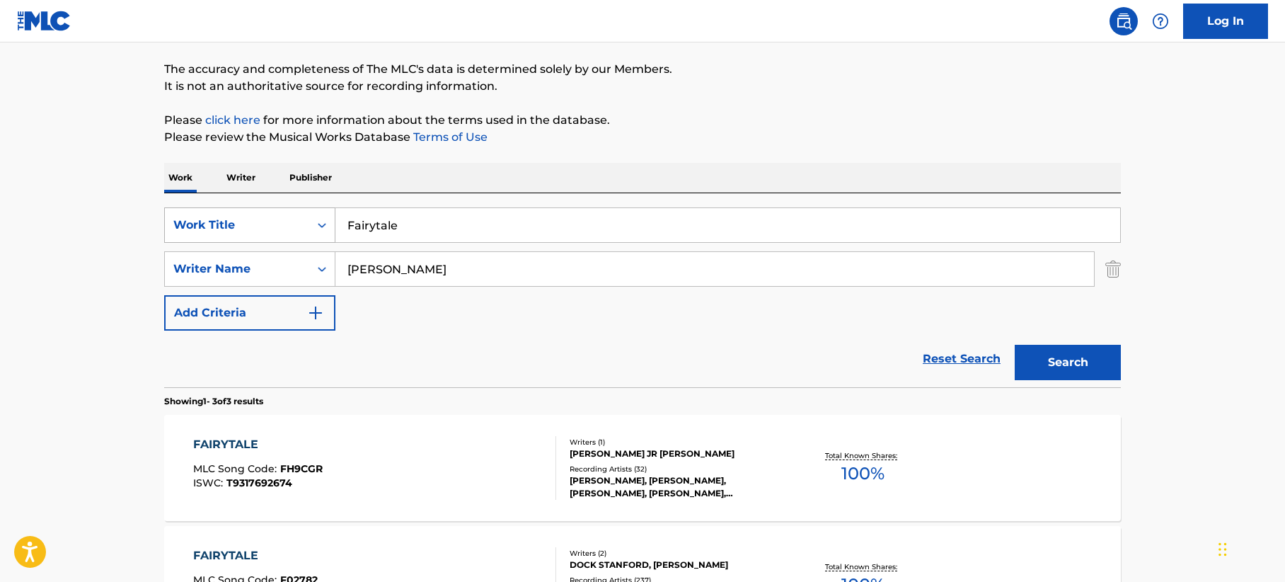
drag, startPoint x: 425, startPoint y: 231, endPoint x: 248, endPoint y: 209, distance: 177.5
click at [248, 209] on div "SearchWithCriteria884838d2-1159-425a-beb0-75a46a4a9e1e Work Title Fairytale" at bounding box center [642, 224] width 957 height 35
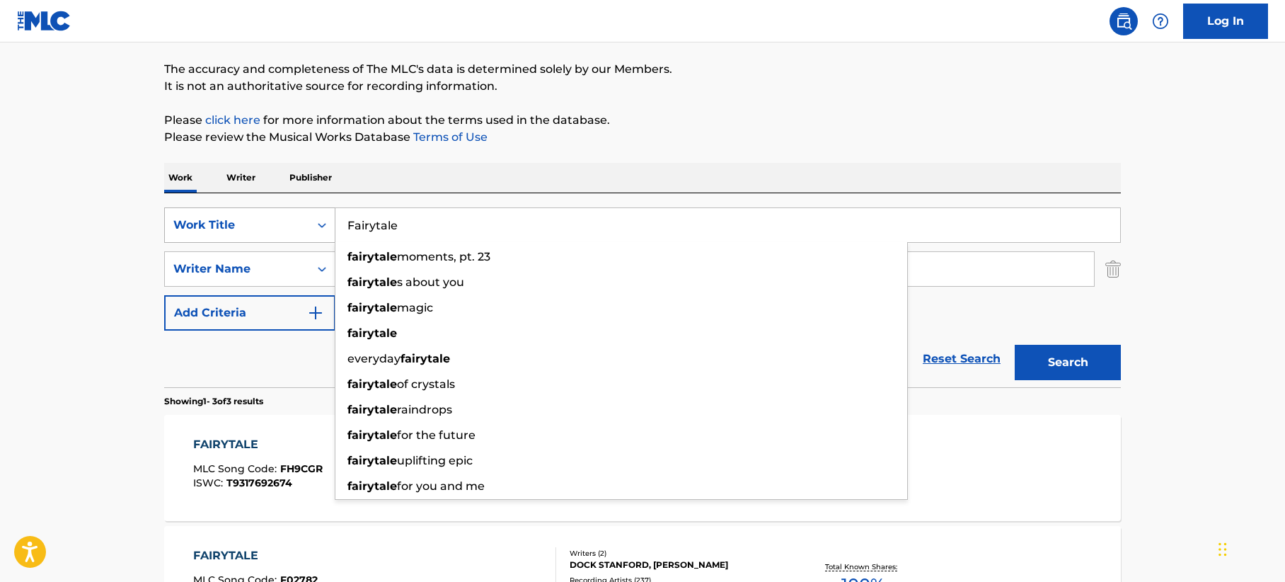
paste input "Do Me Like That"
type input "Do Me Like That"
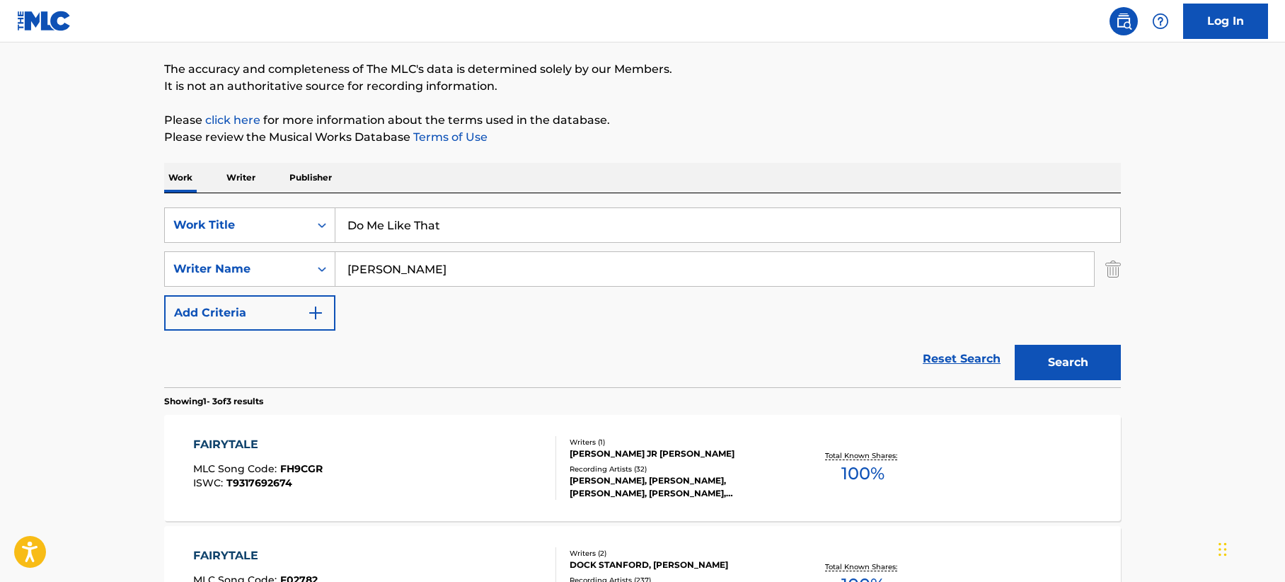
drag, startPoint x: 71, startPoint y: 255, endPoint x: 432, endPoint y: 284, distance: 362.1
click at [145, 266] on main "The MLC Public Work Search The accuracy and completeness of The MLC's data is d…" at bounding box center [642, 376] width 1285 height 882
drag, startPoint x: 450, startPoint y: 269, endPoint x: 154, endPoint y: 263, distance: 295.9
click at [154, 263] on div "The MLC Public Work Search The accuracy and completeness of The MLC's data is d…" at bounding box center [642, 389] width 991 height 839
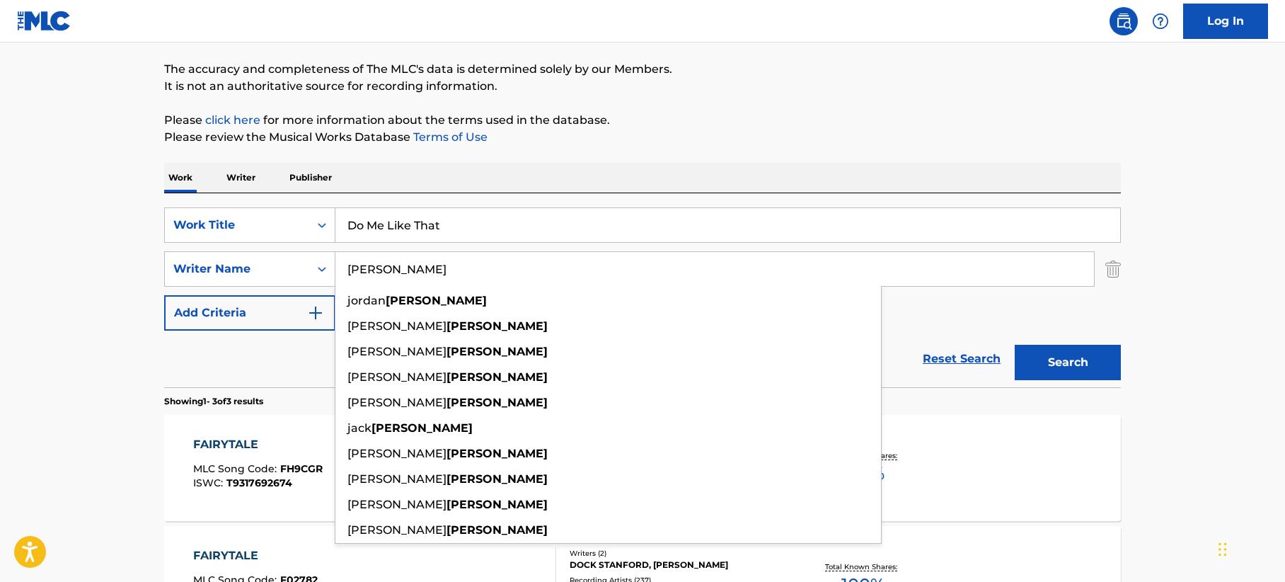
type input "[PERSON_NAME]"
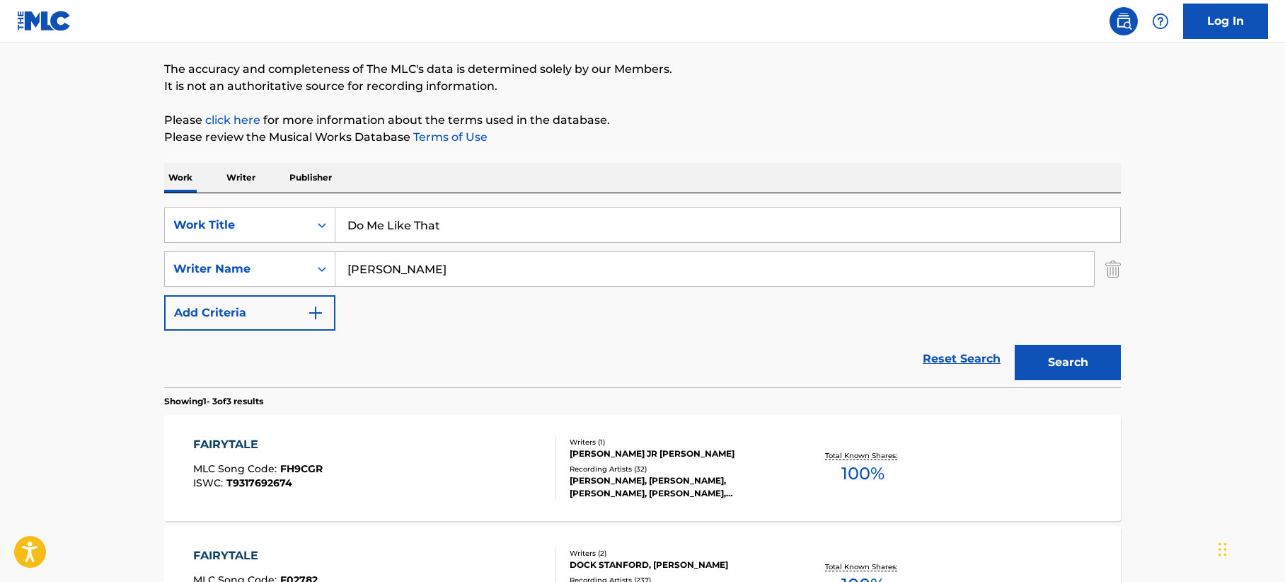
click at [1096, 372] on button "Search" at bounding box center [1068, 362] width 106 height 35
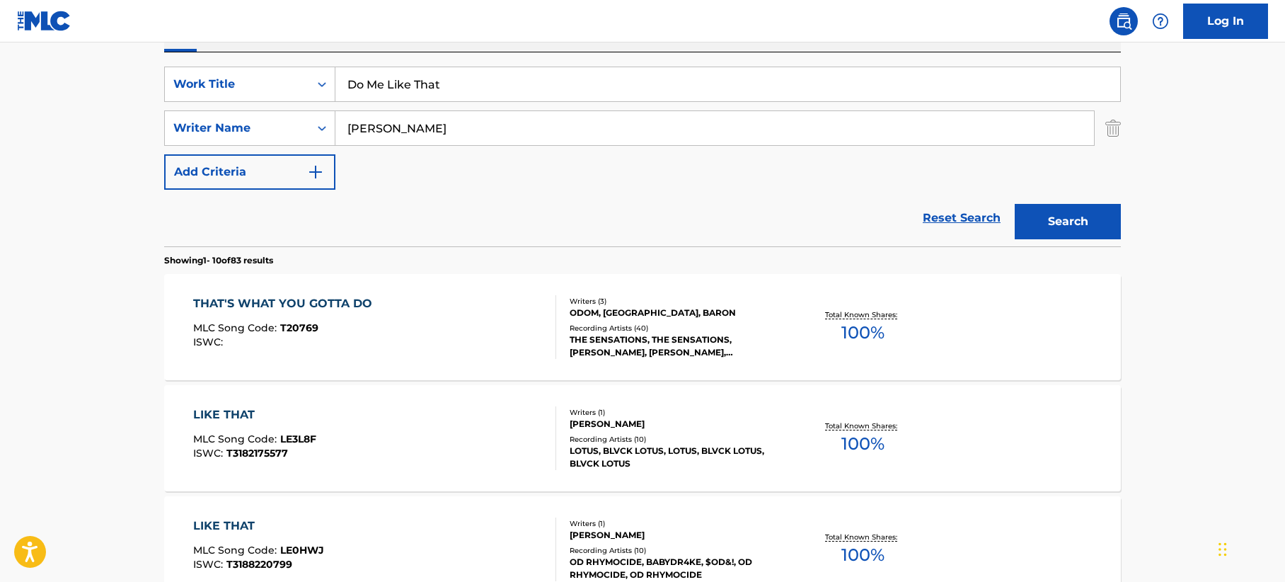
scroll to position [249, 0]
drag, startPoint x: 407, startPoint y: 129, endPoint x: 132, endPoint y: 107, distance: 276.2
click at [1015, 203] on button "Search" at bounding box center [1068, 220] width 106 height 35
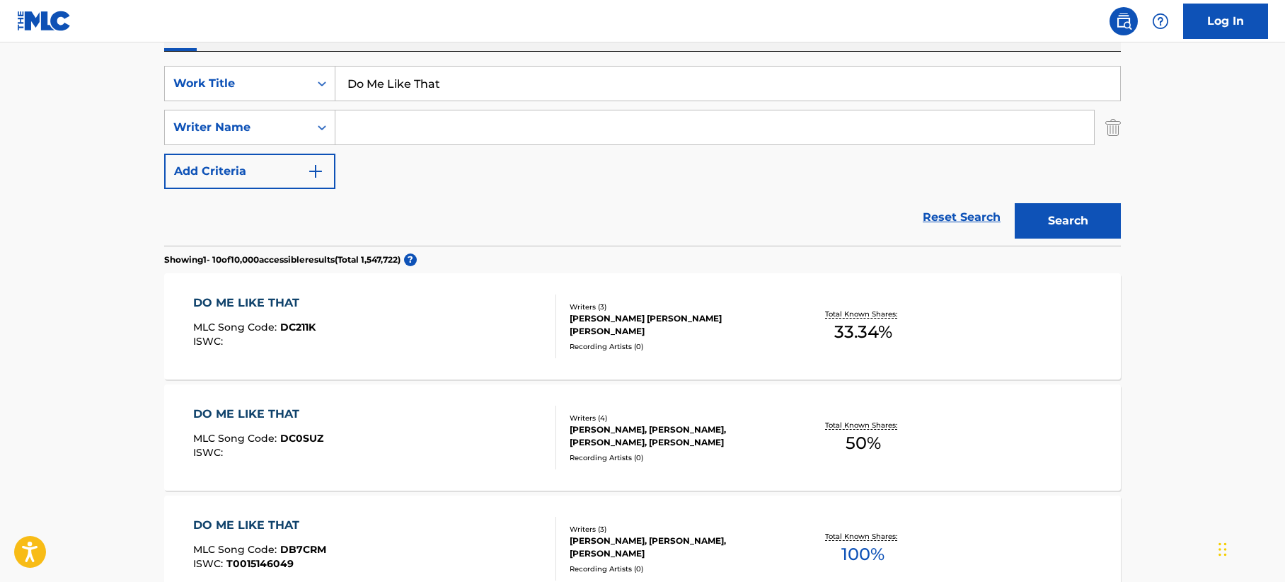
click at [407, 124] on input "Search Form" at bounding box center [714, 127] width 759 height 34
click at [1076, 213] on button "Search" at bounding box center [1068, 220] width 106 height 35
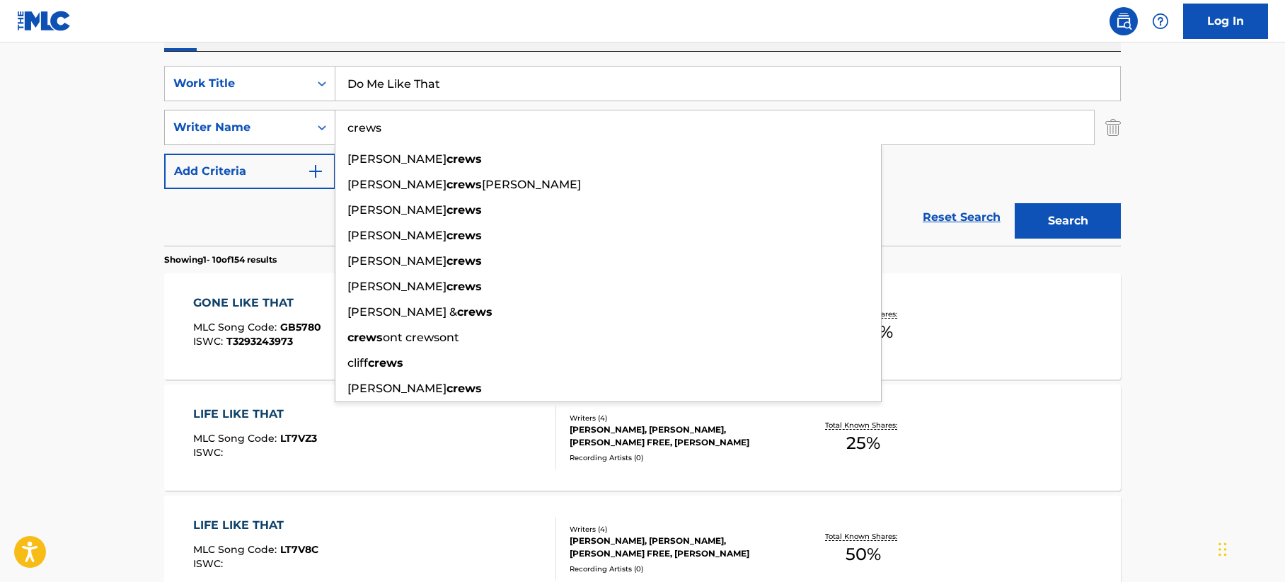
drag, startPoint x: 410, startPoint y: 131, endPoint x: 237, endPoint y: 113, distance: 174.4
click at [237, 113] on div "SearchWithCriteriaae116688-adc7-4665-81e5-dd0ca76d2911 Writer Name [PERSON_NAME…" at bounding box center [642, 127] width 957 height 35
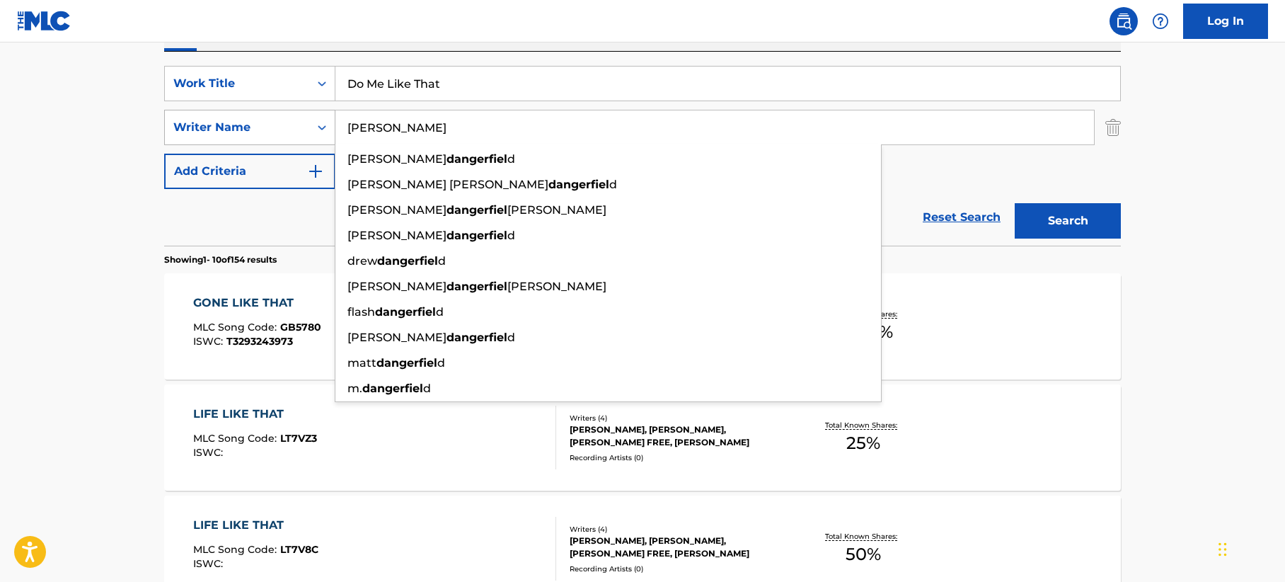
type input "[PERSON_NAME]"
click at [1015, 203] on button "Search" at bounding box center [1068, 220] width 106 height 35
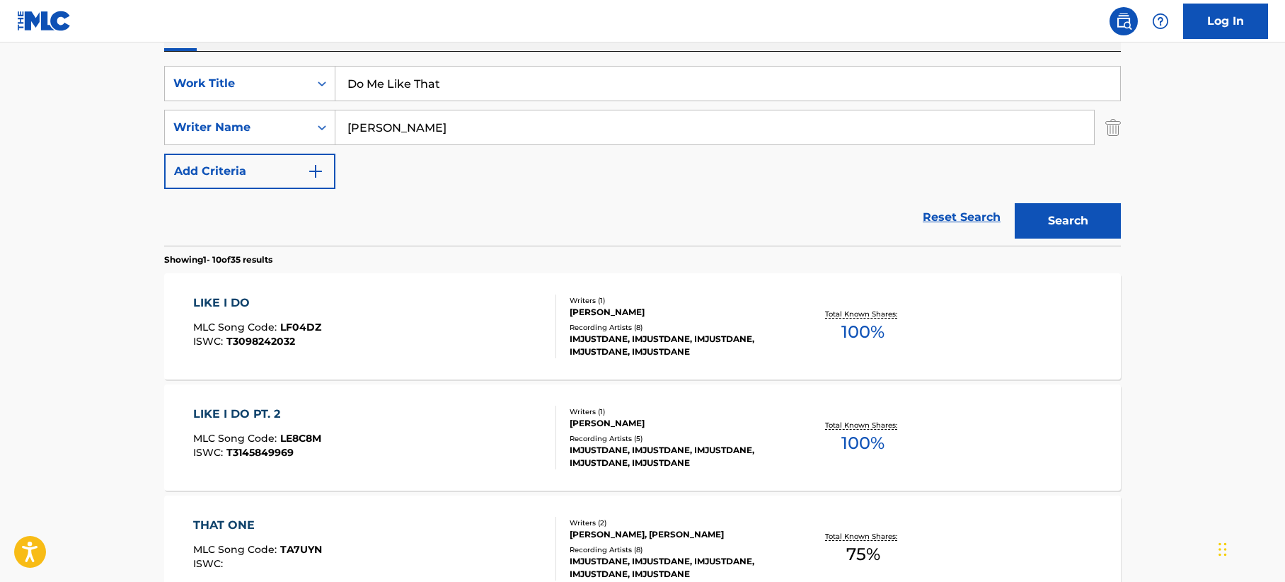
click at [463, 87] on input "Do Me Like That" at bounding box center [727, 84] width 785 height 34
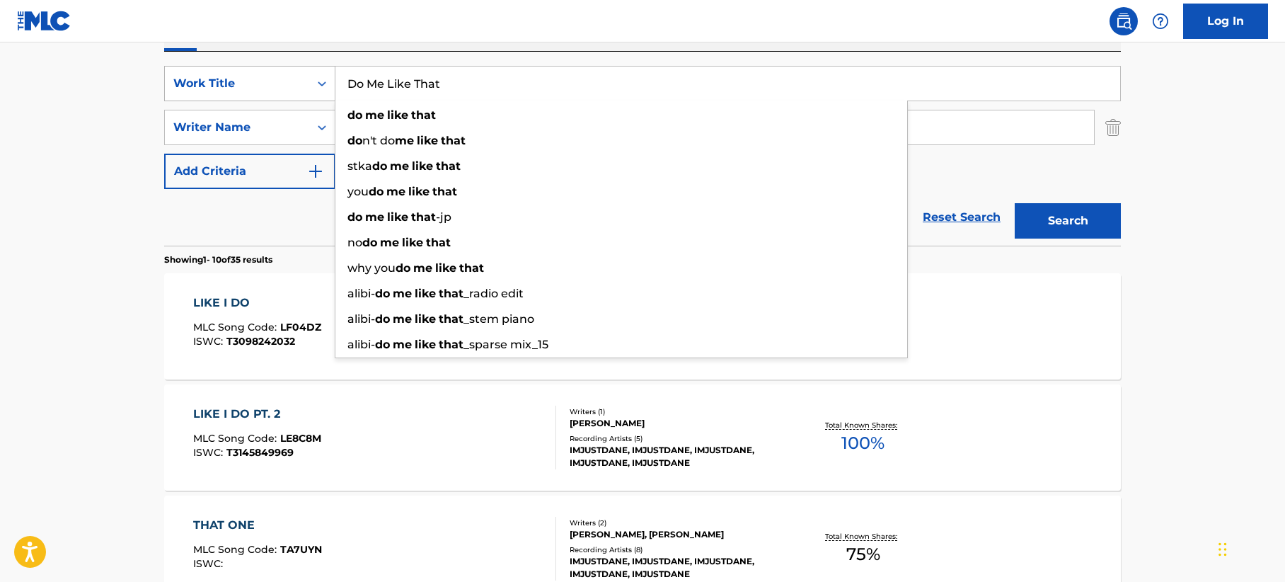
drag, startPoint x: 472, startPoint y: 83, endPoint x: 197, endPoint y: 70, distance: 275.6
click at [197, 71] on div "SearchWithCriteria884838d2-1159-425a-beb0-75a46a4a9e1e Work Title Do Me Like Th…" at bounding box center [642, 83] width 957 height 35
paste input "Peace"
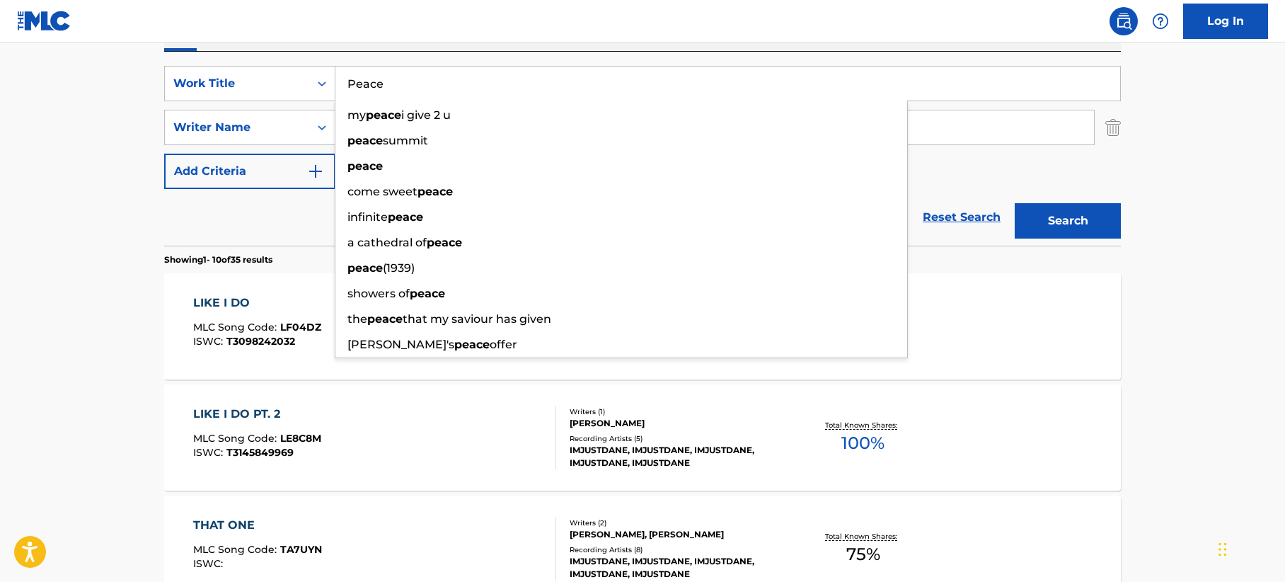
type input "Peace"
drag, startPoint x: 103, startPoint y: 137, endPoint x: 258, endPoint y: 137, distance: 154.3
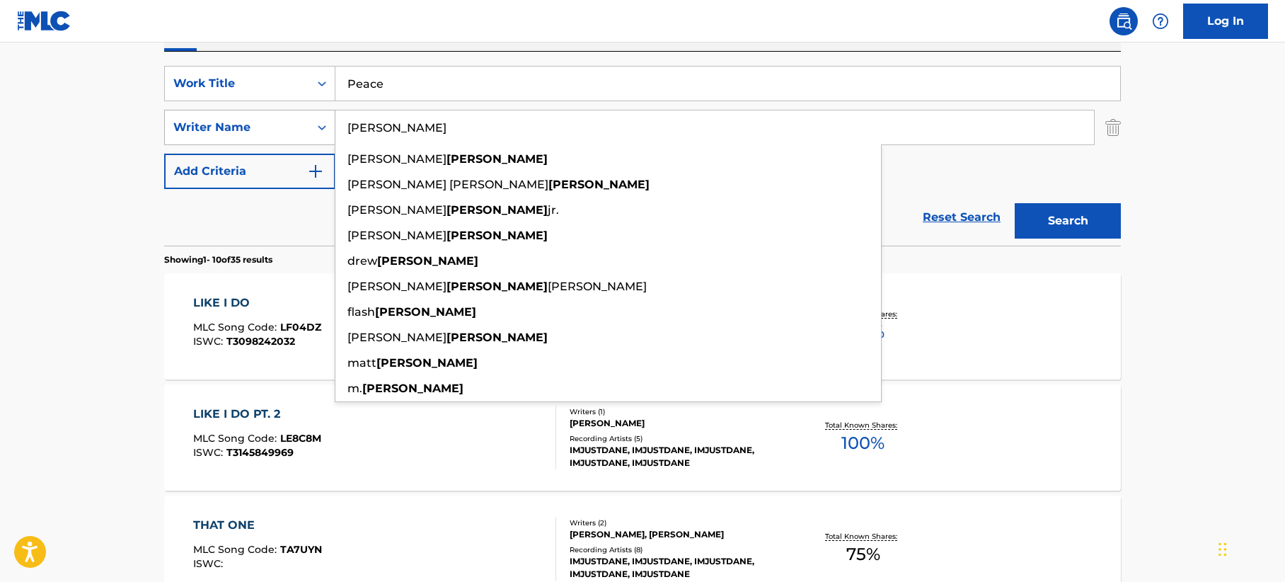
drag, startPoint x: 449, startPoint y: 123, endPoint x: 207, endPoint y: 115, distance: 241.4
click at [207, 115] on div "SearchWithCriteriaae116688-adc7-4665-81e5-dd0ca76d2911 Writer Name [PERSON_NAME…" at bounding box center [642, 127] width 957 height 35
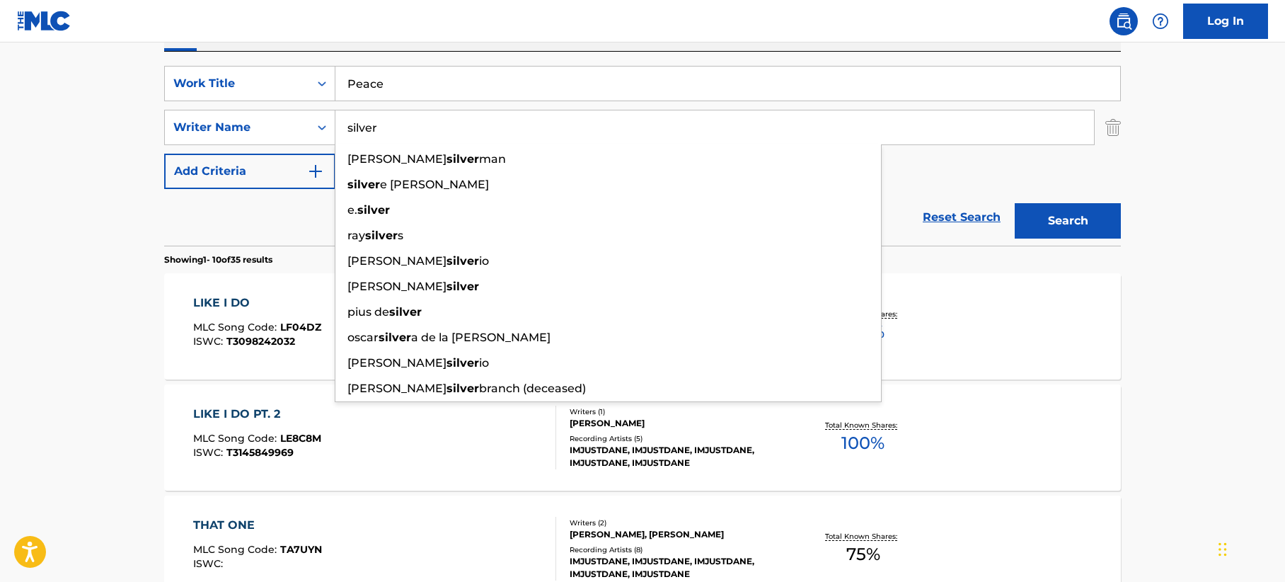
type input "silver"
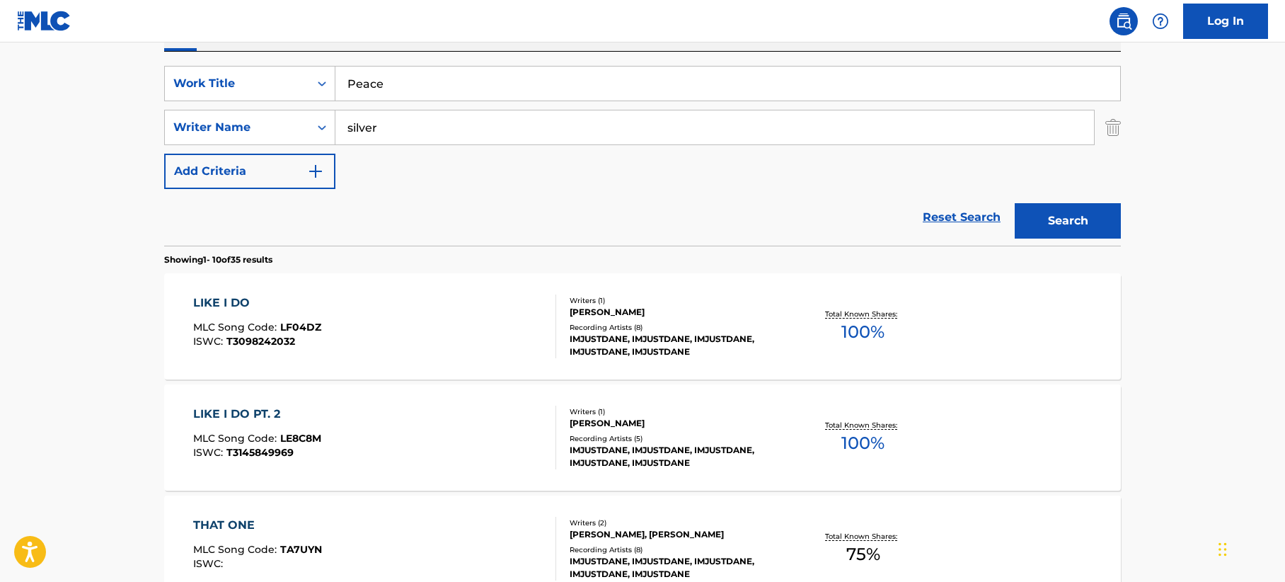
click at [1088, 231] on button "Search" at bounding box center [1068, 220] width 106 height 35
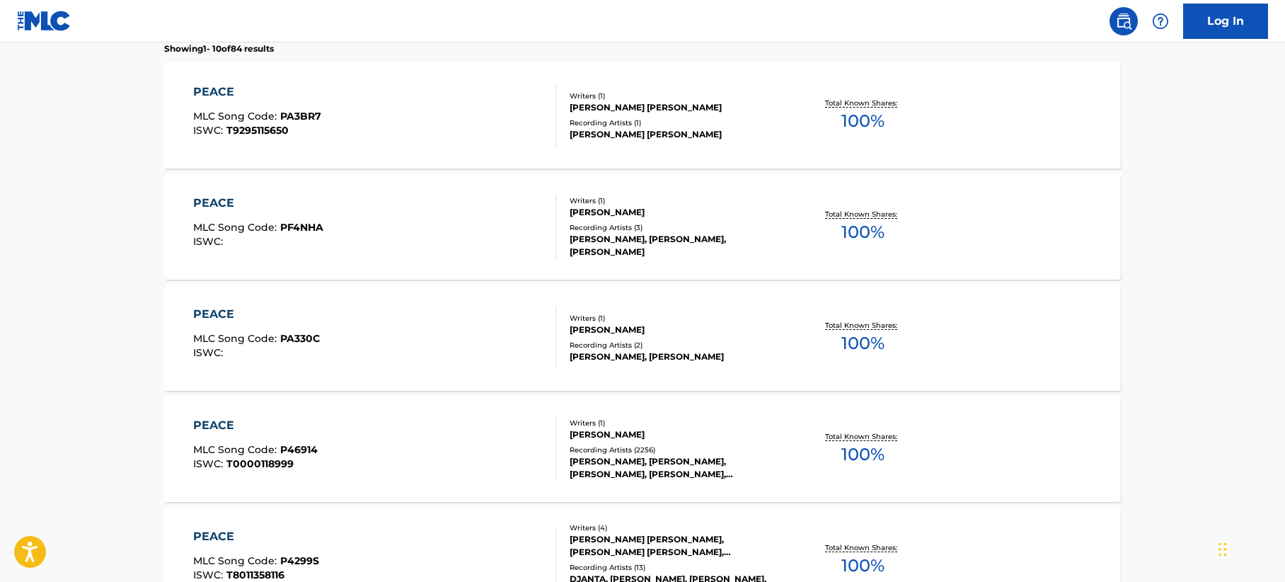
scroll to position [461, 0]
click at [468, 464] on div "PEACE MLC Song Code : P46914 ISWC : T0000118999" at bounding box center [375, 447] width 364 height 64
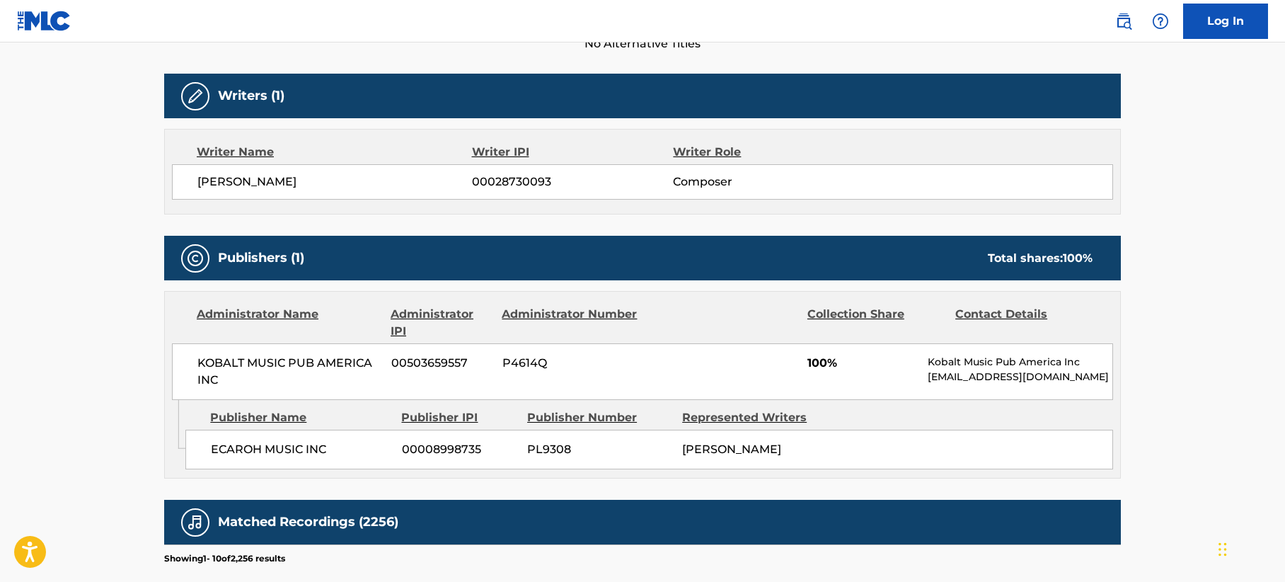
scroll to position [142, 0]
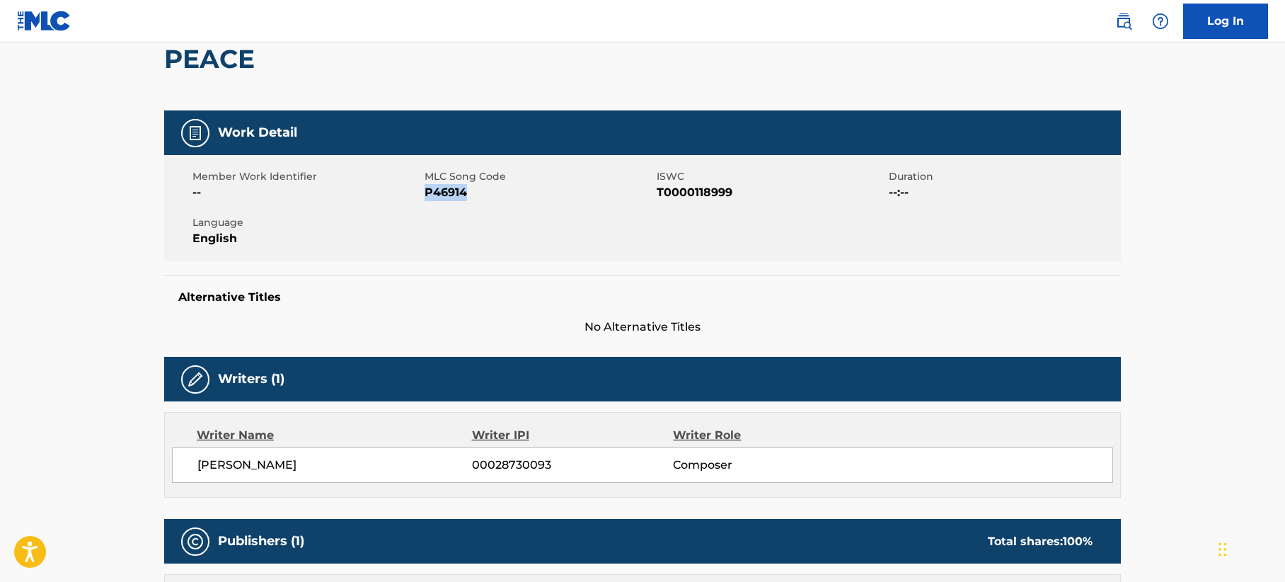
drag, startPoint x: 476, startPoint y: 195, endPoint x: 427, endPoint y: 194, distance: 48.8
click at [427, 194] on span "P46914" at bounding box center [539, 192] width 229 height 17
copy span "P46914"
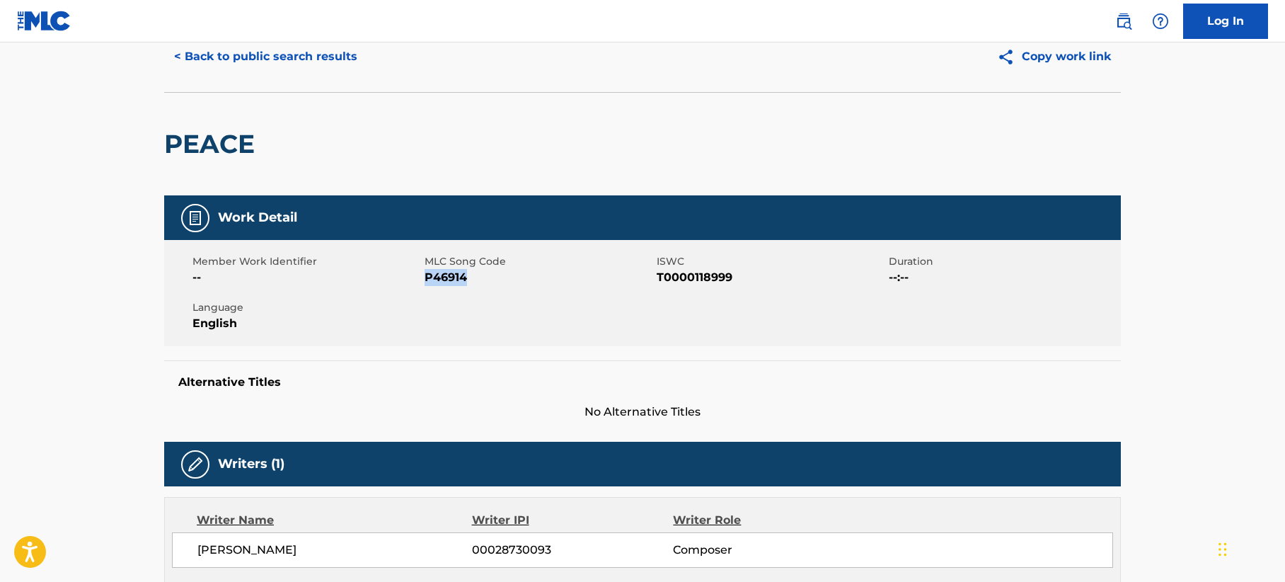
scroll to position [0, 0]
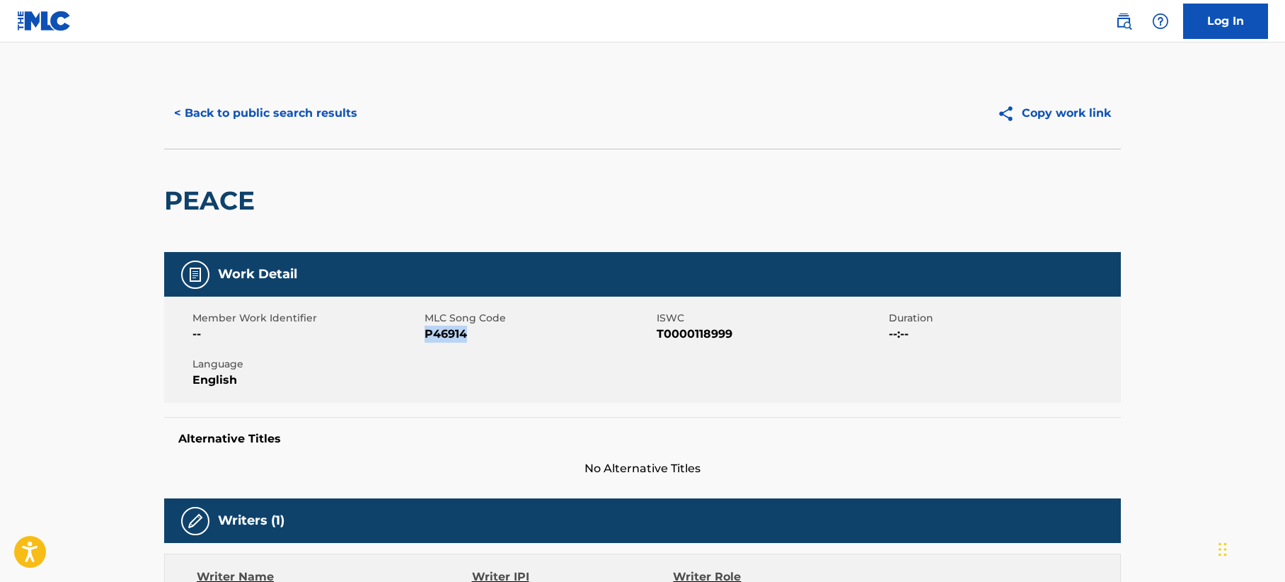
click at [277, 106] on button "< Back to public search results" at bounding box center [265, 113] width 203 height 35
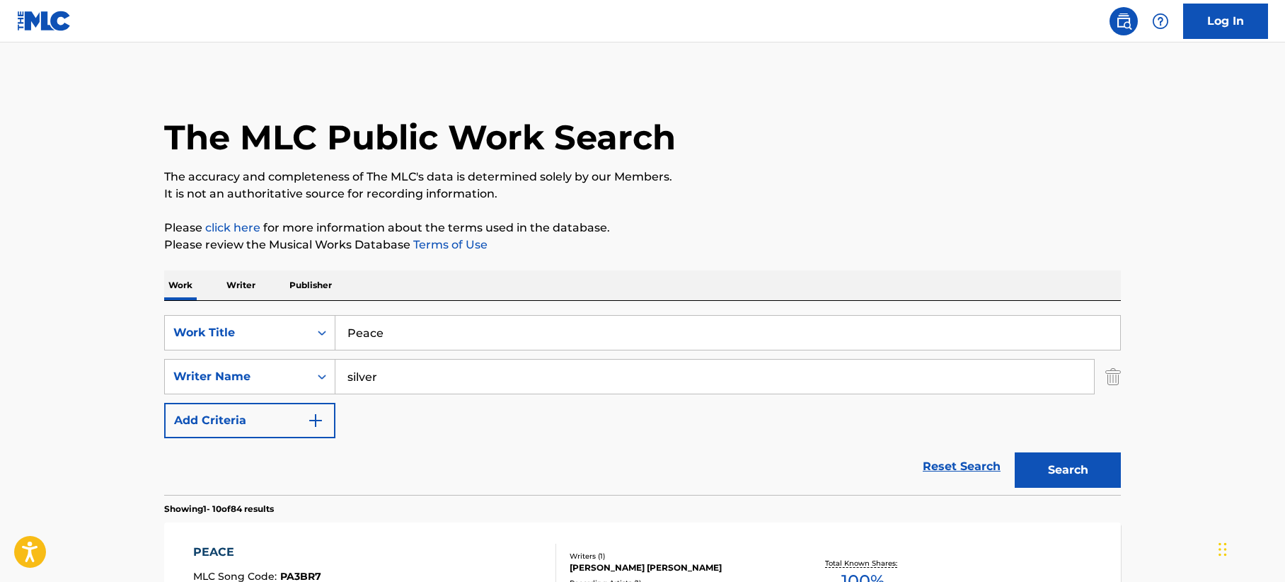
drag, startPoint x: 398, startPoint y: 331, endPoint x: 142, endPoint y: 309, distance: 257.2
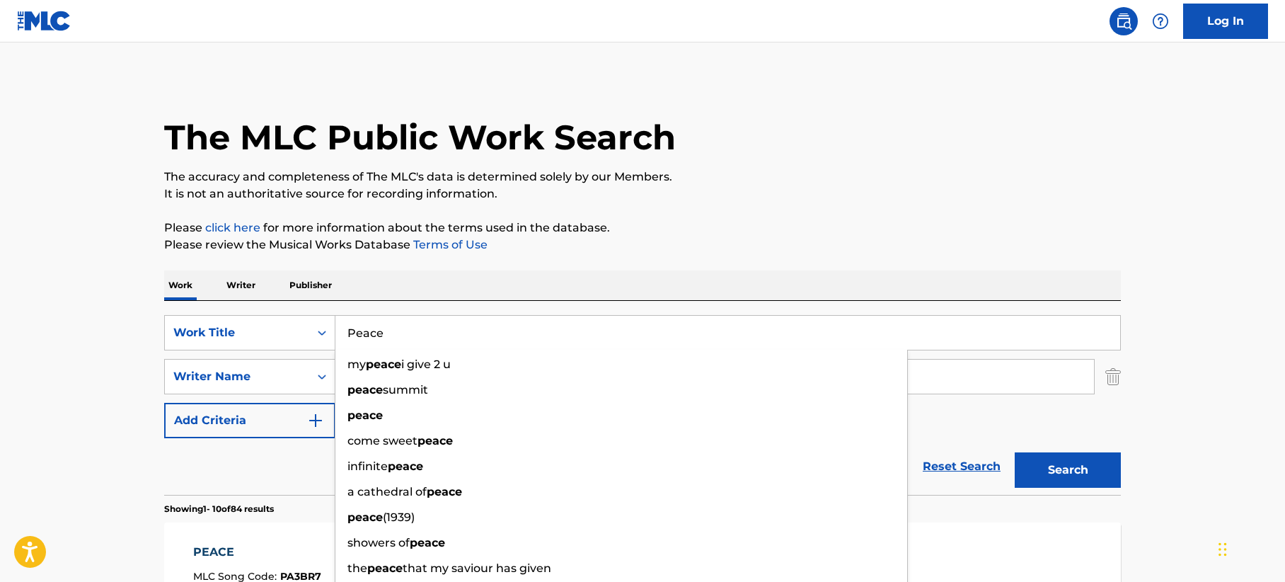
paste input "One Voi"
type input "One Voice"
drag, startPoint x: 82, startPoint y: 315, endPoint x: 94, endPoint y: 318, distance: 12.4
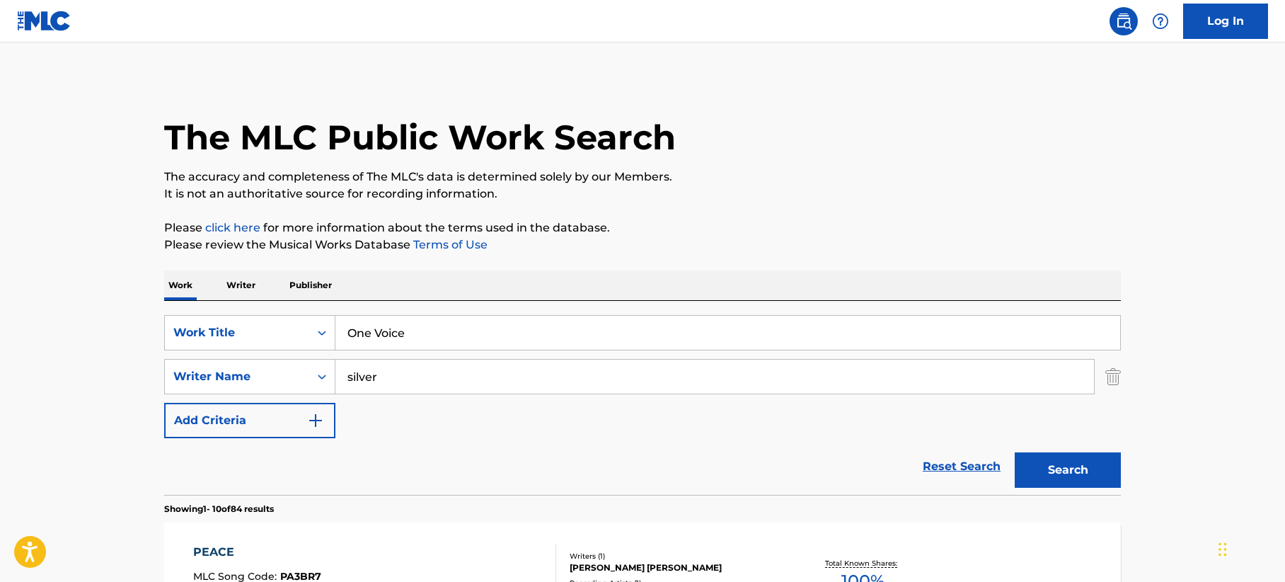
drag, startPoint x: 400, startPoint y: 379, endPoint x: 163, endPoint y: 324, distance: 243.4
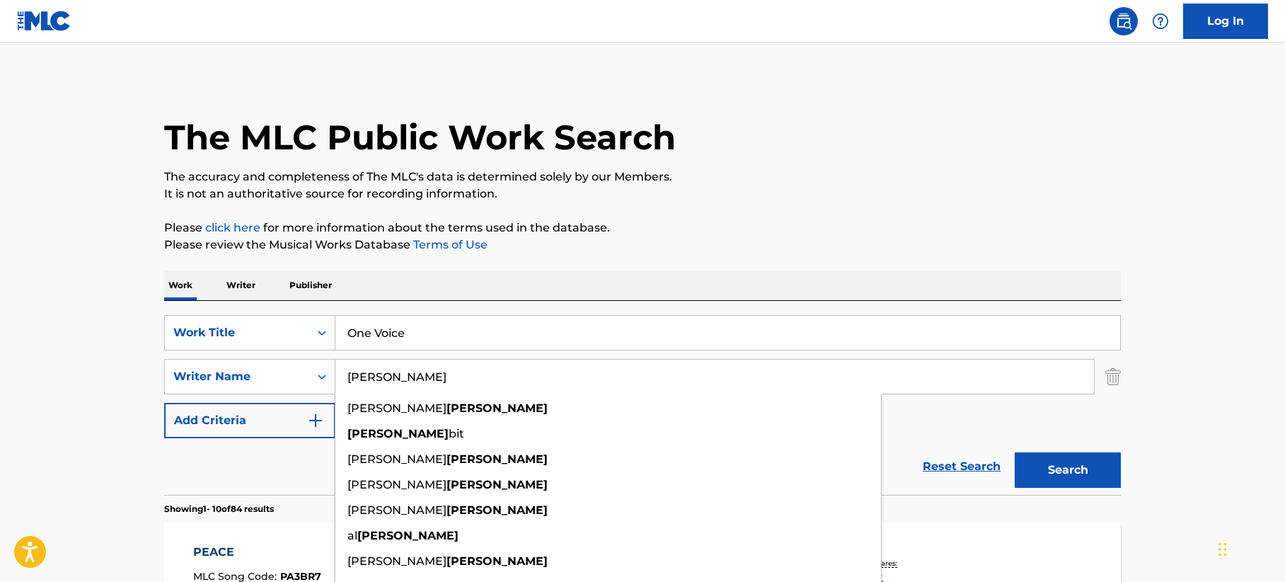
type input "[PERSON_NAME]"
click at [1050, 477] on button "Search" at bounding box center [1068, 469] width 106 height 35
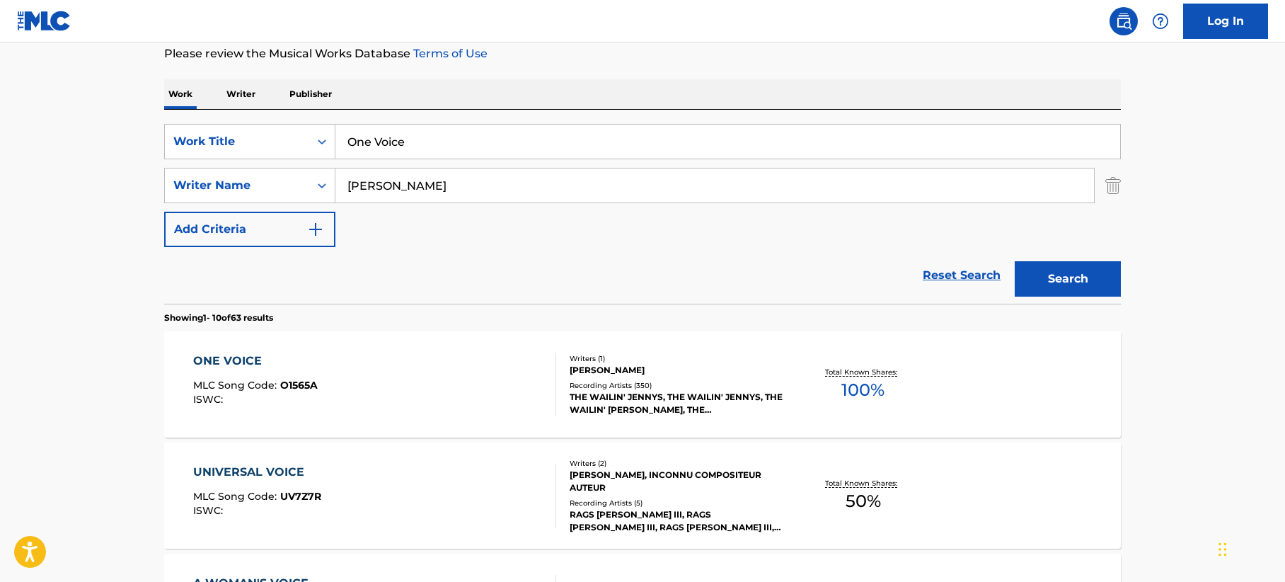
scroll to position [212, 0]
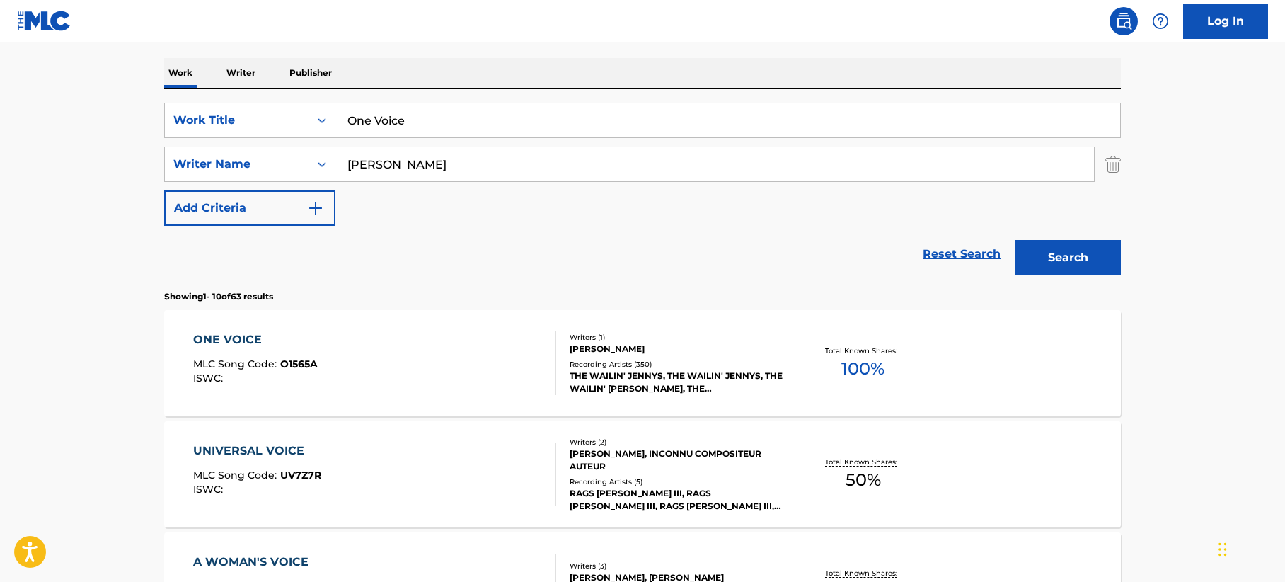
click at [522, 376] on div "ONE VOICE MLC Song Code : O1565A ISWC :" at bounding box center [375, 363] width 364 height 64
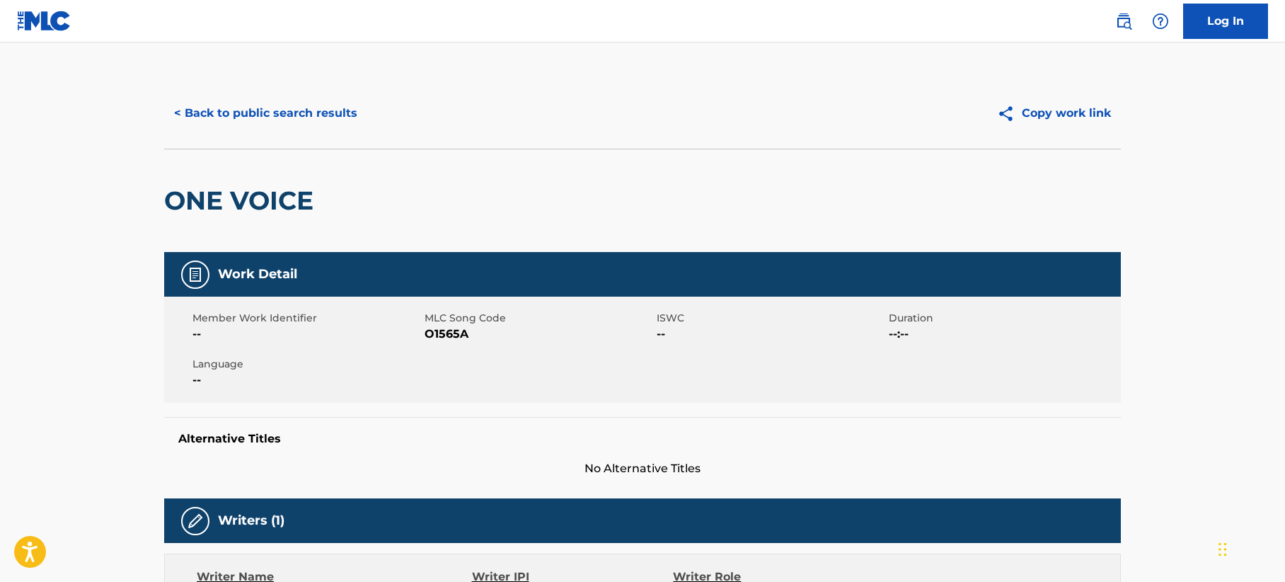
click at [318, 103] on button "< Back to public search results" at bounding box center [265, 113] width 203 height 35
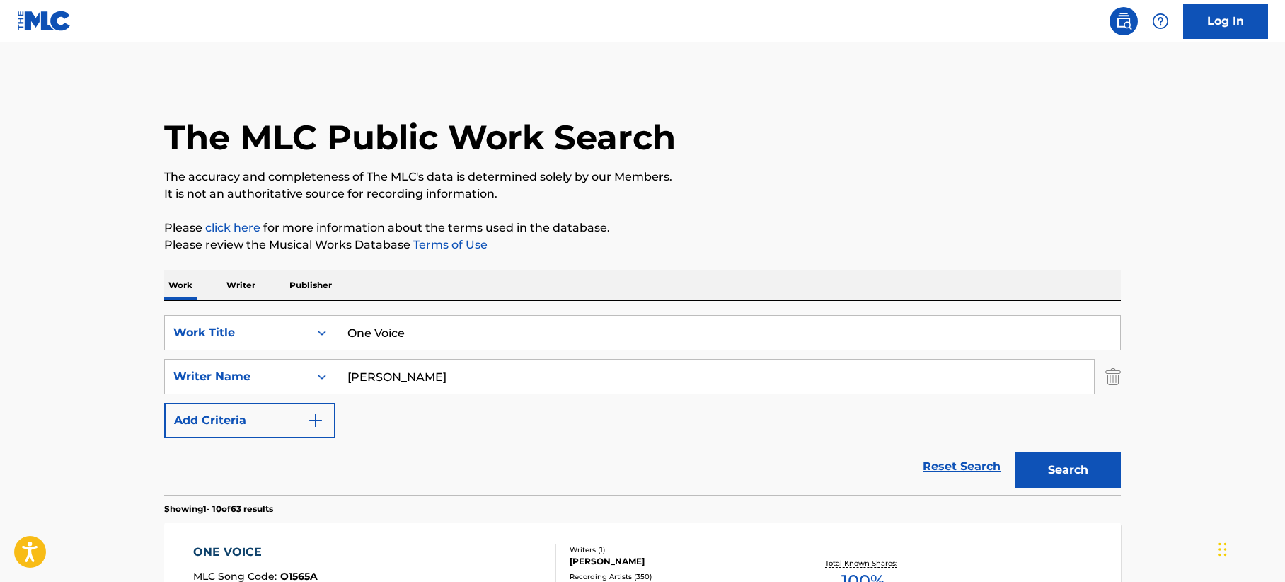
scroll to position [212, 0]
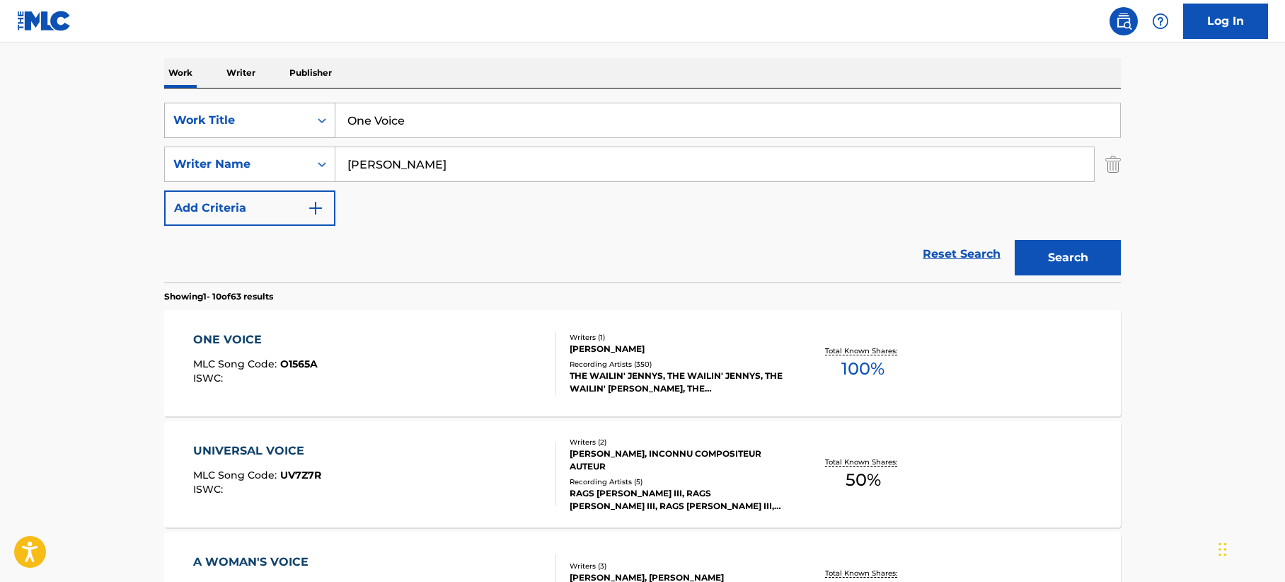
drag, startPoint x: 418, startPoint y: 118, endPoint x: 238, endPoint y: 118, distance: 179.7
click at [238, 118] on div "SearchWithCriteria884838d2-1159-425a-beb0-75a46a4a9e1e Work Title One Voice" at bounding box center [642, 120] width 957 height 35
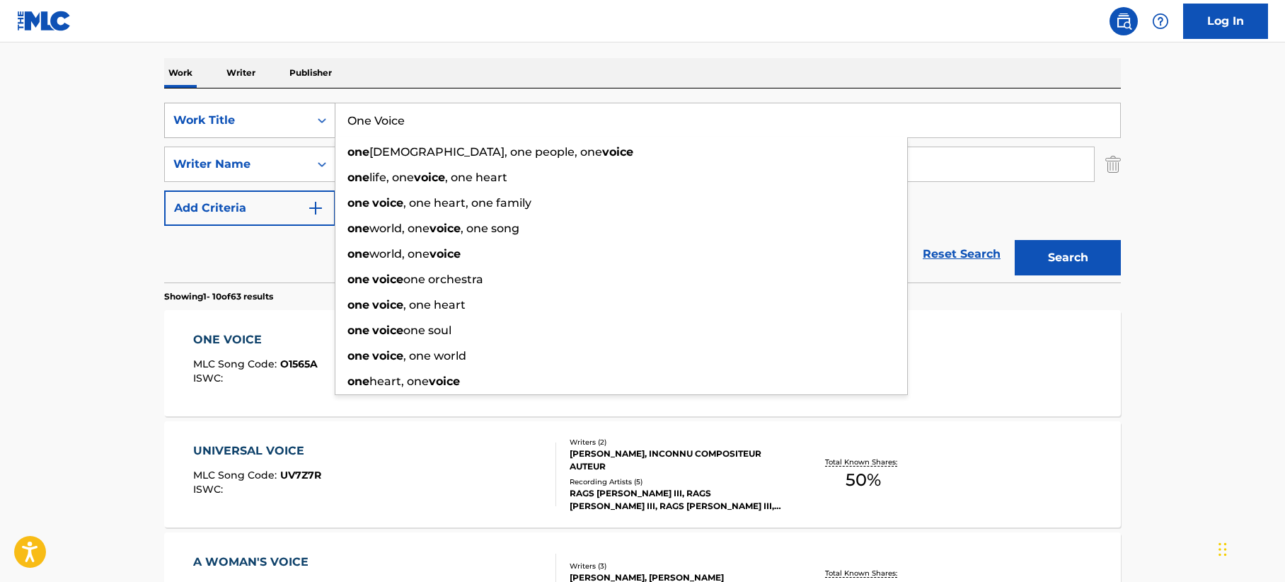
paste input "TV Party"
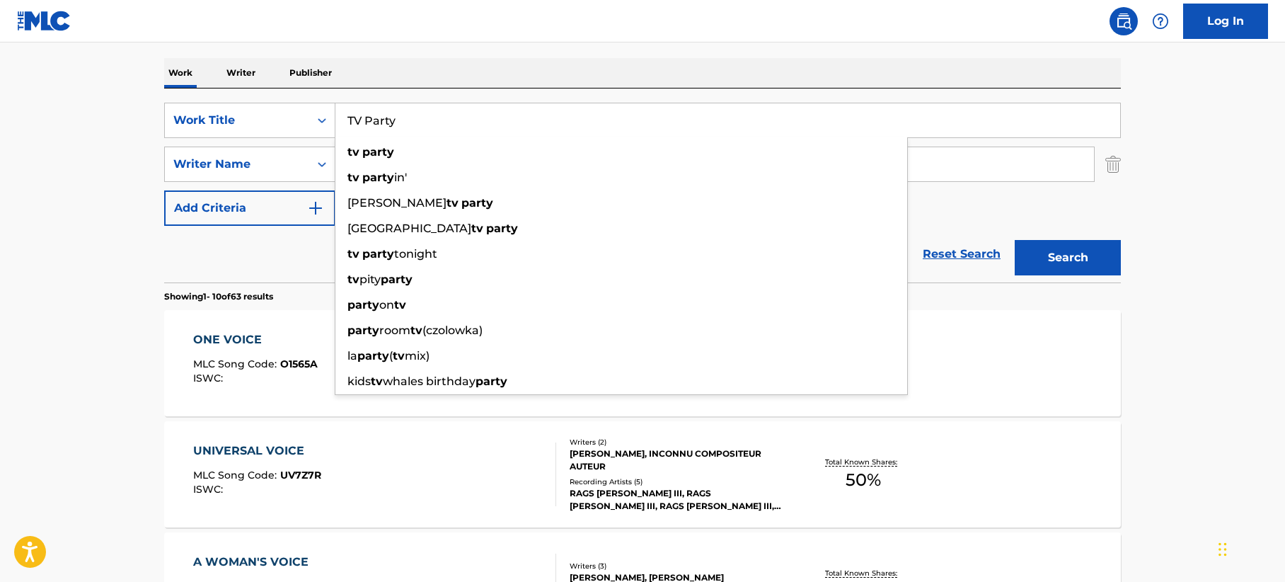
type input "TV Party"
drag, startPoint x: 93, startPoint y: 173, endPoint x: 103, endPoint y: 178, distance: 11.4
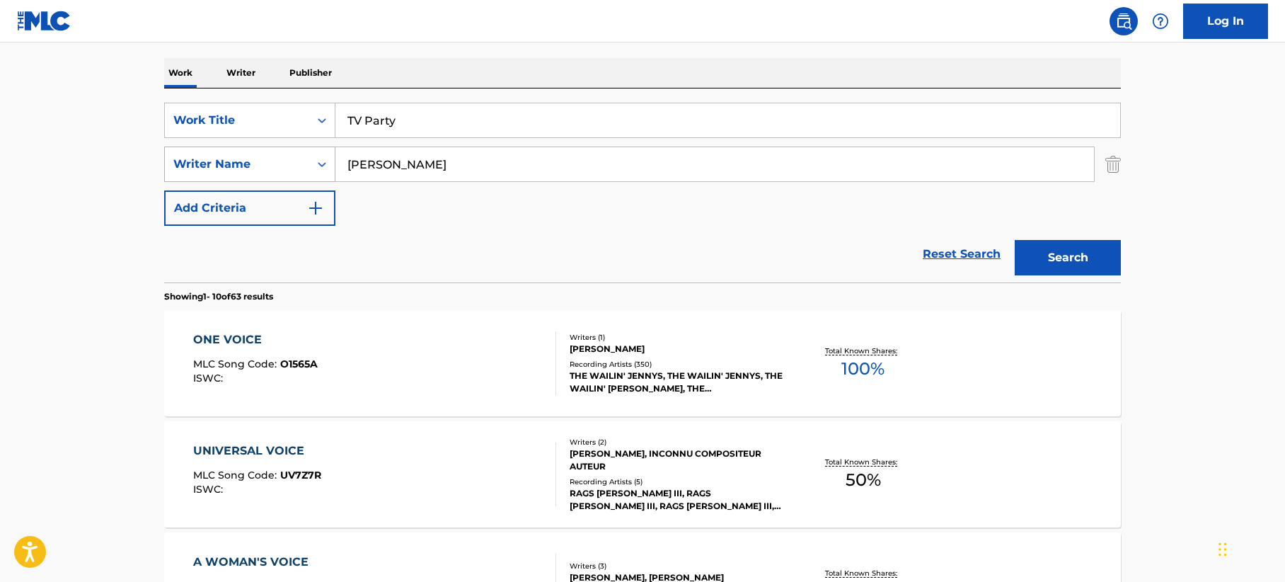
drag, startPoint x: 405, startPoint y: 156, endPoint x: 214, endPoint y: 154, distance: 191.1
click at [214, 154] on div "SearchWithCriteriaae116688-adc7-4665-81e5-dd0ca76d2911 Writer Name [PERSON_NAME]" at bounding box center [642, 163] width 957 height 35
click at [1061, 265] on button "Search" at bounding box center [1068, 257] width 106 height 35
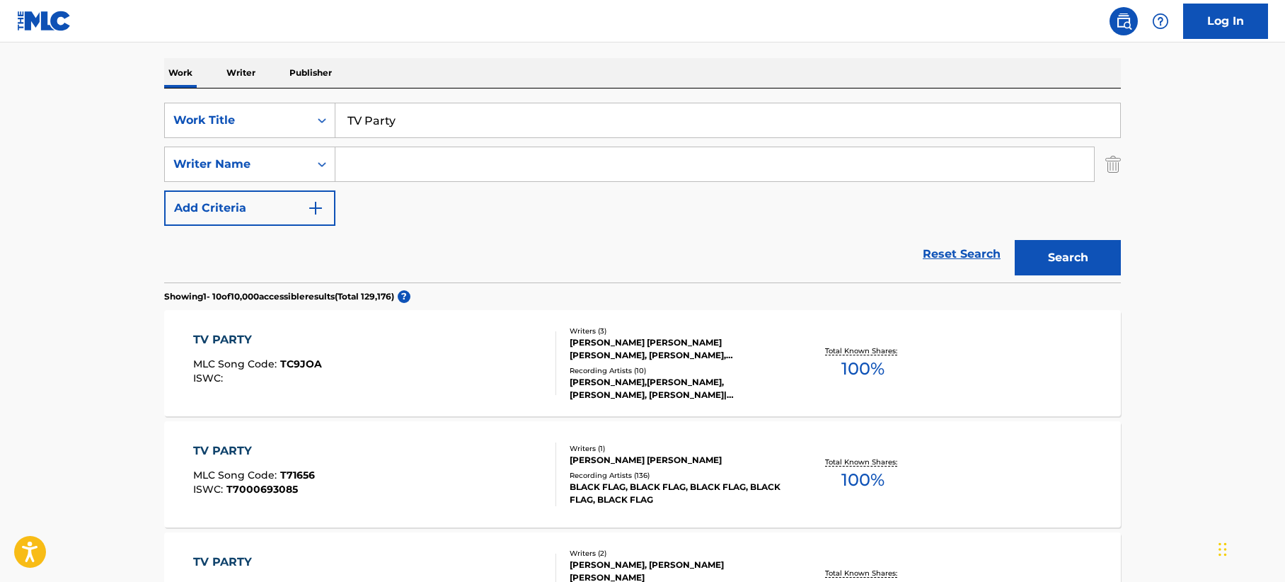
click at [491, 461] on div "TV PARTY MLC Song Code : T71656 ISWC : T7000693085" at bounding box center [375, 474] width 364 height 64
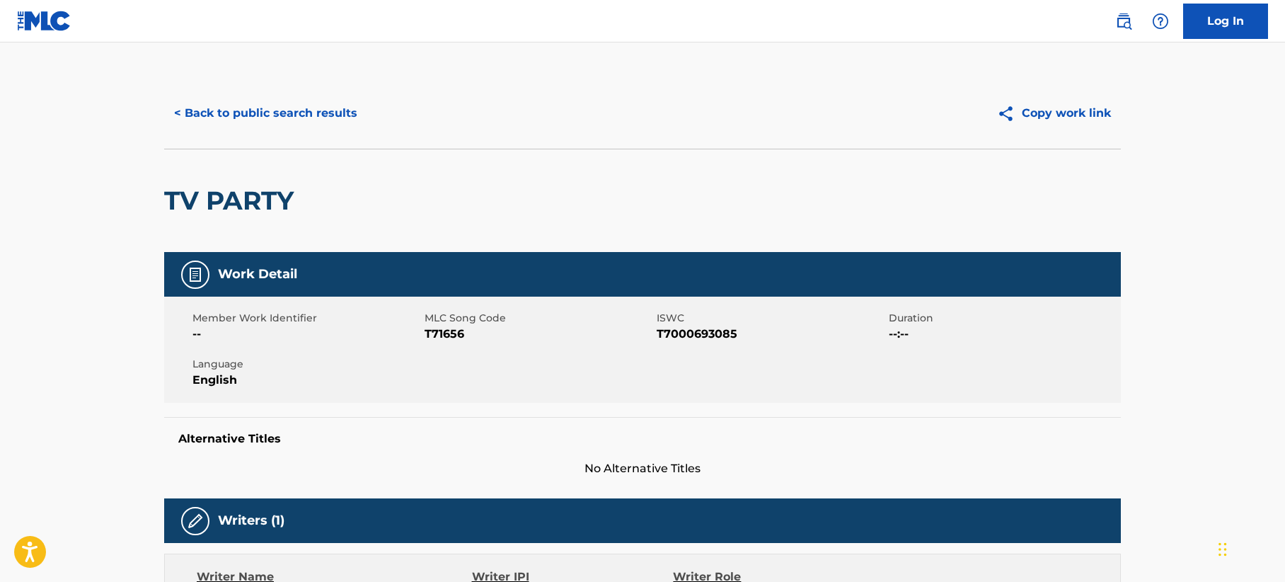
click at [309, 108] on button "< Back to public search results" at bounding box center [265, 113] width 203 height 35
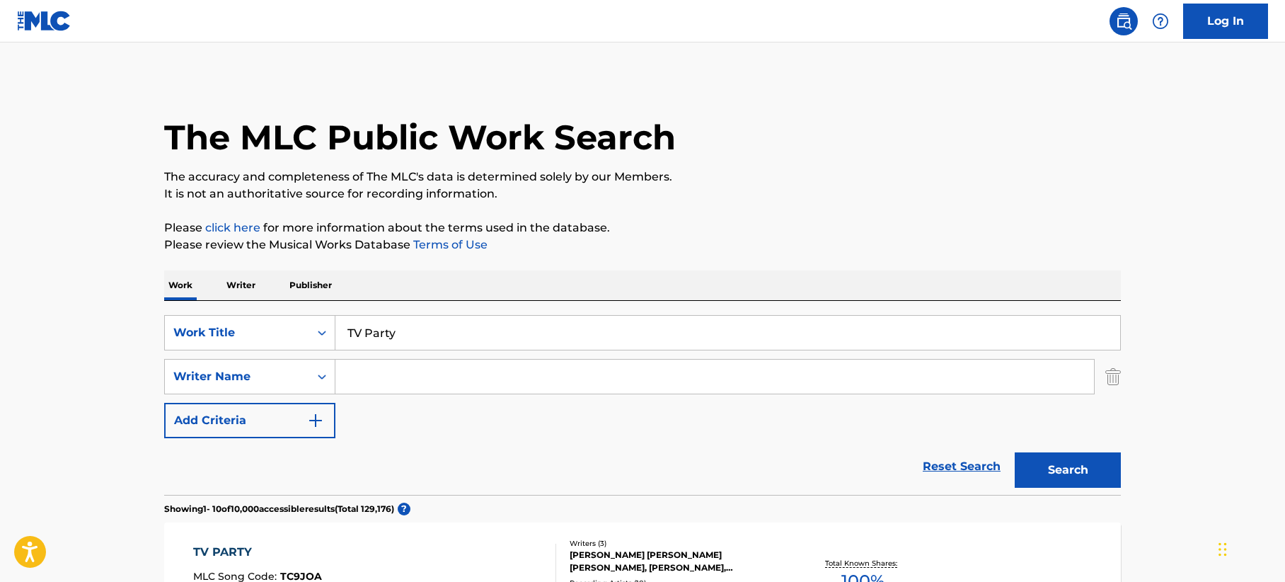
scroll to position [212, 0]
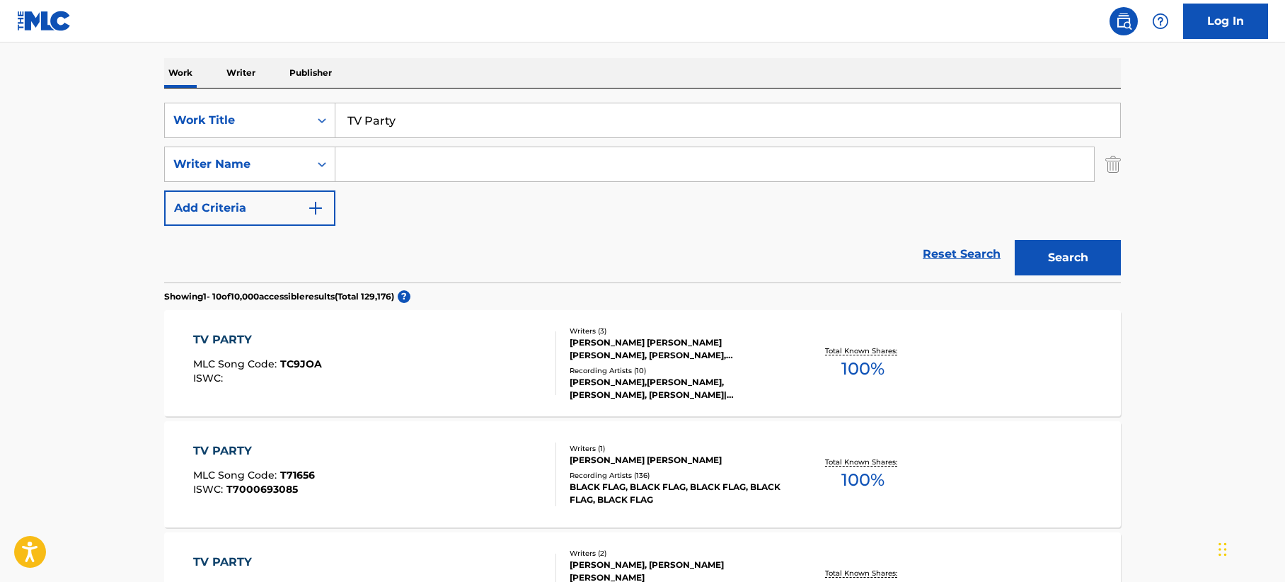
drag, startPoint x: 286, startPoint y: 107, endPoint x: 120, endPoint y: 97, distance: 166.6
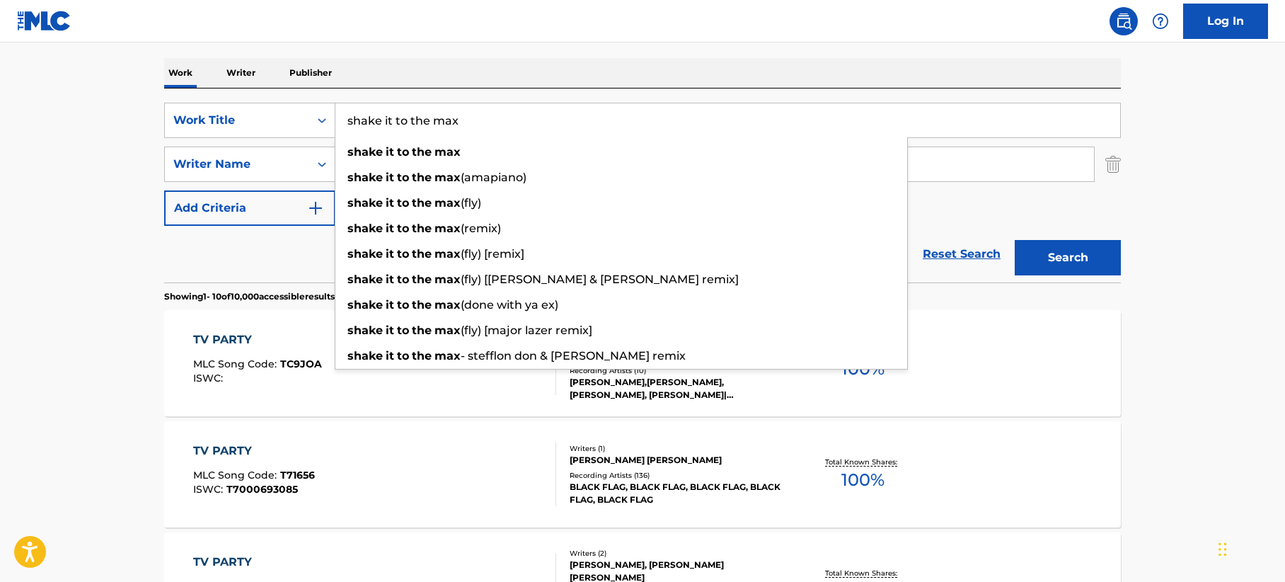
type input "shake it to the max"
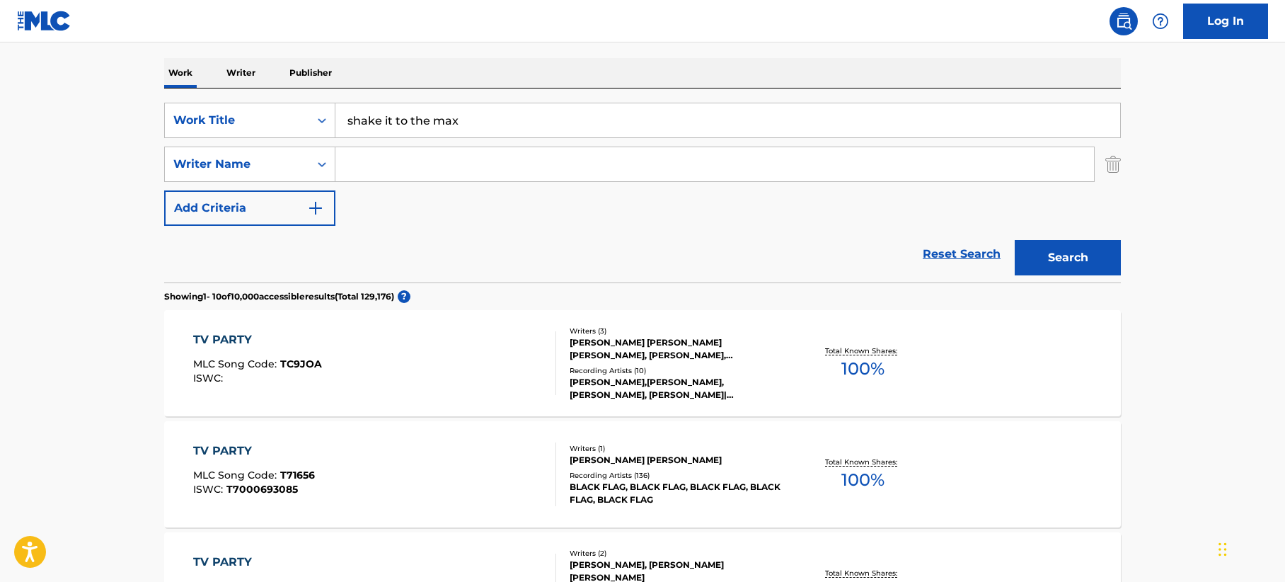
drag, startPoint x: 1216, startPoint y: 348, endPoint x: 1108, endPoint y: 252, distance: 145.4
click at [1091, 252] on button "Search" at bounding box center [1068, 257] width 106 height 35
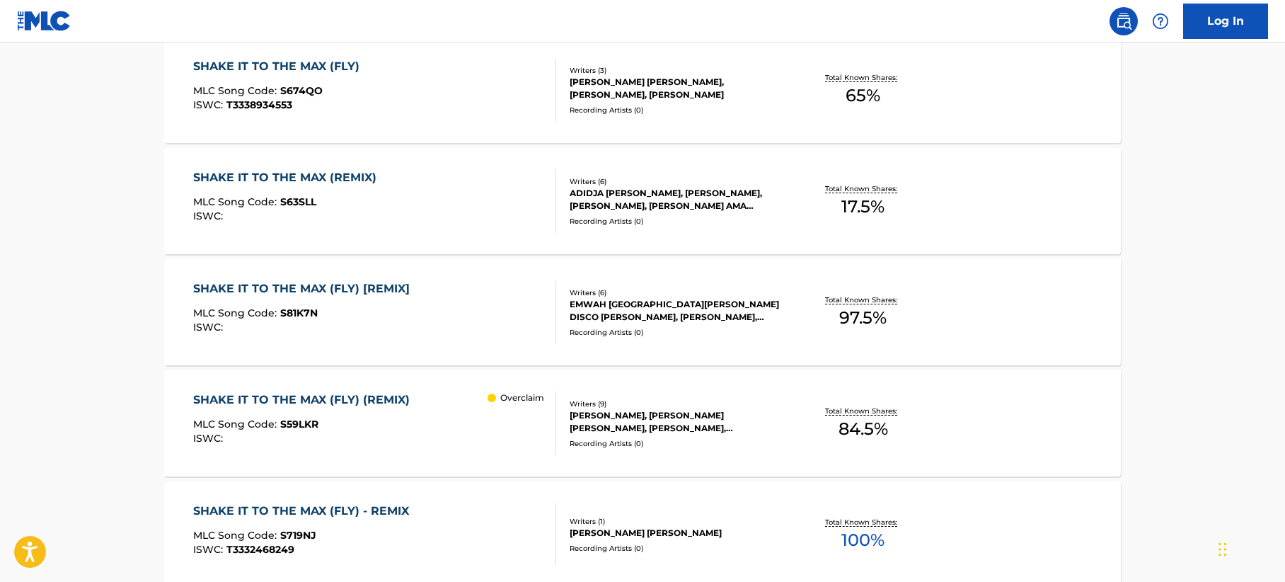
scroll to position [778, 0]
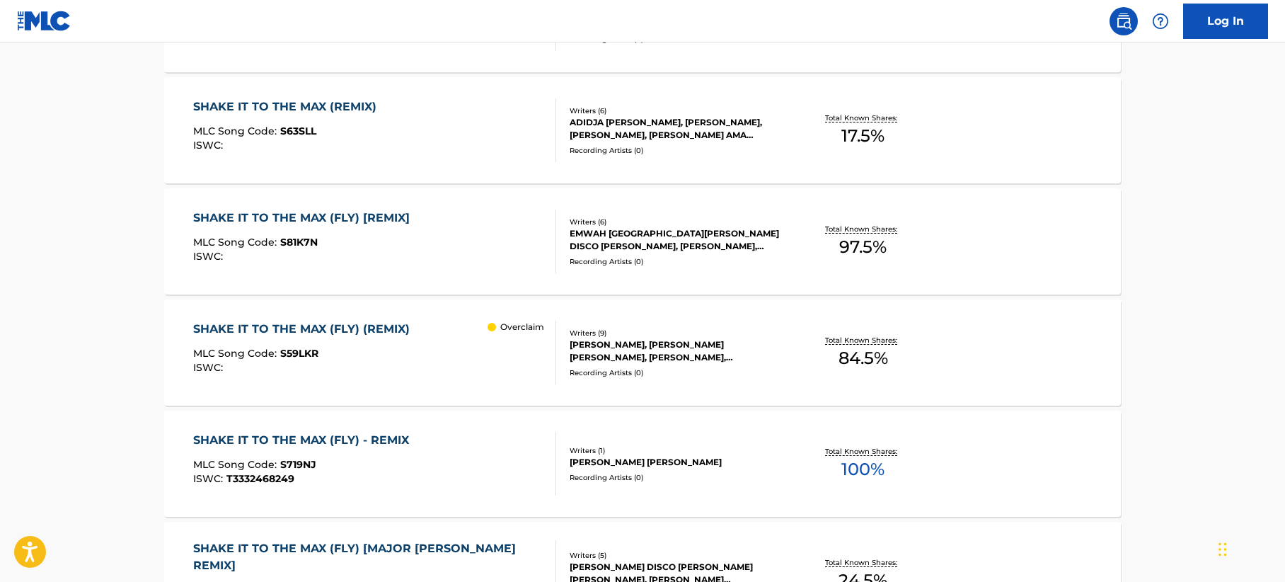
click at [478, 230] on div "SHAKE IT TO THE MAX (FLY) [REMIX] MLC Song Code : S81K7N ISWC :" at bounding box center [375, 241] width 364 height 64
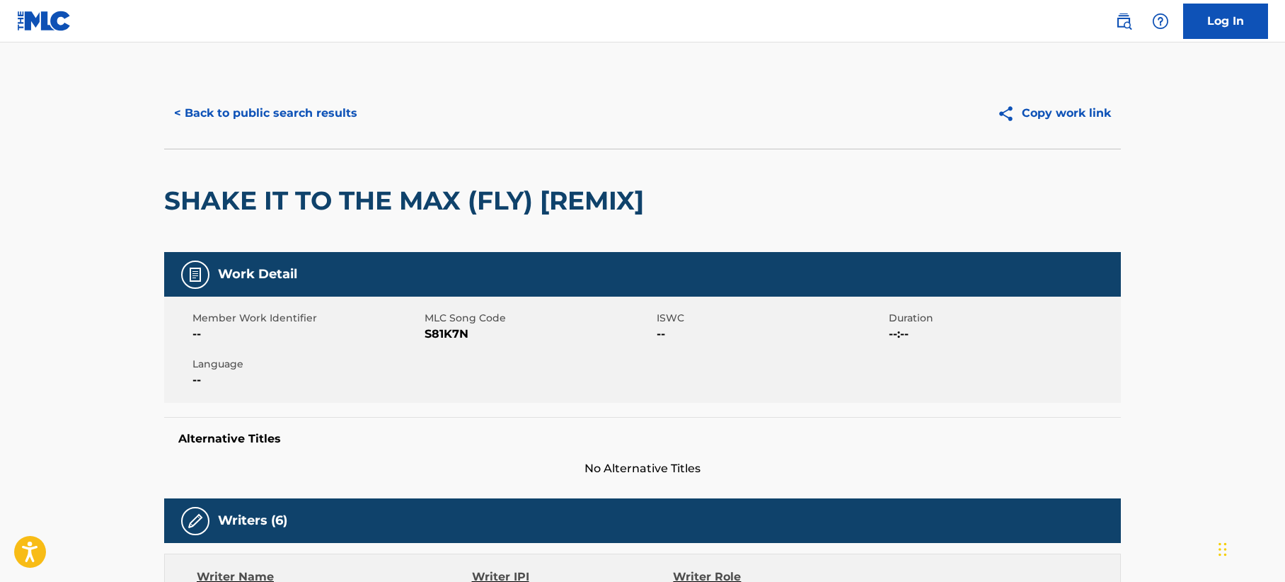
click at [302, 100] on button "< Back to public search results" at bounding box center [265, 113] width 203 height 35
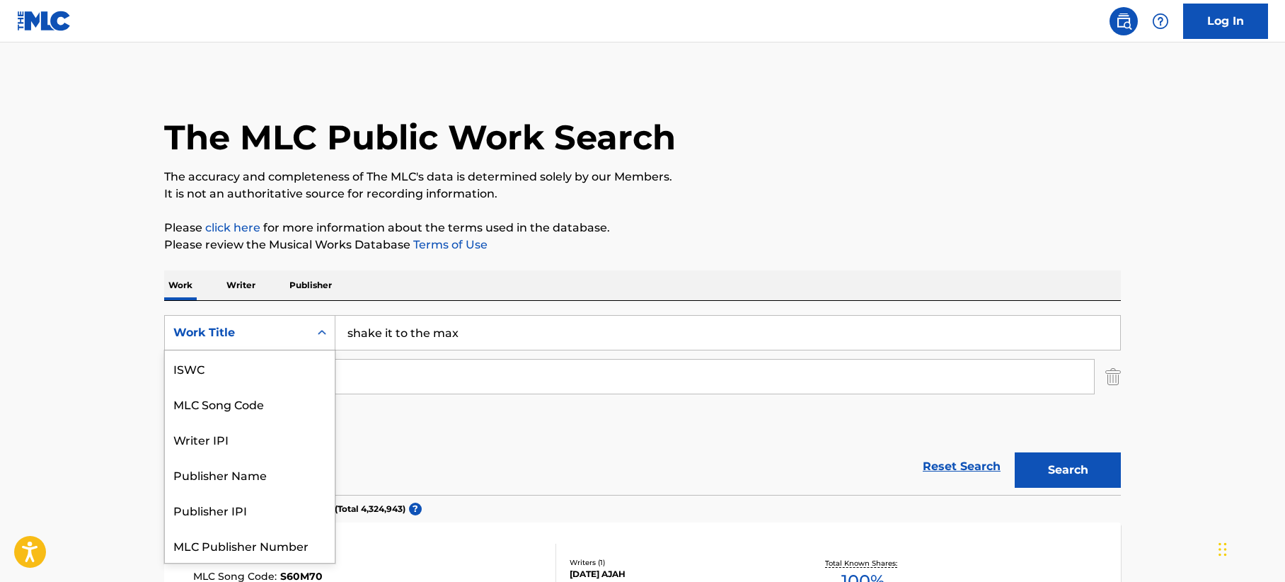
click at [256, 335] on div "Work Title" at bounding box center [236, 332] width 127 height 17
click at [220, 357] on div "MLC Song Code" at bounding box center [250, 367] width 170 height 35
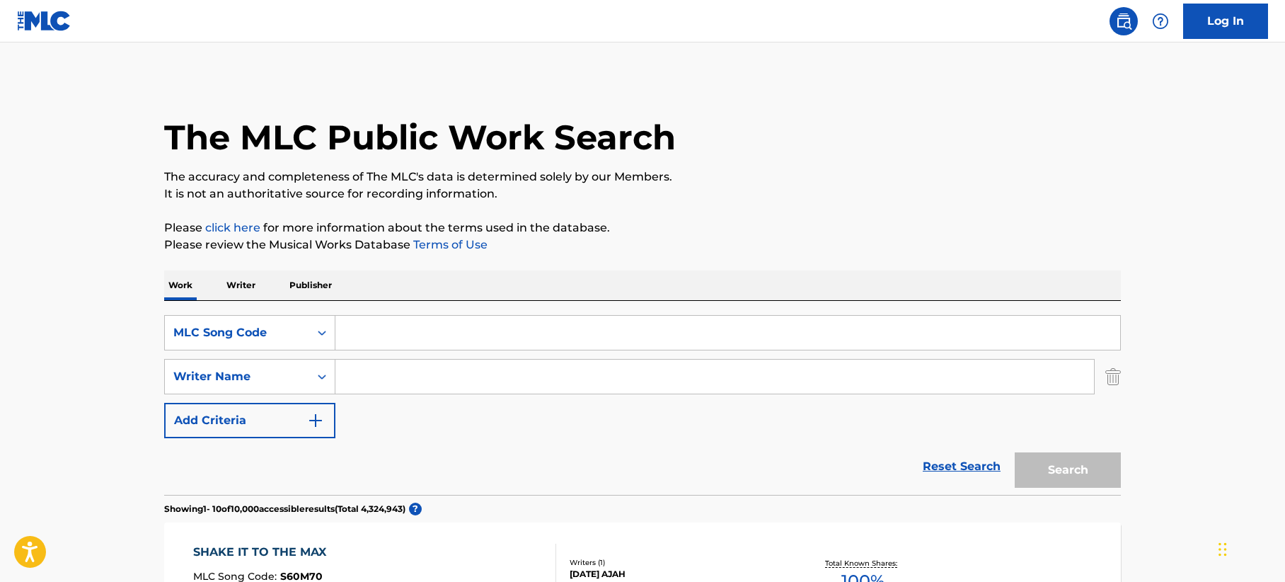
click at [362, 336] on input "Search Form" at bounding box center [727, 333] width 785 height 34
paste input "FB96YF"
type input "FB96YF"
click at [1040, 469] on button "Search" at bounding box center [1068, 469] width 106 height 35
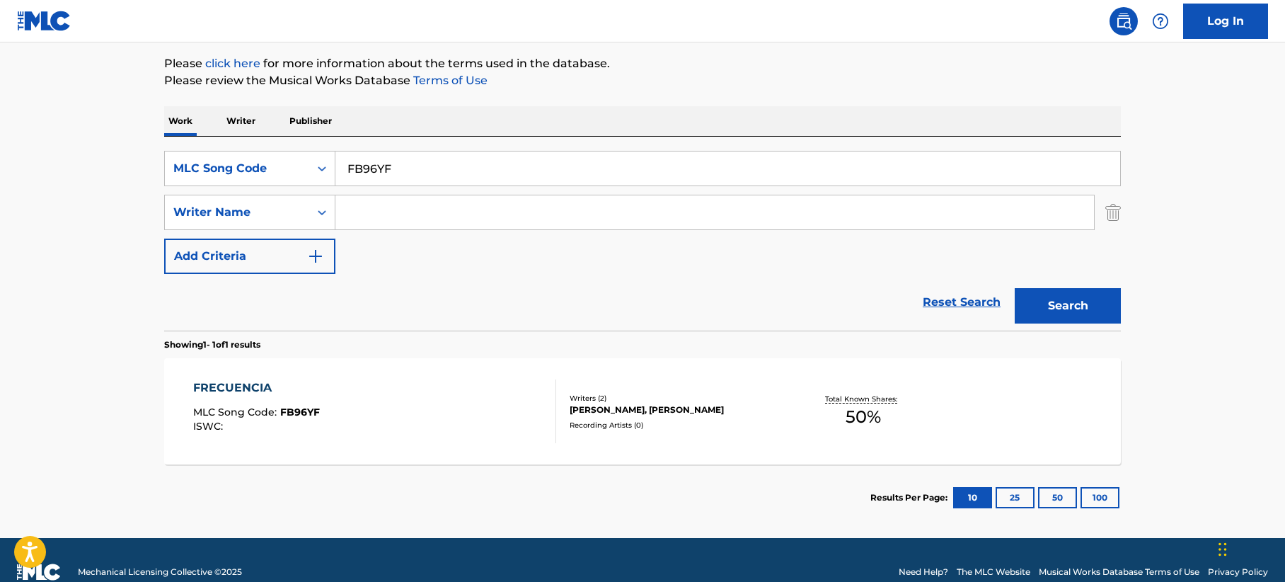
scroll to position [188, 0]
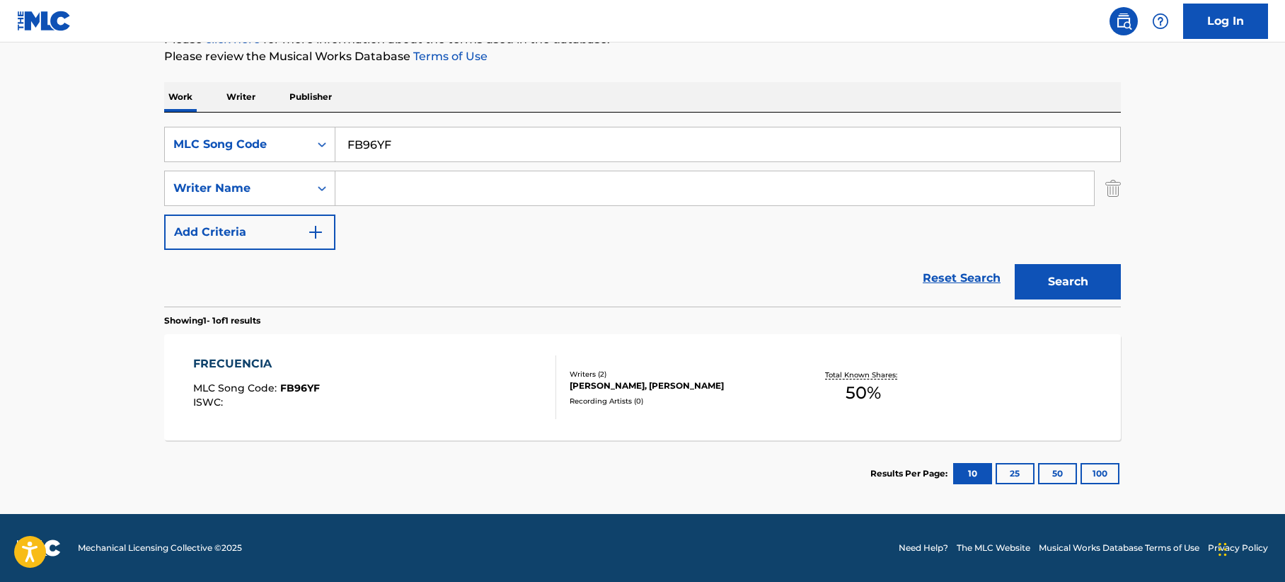
click at [459, 378] on div "FRECUENCIA MLC Song Code : FB96YF ISWC :" at bounding box center [375, 387] width 364 height 64
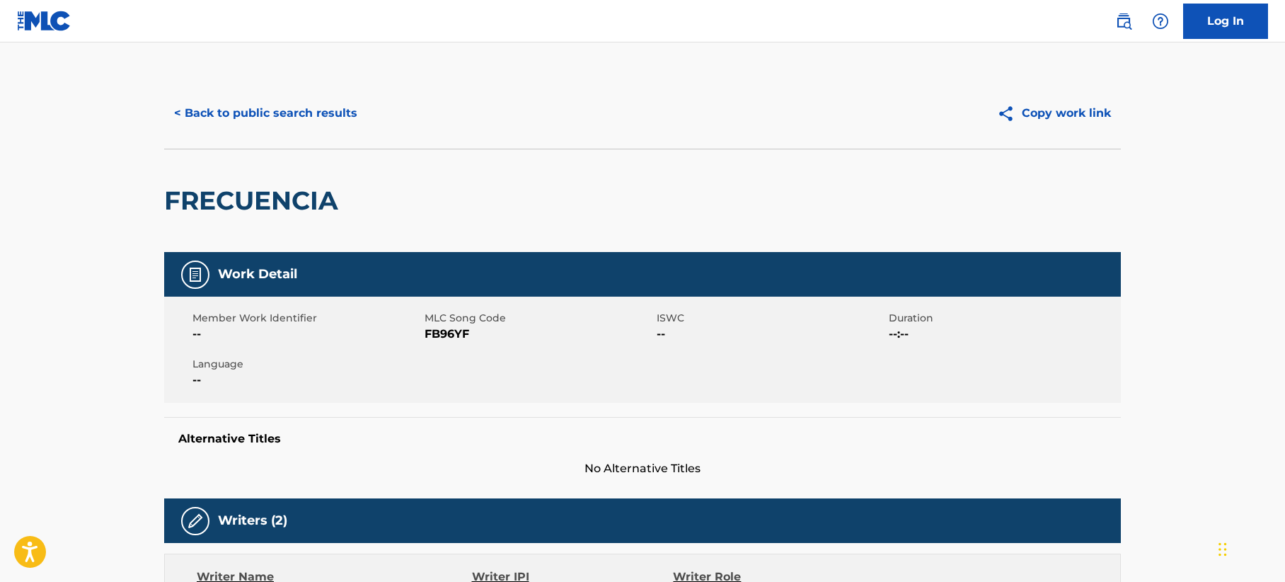
click at [324, 111] on button "< Back to public search results" at bounding box center [265, 113] width 203 height 35
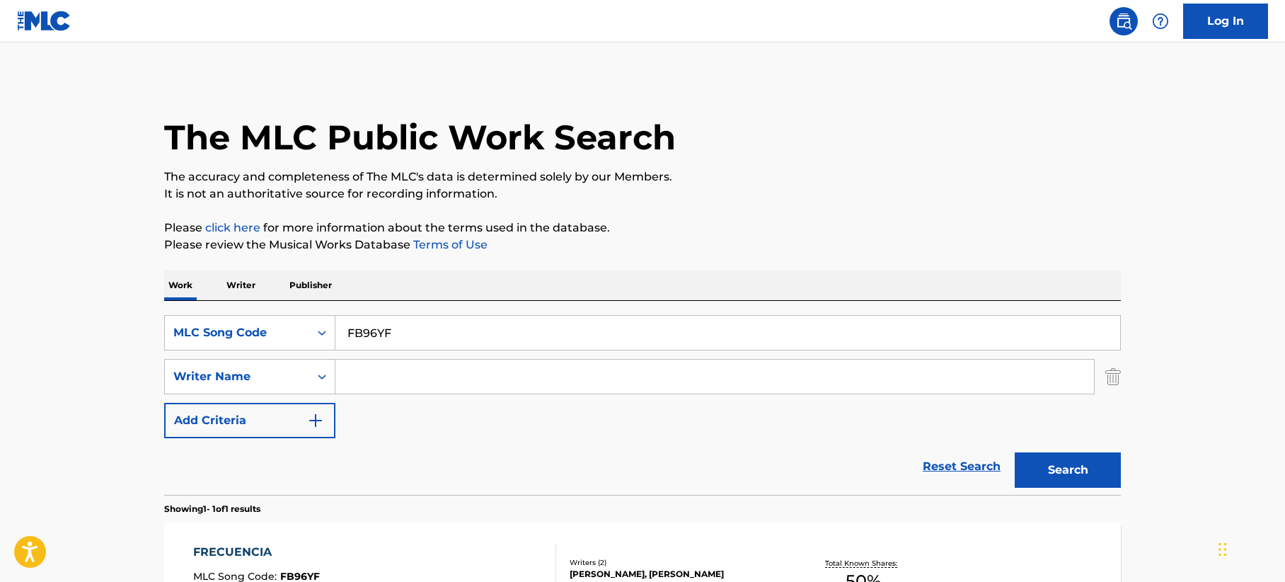
scroll to position [108, 0]
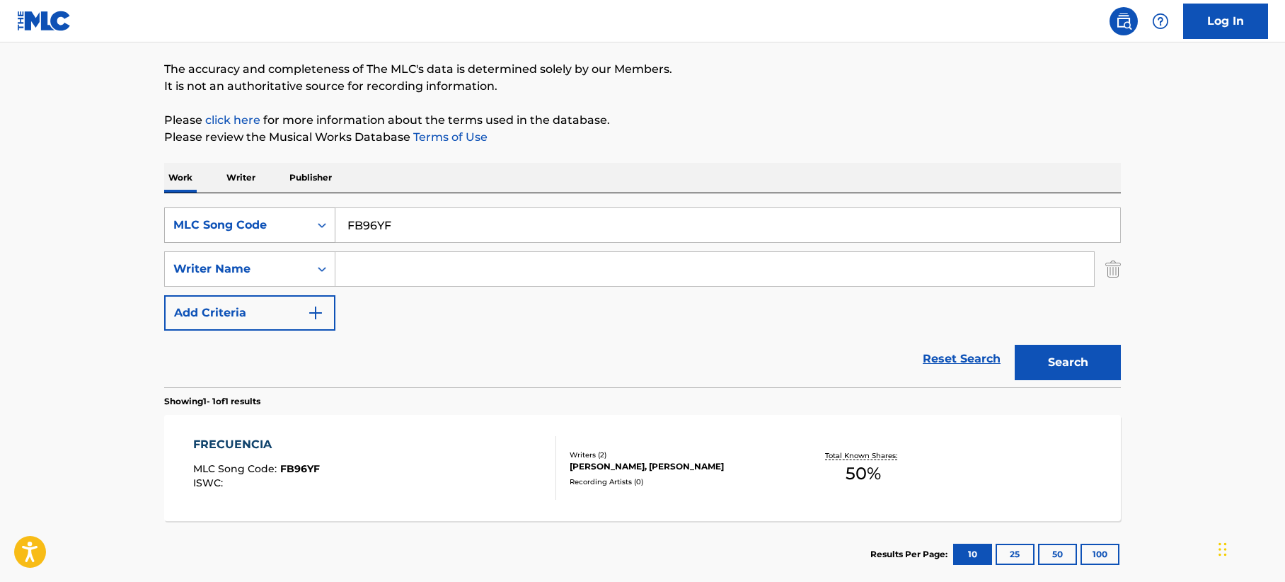
click at [271, 226] on div "MLC Song Code" at bounding box center [236, 225] width 127 height 17
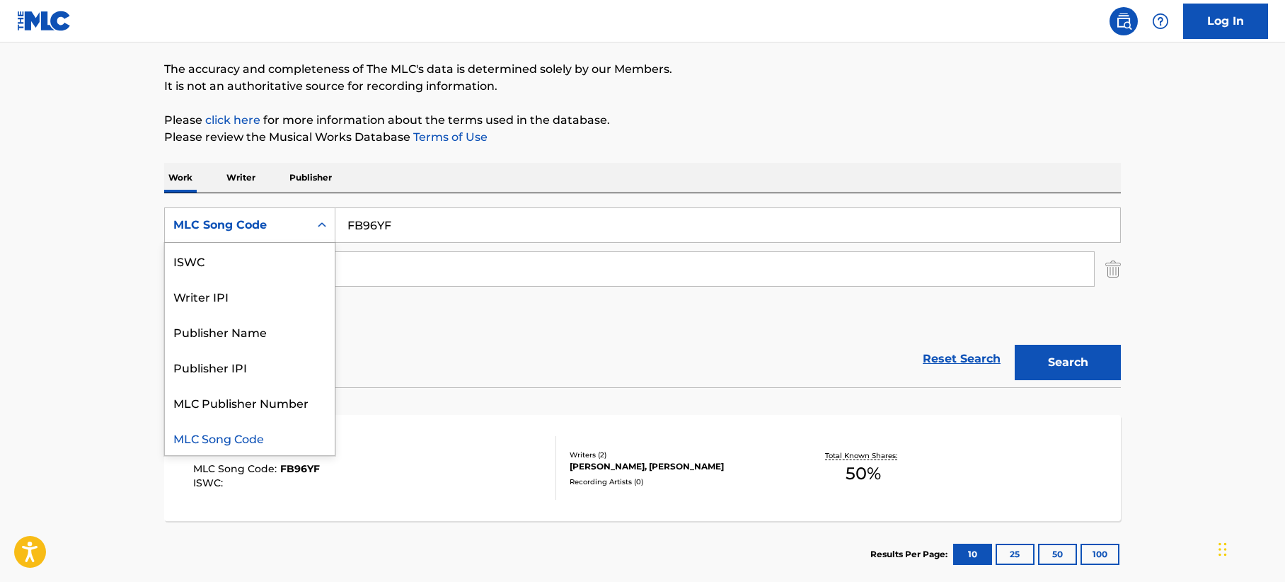
scroll to position [0, 0]
click at [248, 262] on div "Work Title" at bounding box center [250, 260] width 170 height 35
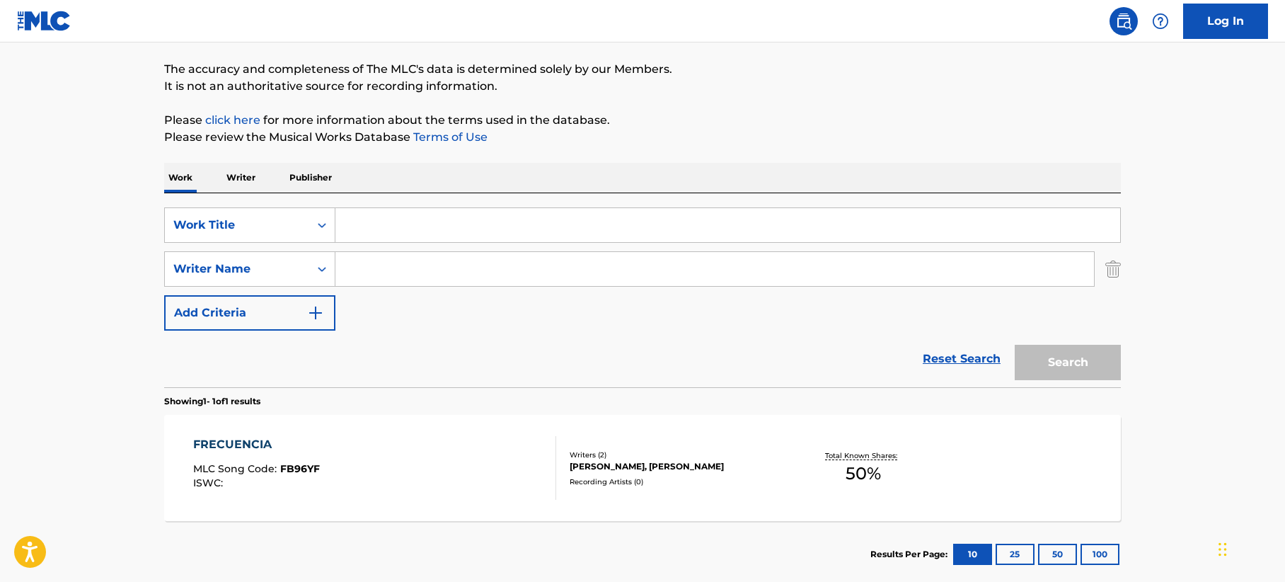
drag, startPoint x: 345, startPoint y: 238, endPoint x: 363, endPoint y: 229, distance: 19.9
click at [346, 237] on input "Search Form" at bounding box center [727, 225] width 785 height 34
paste input "Seguro Le Dolio"
type input "Seguro Le Dolio"
click at [623, 142] on p "Please review the Musical Works Database Terms of Use" at bounding box center [642, 137] width 957 height 17
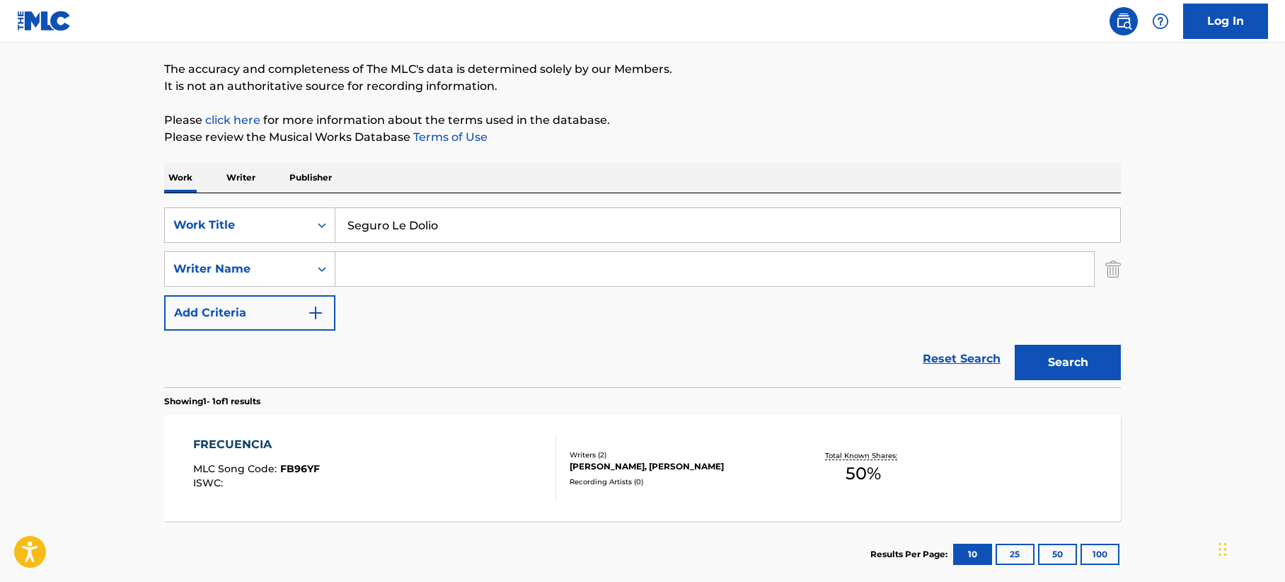
click at [1072, 353] on button "Search" at bounding box center [1068, 362] width 106 height 35
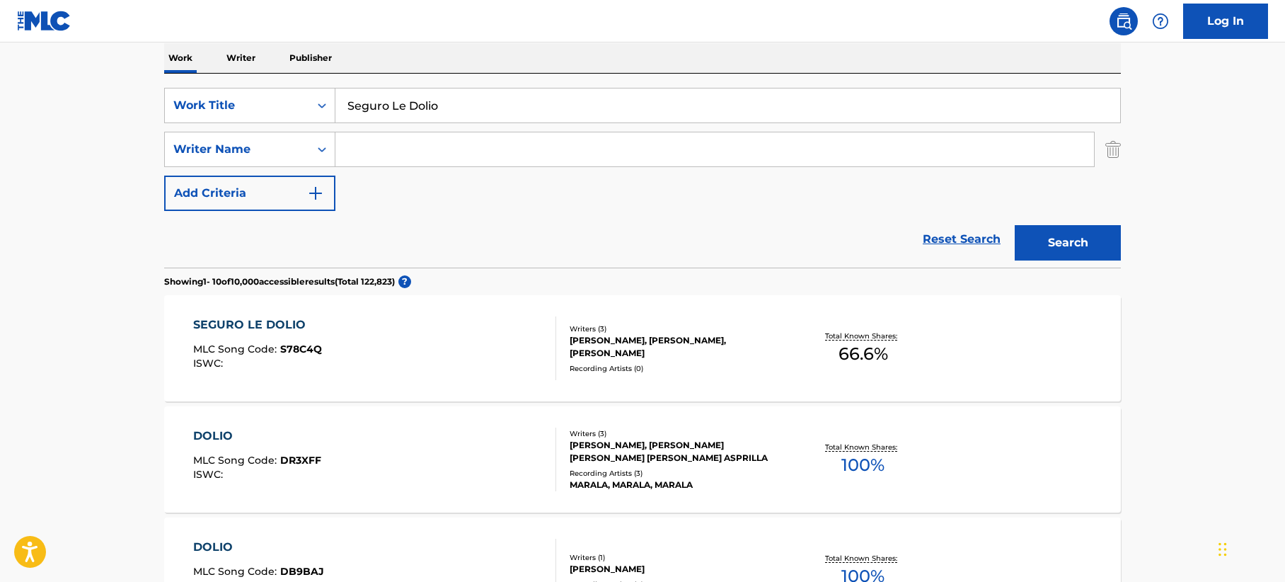
scroll to position [249, 0]
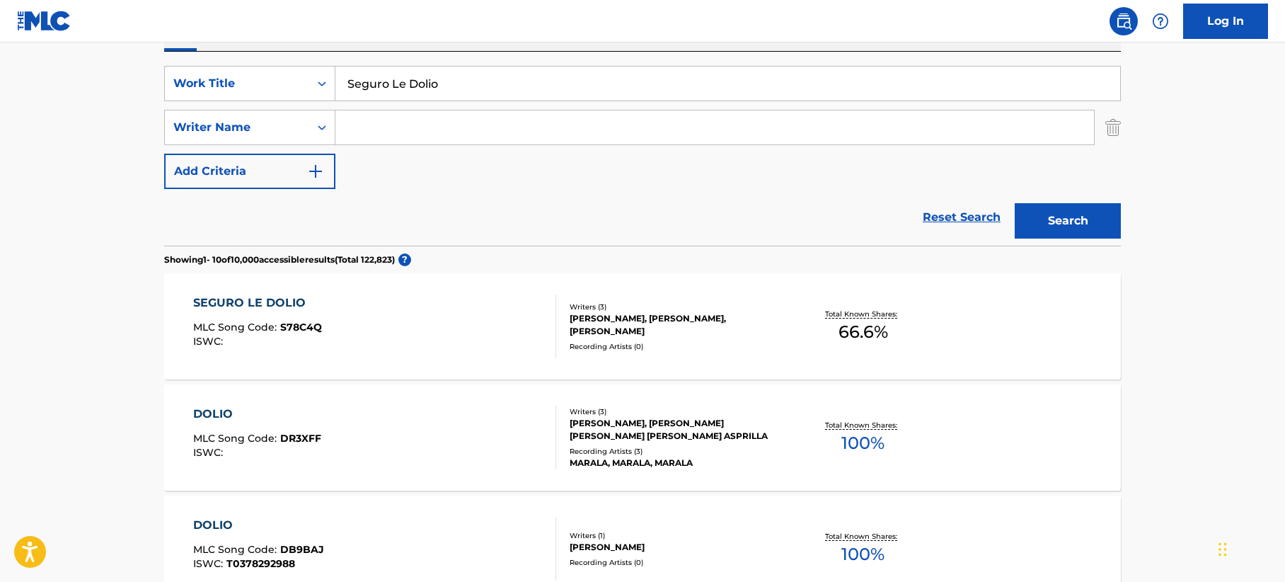
click at [676, 323] on div "[PERSON_NAME], [PERSON_NAME], [PERSON_NAME]" at bounding box center [677, 324] width 214 height 25
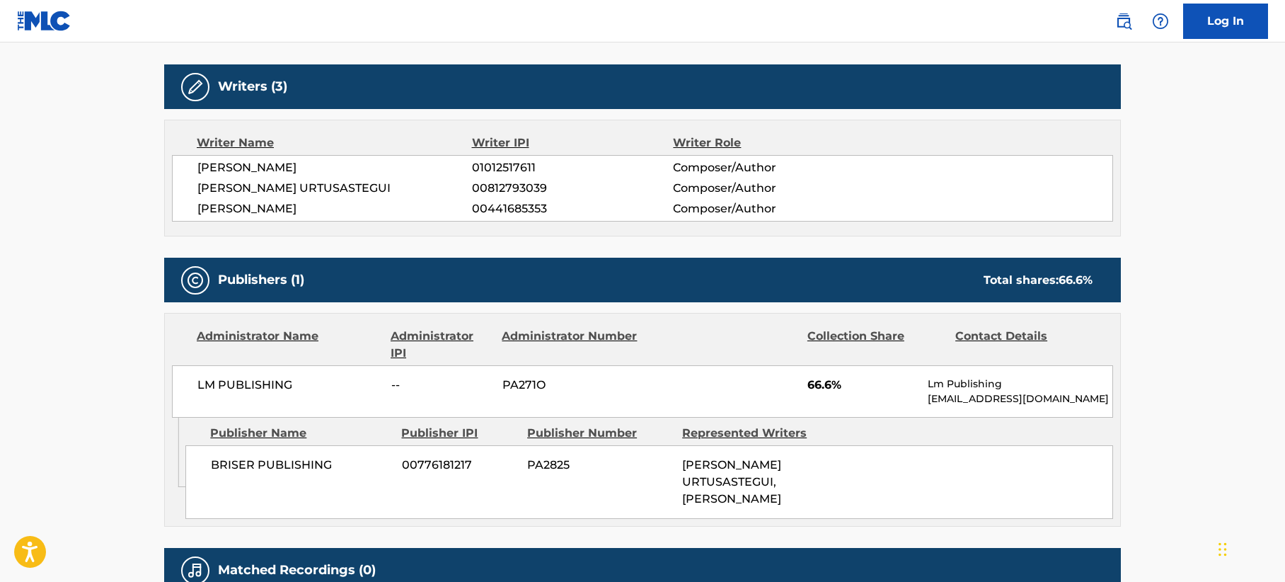
scroll to position [566, 0]
